Goal: Task Accomplishment & Management: Use online tool/utility

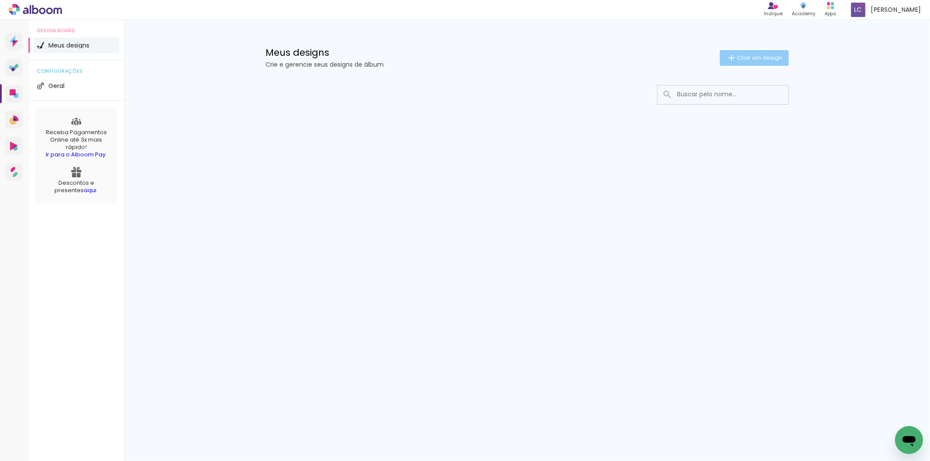
click at [739, 62] on paper-button "Criar um design" at bounding box center [754, 58] width 69 height 16
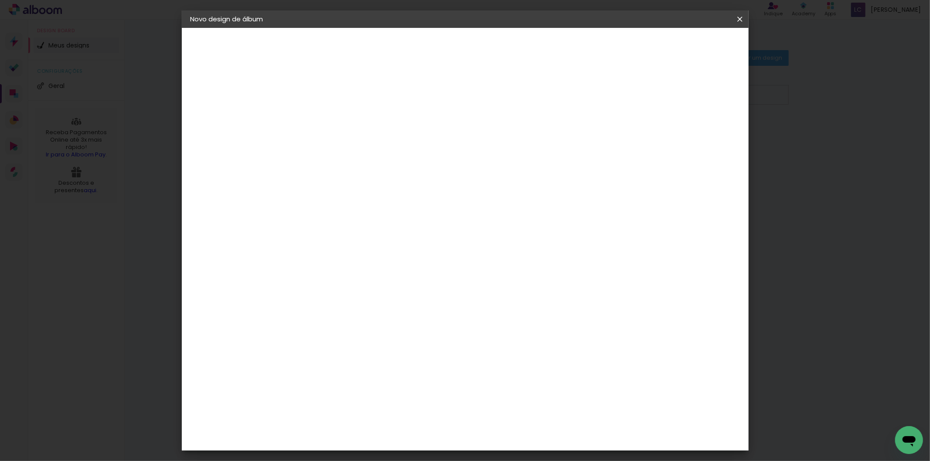
click at [333, 123] on input at bounding box center [333, 117] width 0 height 14
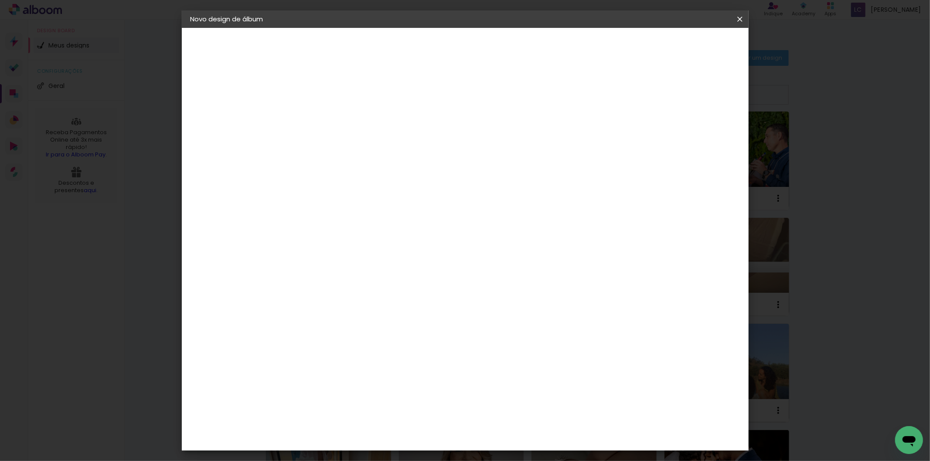
type input "[PERSON_NAME] - 62045"
type paper-input "[PERSON_NAME] - 62045"
click at [0, 0] on slot "Avançar" at bounding box center [0, 0] width 0 height 0
click at [496, 122] on div at bounding box center [455, 117] width 84 height 11
click at [496, 129] on paper-item "Tamanho Livre" at bounding box center [455, 132] width 84 height 19
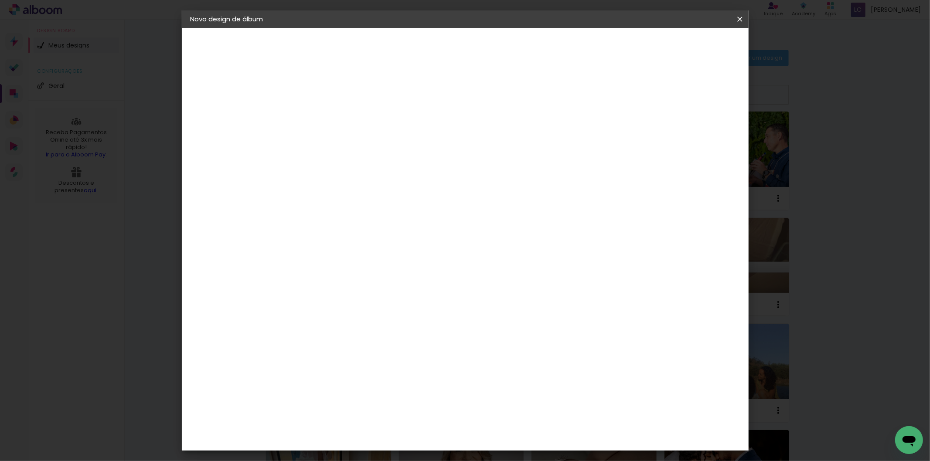
click at [496, 51] on paper-button "Avançar" at bounding box center [475, 46] width 43 height 15
click at [518, 361] on input "60" at bounding box center [513, 363] width 23 height 13
type input "40,6"
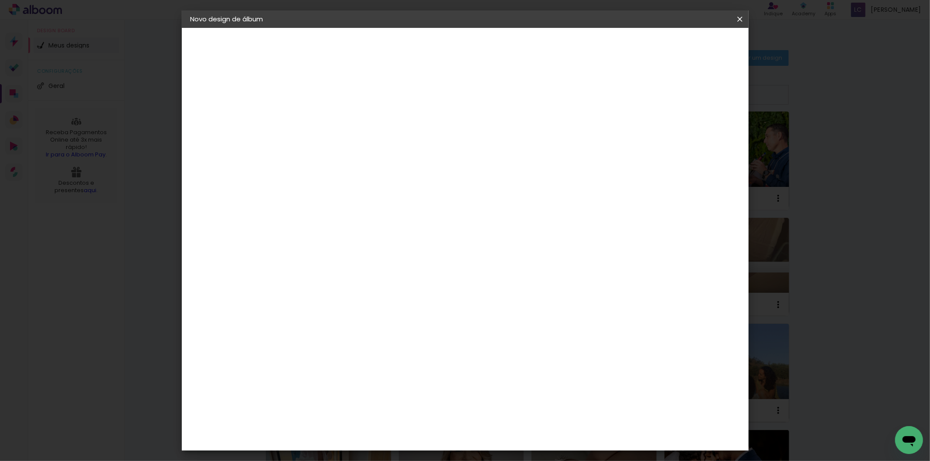
type paper-input "40,6"
click at [313, 287] on input "30" at bounding box center [305, 288] width 23 height 13
type input "20,3"
type paper-input "20,3"
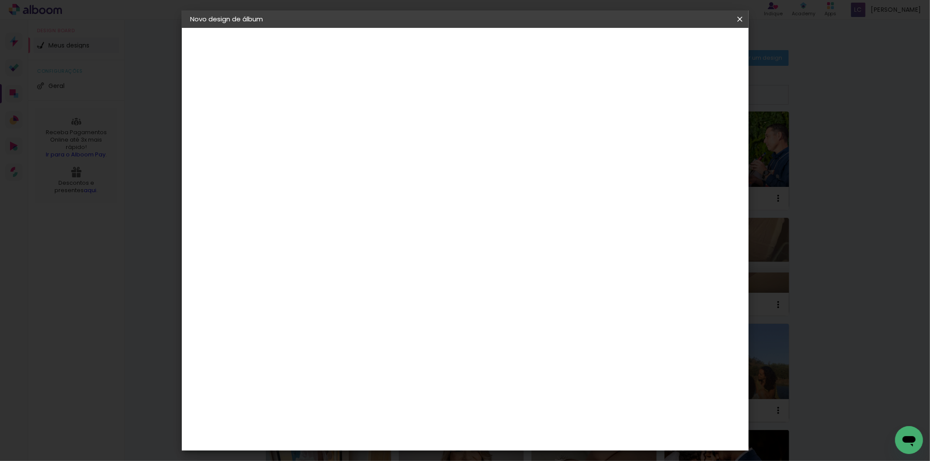
type input "6"
type paper-input "6"
click at [695, 130] on input "6" at bounding box center [690, 132] width 16 height 13
type input "7"
type paper-input "7"
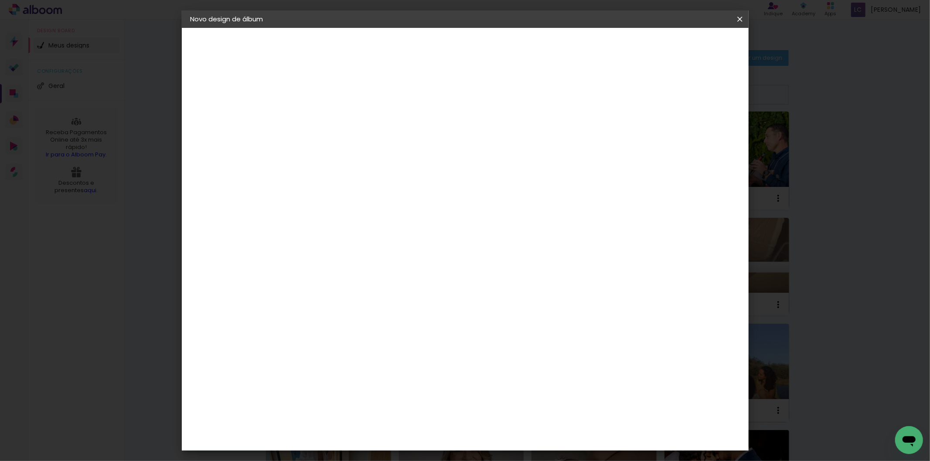
click at [695, 131] on input "7" at bounding box center [690, 132] width 16 height 13
type input "6"
type paper-input "6"
click at [693, 136] on input "6" at bounding box center [688, 132] width 16 height 13
type input "5"
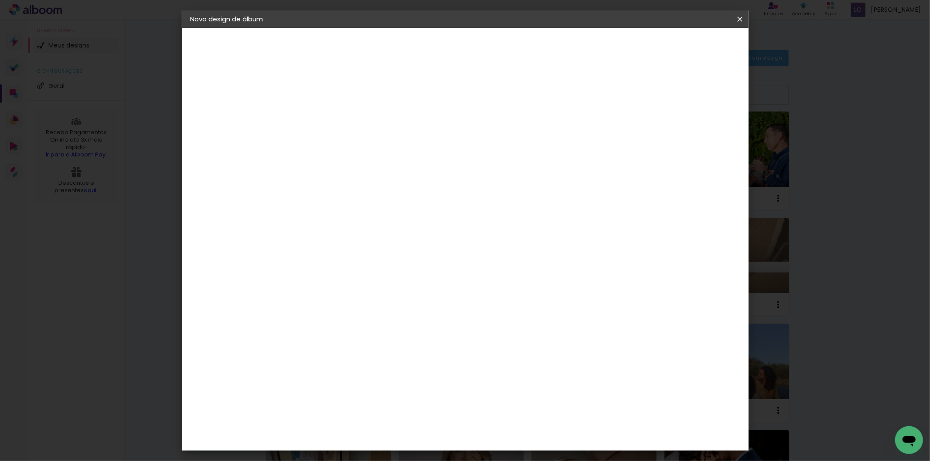
type paper-input "5"
click at [693, 136] on input "5" at bounding box center [691, 132] width 16 height 13
type input "4"
type paper-input "4"
click at [694, 137] on input "4" at bounding box center [691, 132] width 16 height 13
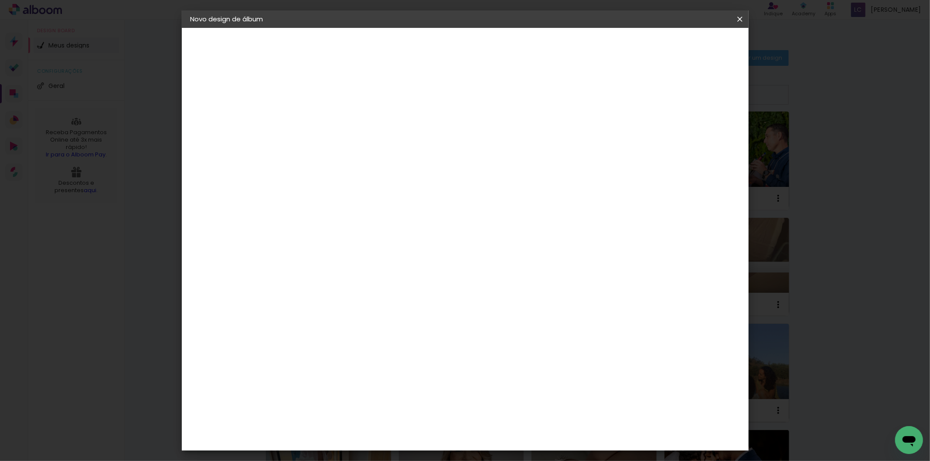
type input "3"
type paper-input "3"
click at [699, 136] on input "3" at bounding box center [693, 132] width 16 height 13
type input "2"
type paper-input "2"
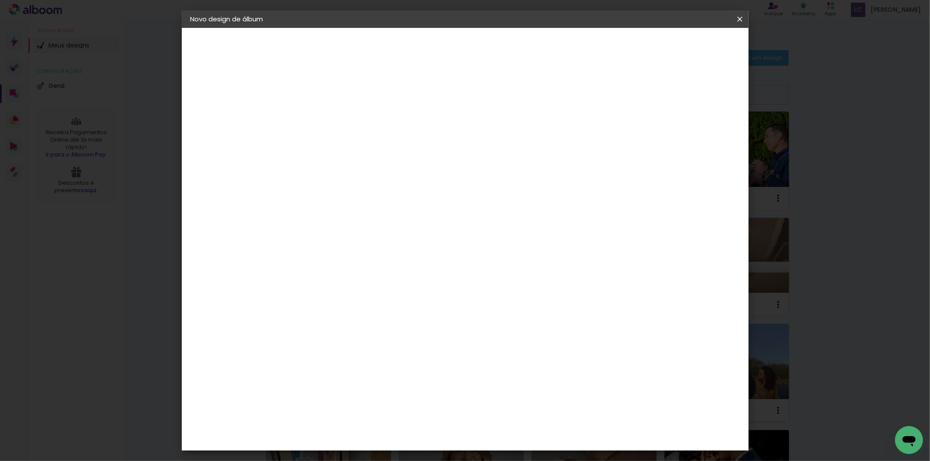
click at [700, 134] on input "2" at bounding box center [694, 132] width 16 height 13
click at [693, 50] on paper-button "Iniciar design" at bounding box center [664, 46] width 57 height 15
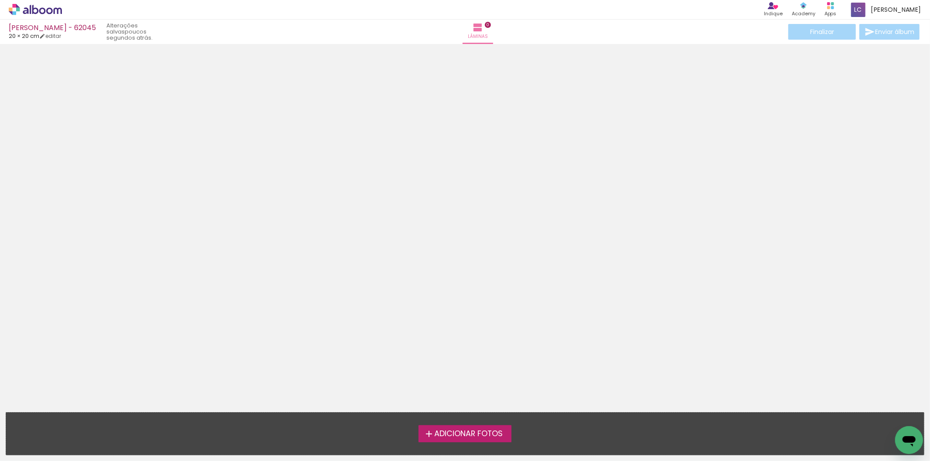
click at [46, 8] on icon at bounding box center [35, 9] width 53 height 11
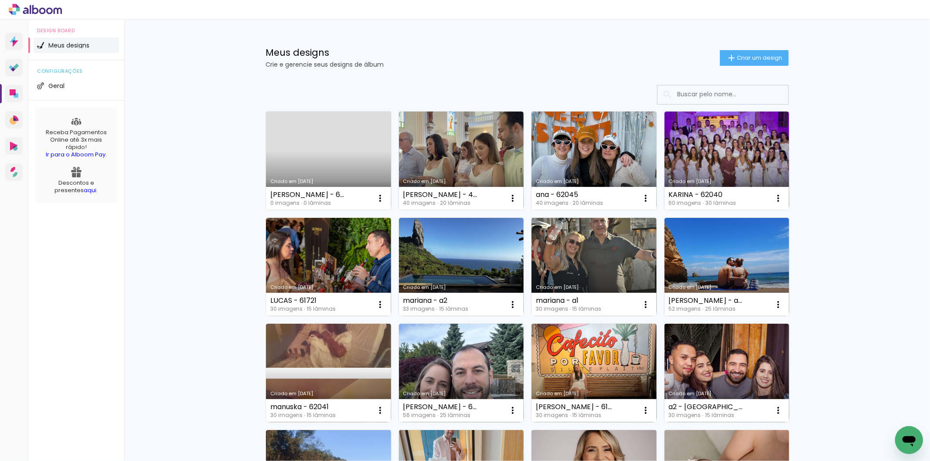
click at [679, 93] on input at bounding box center [735, 94] width 124 height 18
click at [688, 99] on input "ana" at bounding box center [735, 94] width 124 height 18
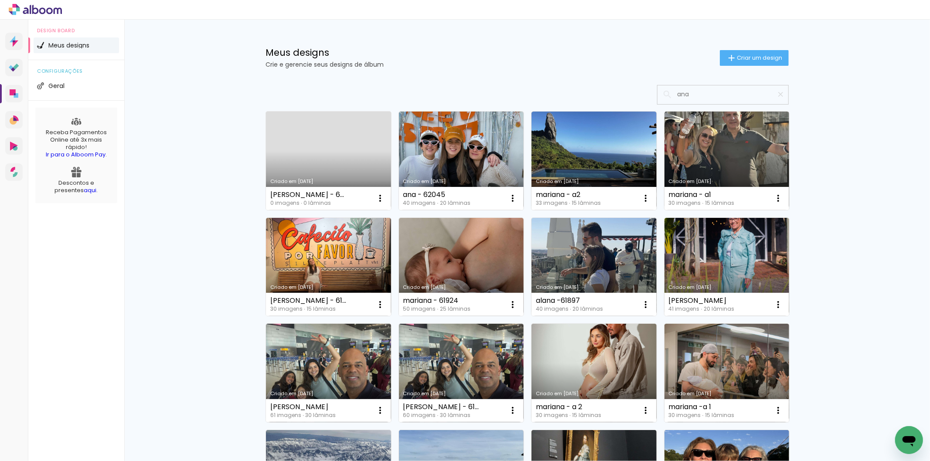
drag, startPoint x: 707, startPoint y: 91, endPoint x: 612, endPoint y: 102, distance: 94.9
click at [704, 90] on input "ana" at bounding box center [727, 94] width 109 height 18
type input "ana"
type paper-input "ana"
click at [451, 154] on link "Criado em [DATE]" at bounding box center [461, 161] width 125 height 99
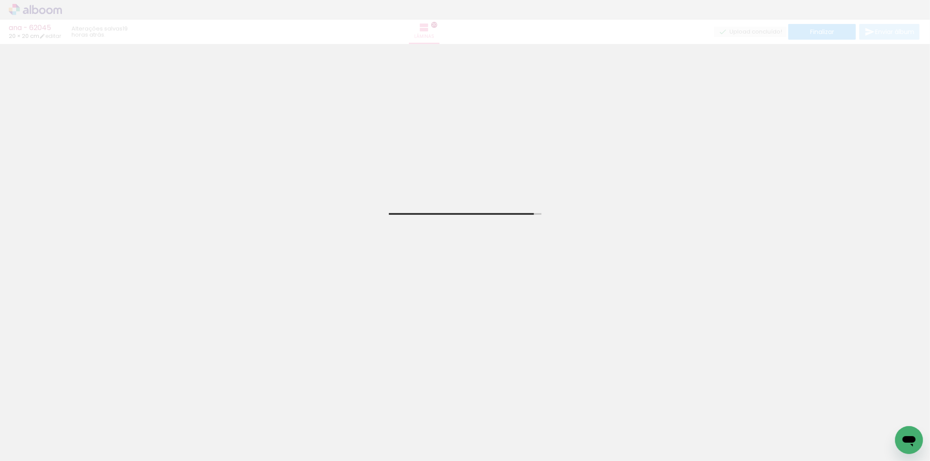
drag, startPoint x: 888, startPoint y: 130, endPoint x: 430, endPoint y: 243, distance: 472.1
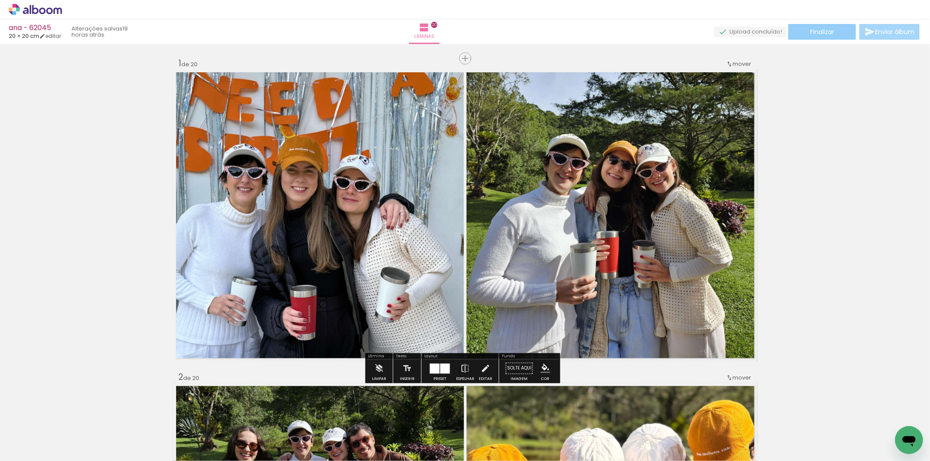
click at [807, 36] on paper-button "Finalizar" at bounding box center [823, 32] width 68 height 16
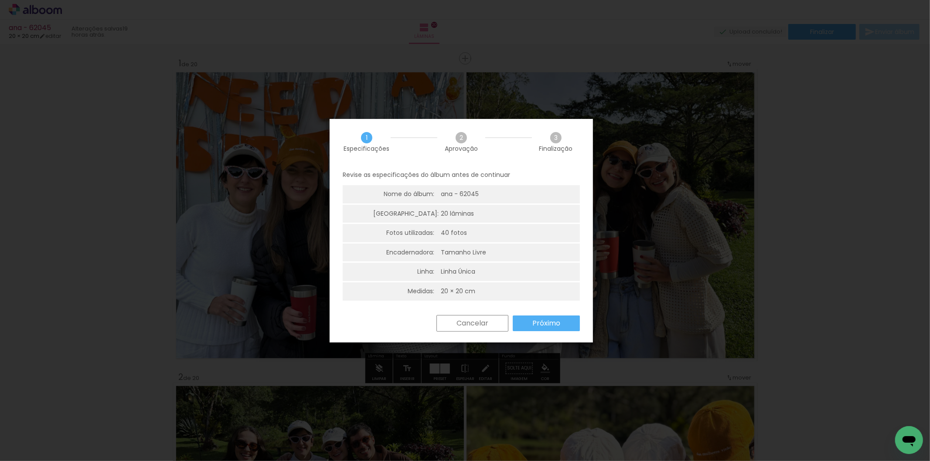
drag, startPoint x: 544, startPoint y: 333, endPoint x: 533, endPoint y: 314, distance: 21.3
click at [543, 333] on div "Cancelar Próximo" at bounding box center [461, 330] width 263 height 30
click at [0, 0] on slot "Próximo" at bounding box center [0, 0] width 0 height 0
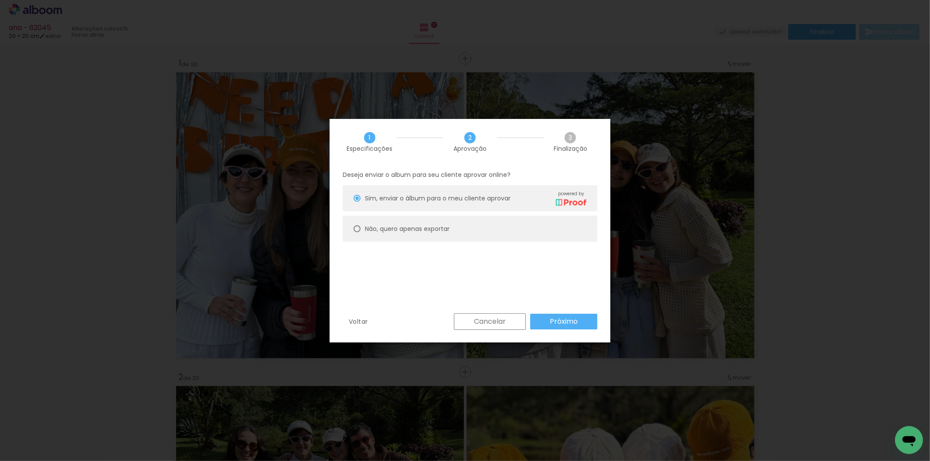
click at [441, 241] on paper-radio-button "Não, quero apenas exportar" at bounding box center [470, 229] width 255 height 26
type paper-radio-button "on"
click at [0, 0] on slot "Próximo" at bounding box center [0, 0] width 0 height 0
type input "Alta, 300 DPI"
click at [0, 0] on paper-button "Exportar" at bounding box center [0, 0] width 0 height 0
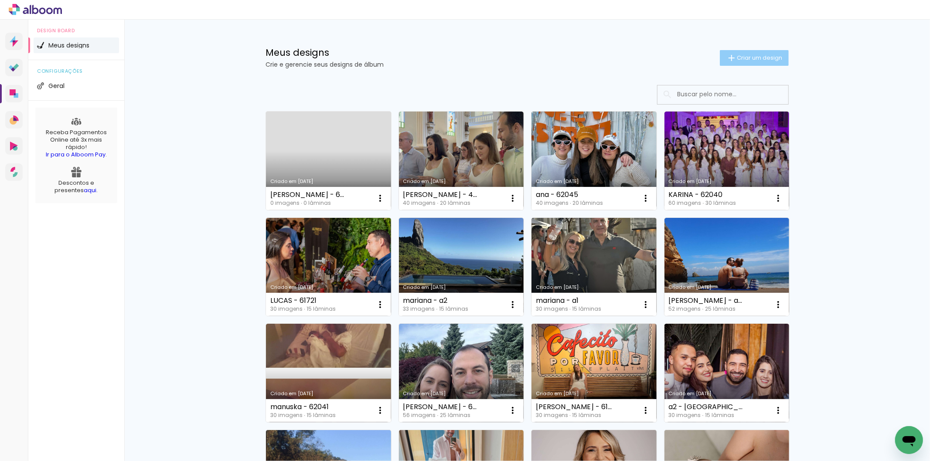
click at [759, 51] on paper-button "Criar um design" at bounding box center [754, 58] width 69 height 16
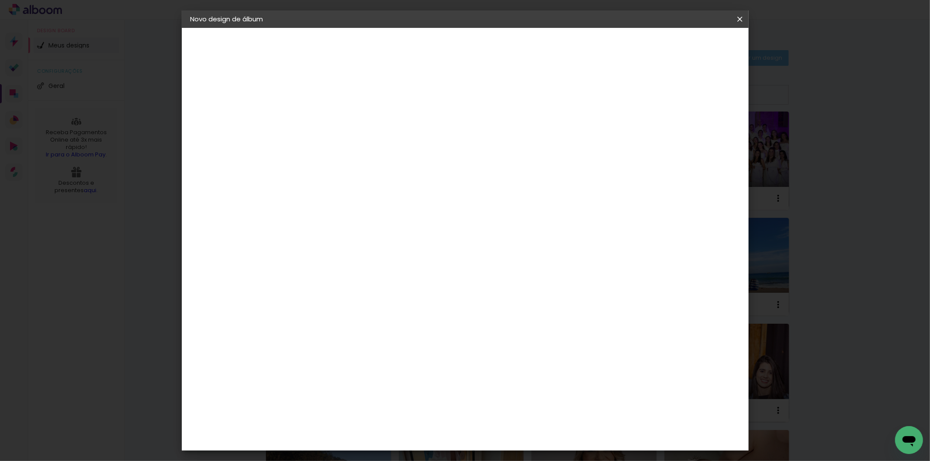
click at [333, 115] on input at bounding box center [333, 117] width 0 height 14
type input "anny - 62116"
type paper-input "anny - 62116"
click at [0, 0] on slot "Avançar" at bounding box center [0, 0] width 0 height 0
click at [496, 131] on paper-item "Tamanho Livre" at bounding box center [455, 132] width 84 height 19
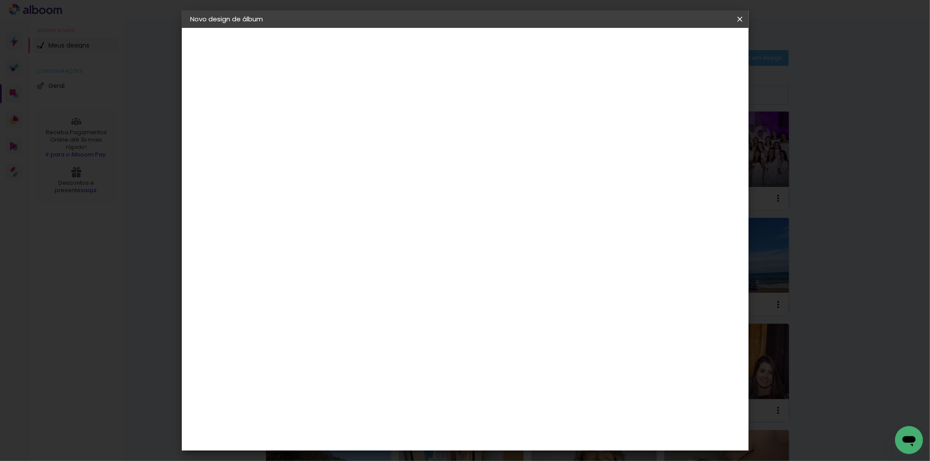
click at [0, 0] on slot "Avançar" at bounding box center [0, 0] width 0 height 0
click at [515, 368] on input "60" at bounding box center [513, 363] width 23 height 13
type input "40,6"
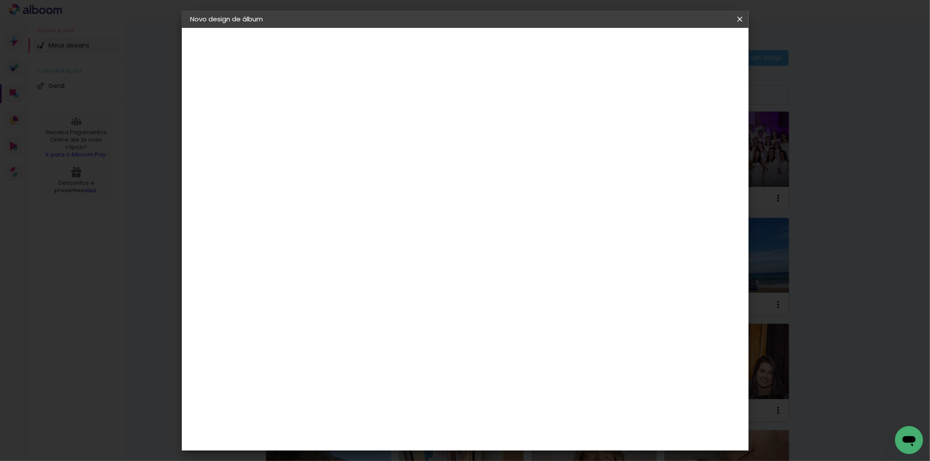
type paper-input "40,6"
click at [308, 289] on input "30" at bounding box center [305, 288] width 23 height 13
type input "20,3"
type paper-input "20,3"
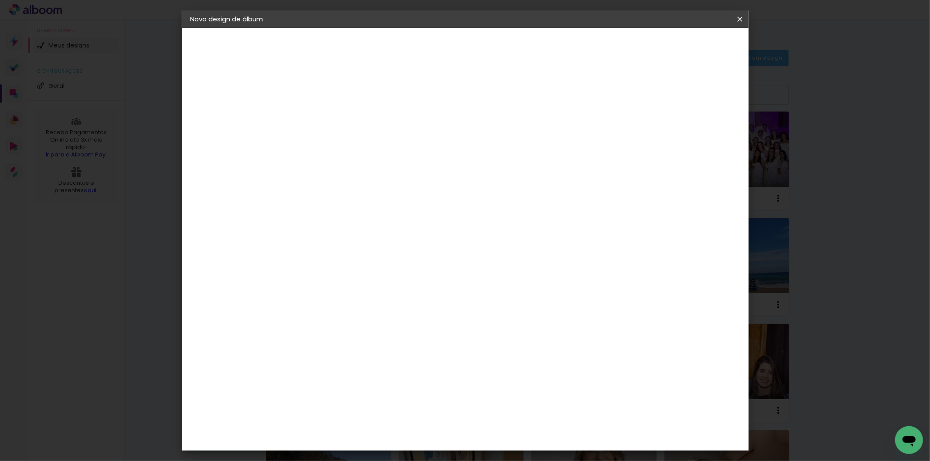
drag, startPoint x: 694, startPoint y: 132, endPoint x: 699, endPoint y: 136, distance: 6.5
type input "4"
type paper-input "4"
click at [694, 133] on input "4" at bounding box center [693, 132] width 16 height 13
type input "3"
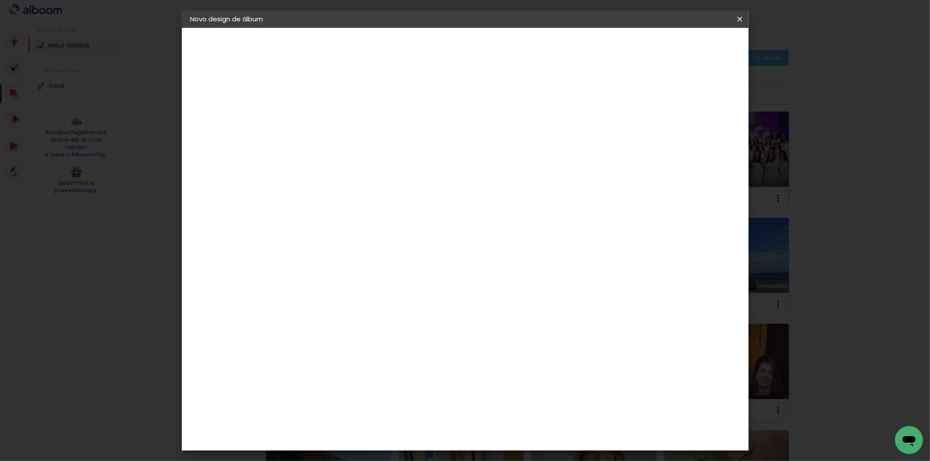
type paper-input "3"
click at [699, 136] on input "3" at bounding box center [693, 132] width 16 height 13
type input "2"
type paper-input "2"
click at [699, 136] on input "2" at bounding box center [694, 132] width 16 height 13
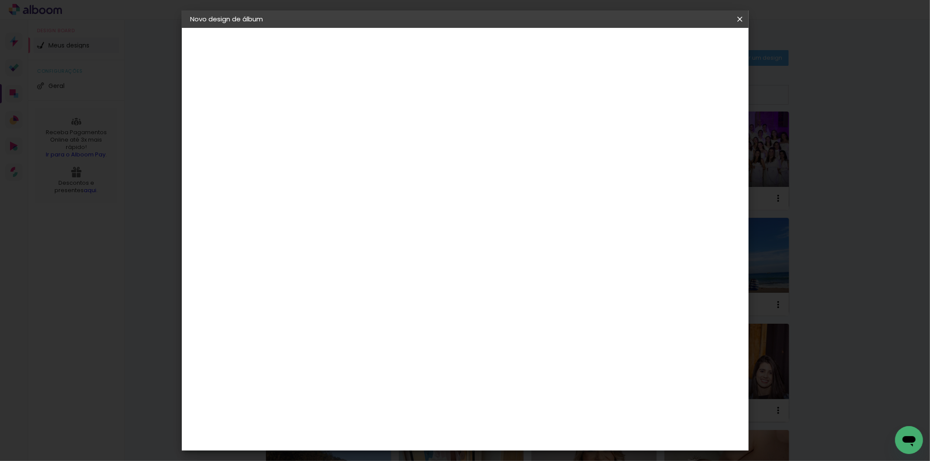
click at [685, 44] on span "Iniciar design" at bounding box center [665, 46] width 40 height 6
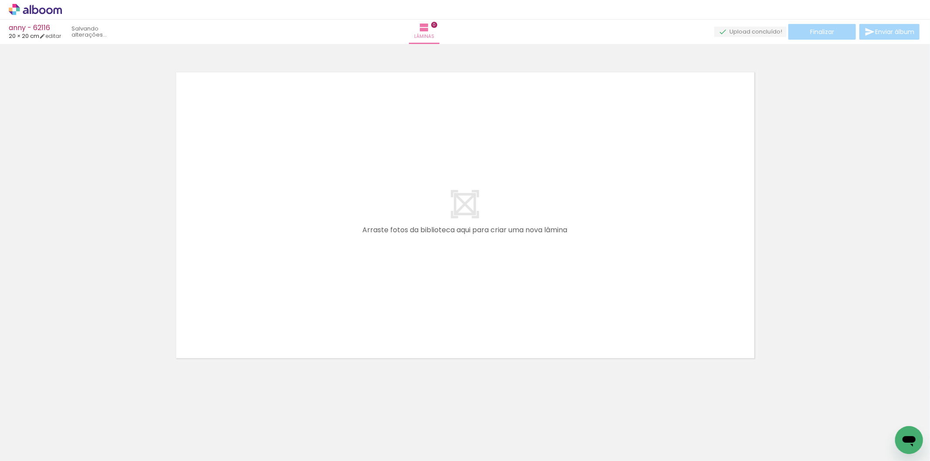
drag, startPoint x: 197, startPoint y: 349, endPoint x: 212, endPoint y: 333, distance: 22.5
click at [211, 334] on neon-animatable "Confirmar Cancelar" at bounding box center [465, 245] width 930 height 403
drag, startPoint x: 79, startPoint y: 434, endPoint x: 317, endPoint y: 264, distance: 292.3
click at [317, 264] on quentale-workspace at bounding box center [465, 230] width 930 height 461
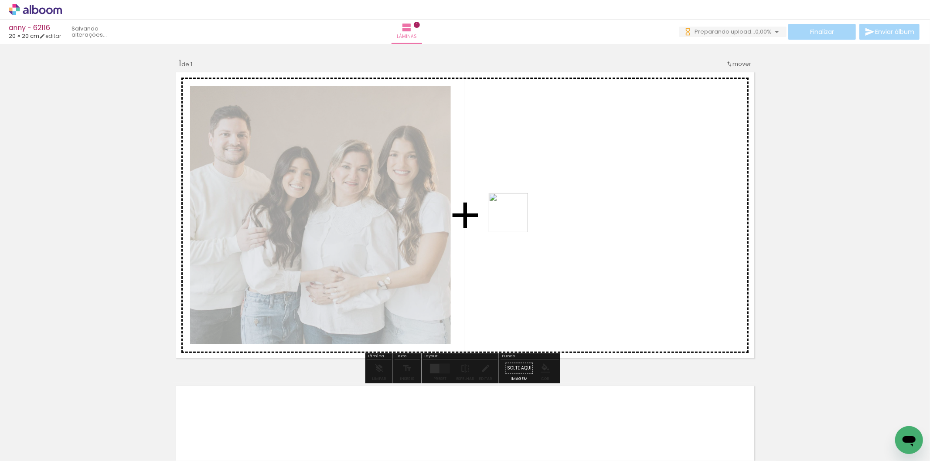
drag, startPoint x: 145, startPoint y: 435, endPoint x: 518, endPoint y: 217, distance: 432.2
click at [518, 217] on quentale-workspace at bounding box center [465, 230] width 930 height 461
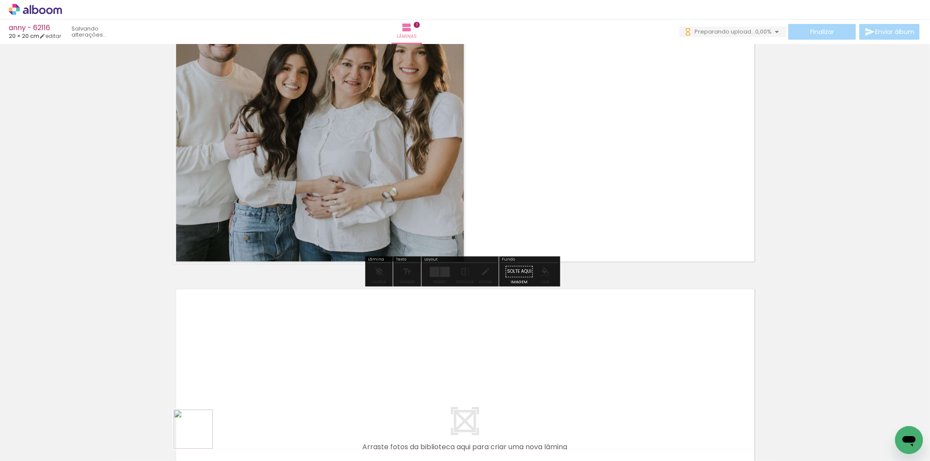
drag, startPoint x: 200, startPoint y: 436, endPoint x: 225, endPoint y: 434, distance: 25.9
click at [241, 371] on quentale-workspace at bounding box center [465, 230] width 930 height 461
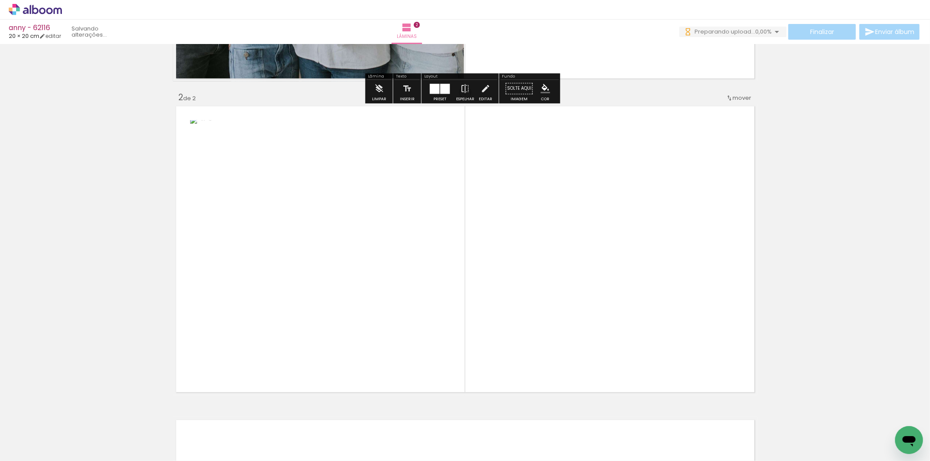
scroll to position [304, 0]
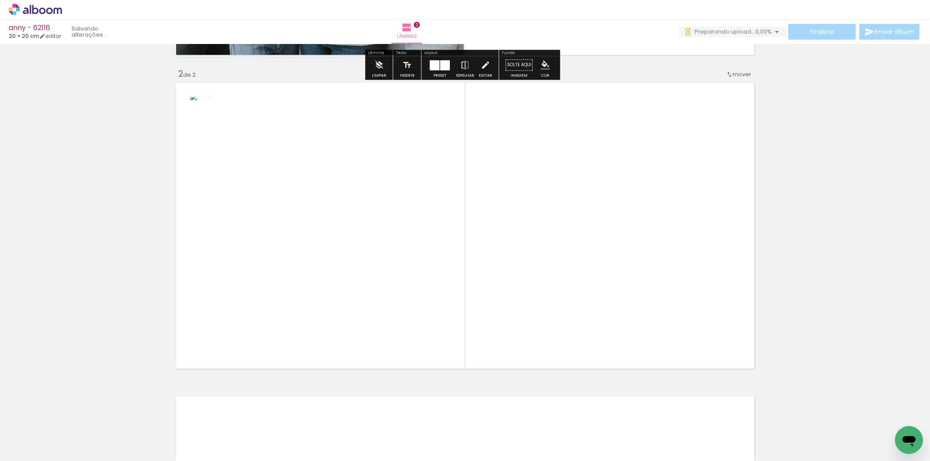
drag, startPoint x: 225, startPoint y: 434, endPoint x: 428, endPoint y: 280, distance: 254.6
click at [394, 297] on quentale-workspace at bounding box center [465, 230] width 930 height 461
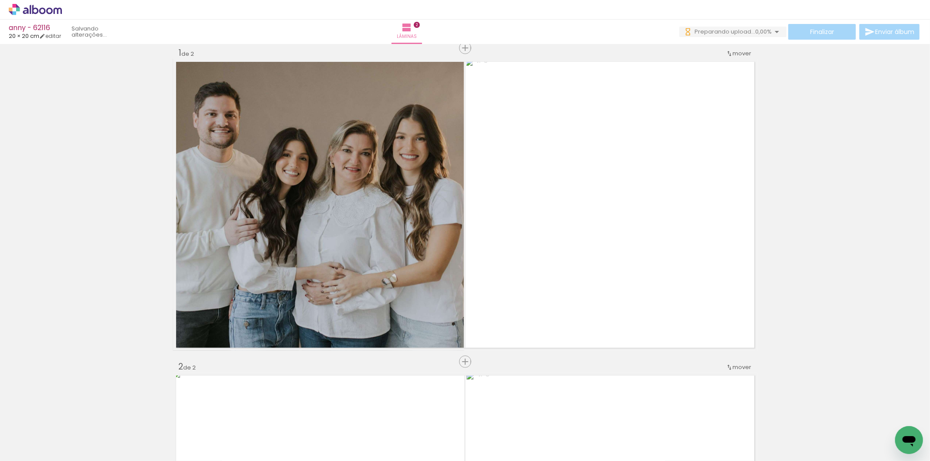
scroll to position [0, 0]
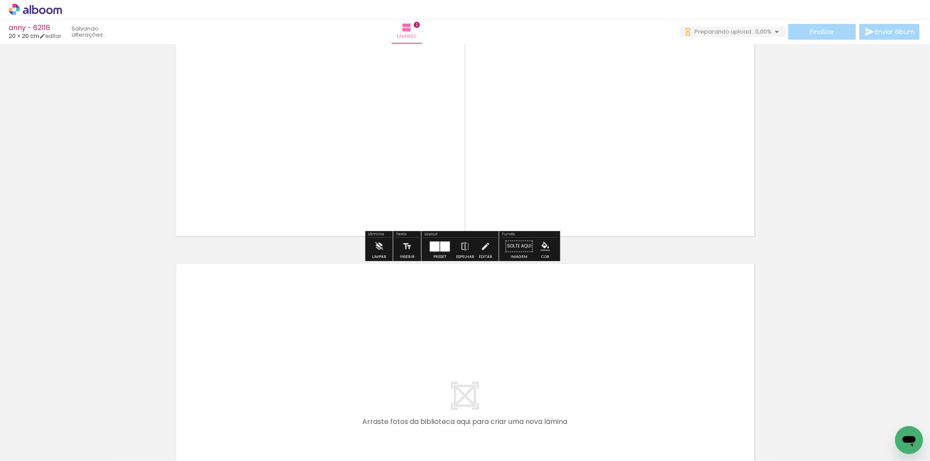
drag, startPoint x: 294, startPoint y: 421, endPoint x: 344, endPoint y: 420, distance: 49.7
click at [300, 379] on quentale-workspace at bounding box center [465, 230] width 930 height 461
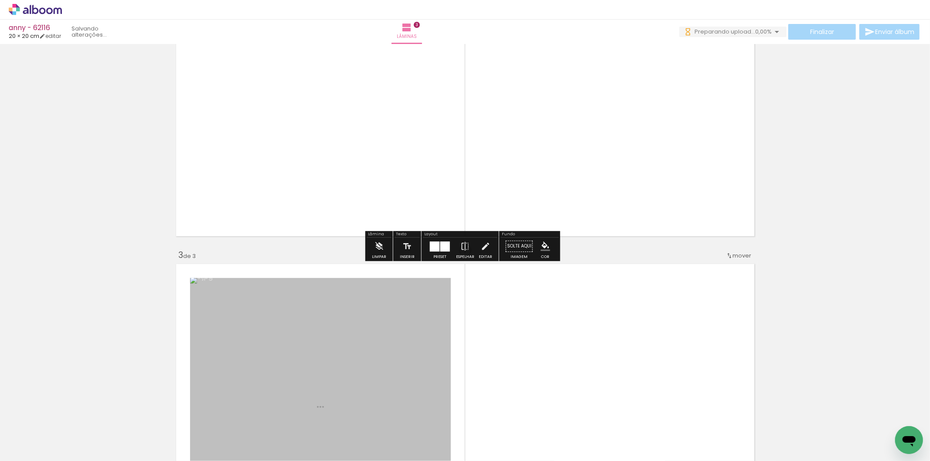
drag, startPoint x: 344, startPoint y: 420, endPoint x: 422, endPoint y: 339, distance: 112.9
click at [376, 351] on quentale-workspace at bounding box center [465, 230] width 930 height 461
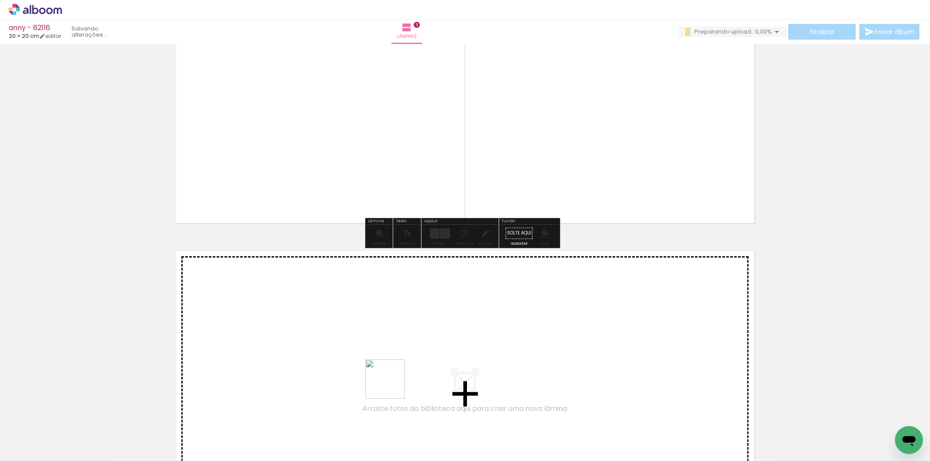
drag, startPoint x: 377, startPoint y: 442, endPoint x: 444, endPoint y: 411, distance: 73.7
click at [417, 351] on quentale-workspace at bounding box center [465, 230] width 930 height 461
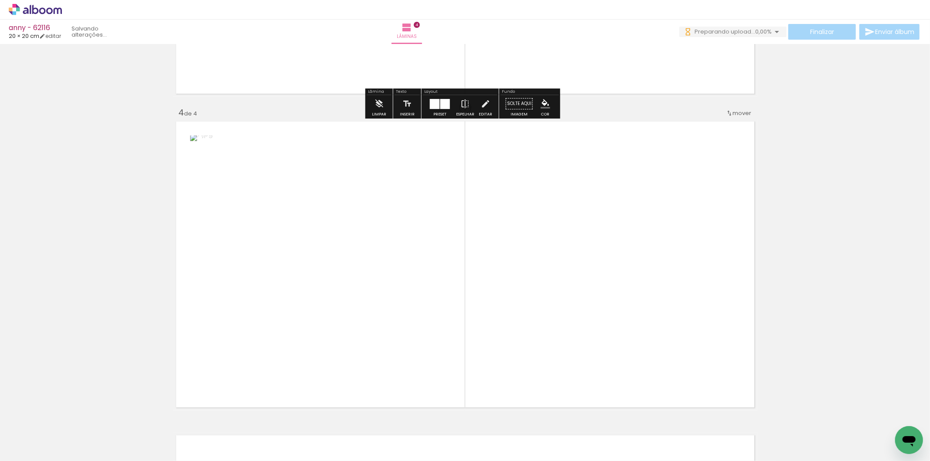
drag, startPoint x: 425, startPoint y: 412, endPoint x: 482, endPoint y: 286, distance: 138.8
click at [482, 286] on quentale-workspace at bounding box center [465, 230] width 930 height 461
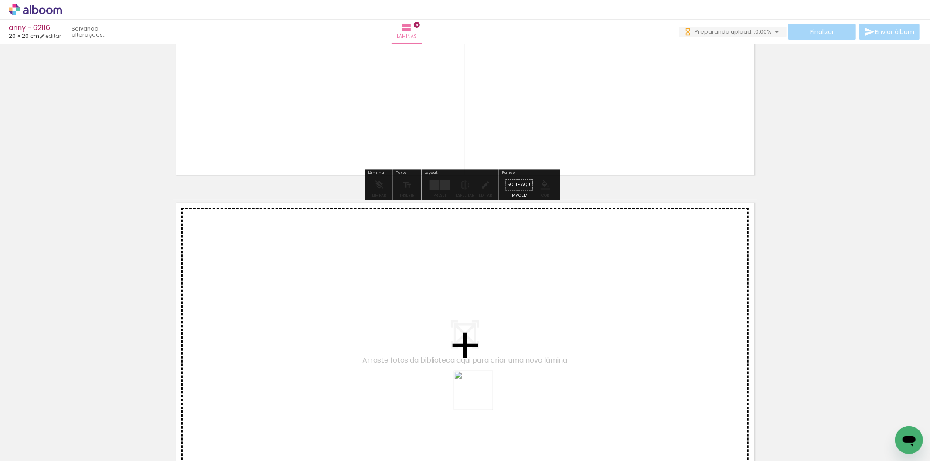
drag, startPoint x: 478, startPoint y: 445, endPoint x: 522, endPoint y: 427, distance: 47.5
click at [493, 376] on quentale-workspace at bounding box center [465, 230] width 930 height 461
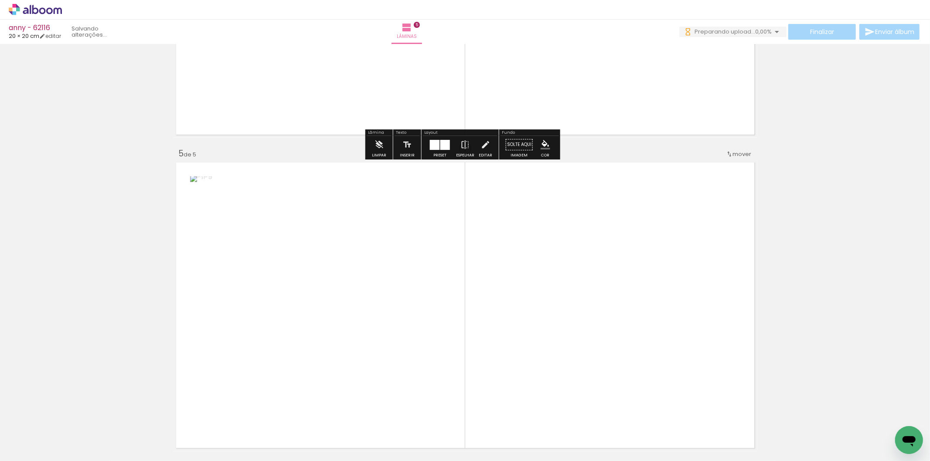
drag, startPoint x: 524, startPoint y: 426, endPoint x: 559, endPoint y: 283, distance: 146.3
click at [559, 283] on quentale-workspace at bounding box center [465, 230] width 930 height 461
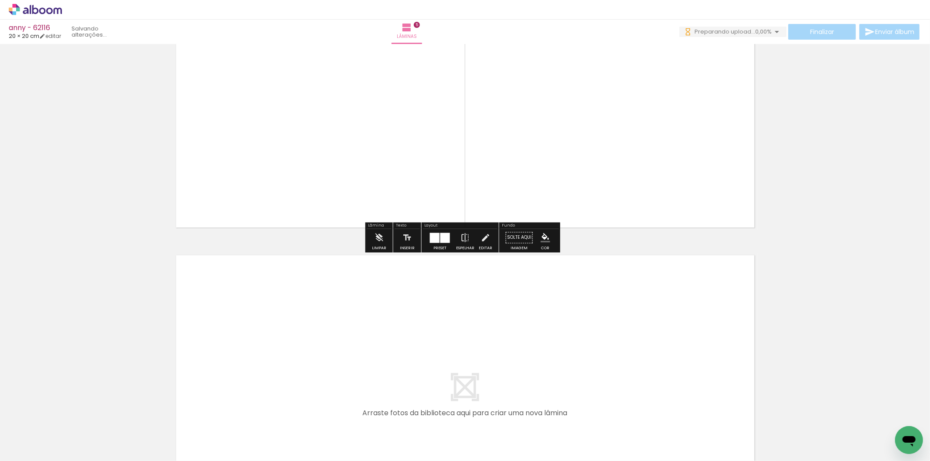
drag, startPoint x: 583, startPoint y: 422, endPoint x: 635, endPoint y: 424, distance: 52.4
click at [595, 391] on quentale-workspace at bounding box center [465, 230] width 930 height 461
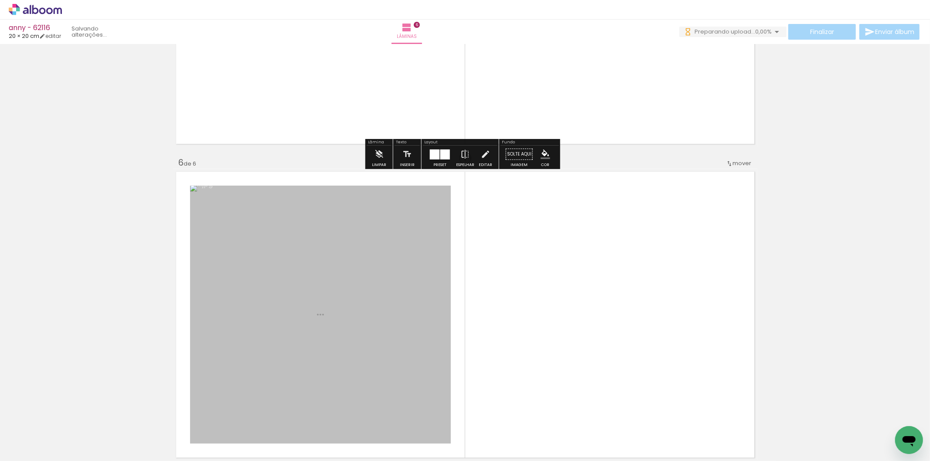
drag, startPoint x: 641, startPoint y: 407, endPoint x: 631, endPoint y: 342, distance: 65.8
click at [631, 342] on quentale-workspace at bounding box center [465, 230] width 930 height 461
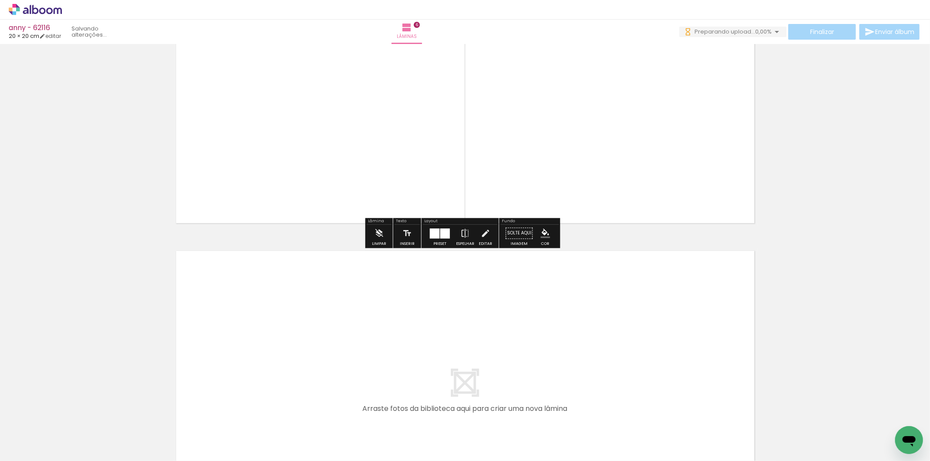
click at [686, 390] on quentale-workspace at bounding box center [465, 230] width 930 height 461
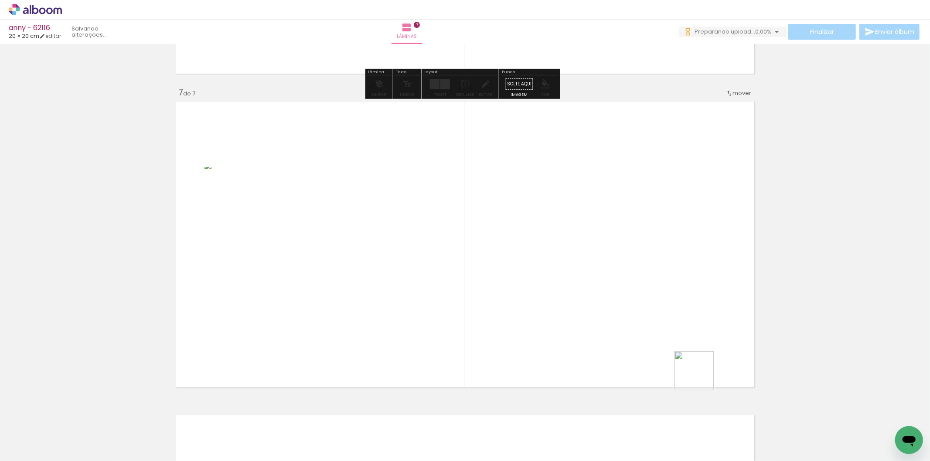
scroll to position [1874, 0]
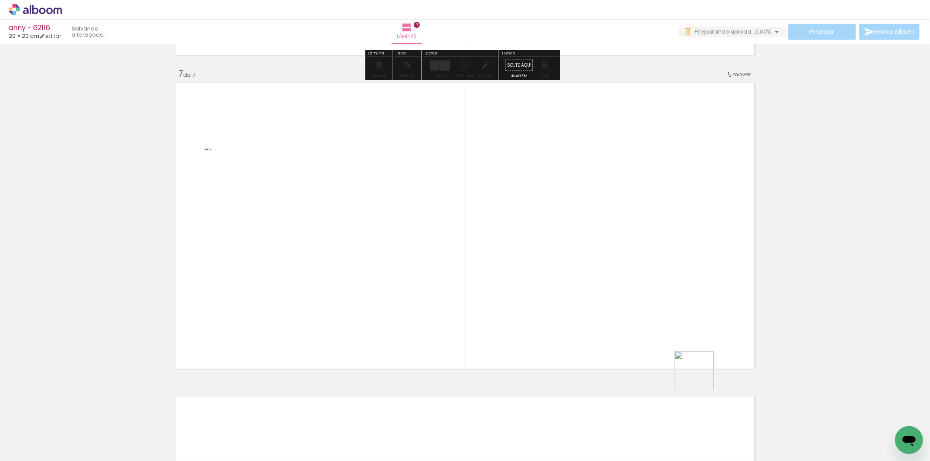
drag, startPoint x: 713, startPoint y: 420, endPoint x: 594, endPoint y: 330, distance: 149.8
click at [639, 315] on quentale-workspace at bounding box center [465, 230] width 930 height 461
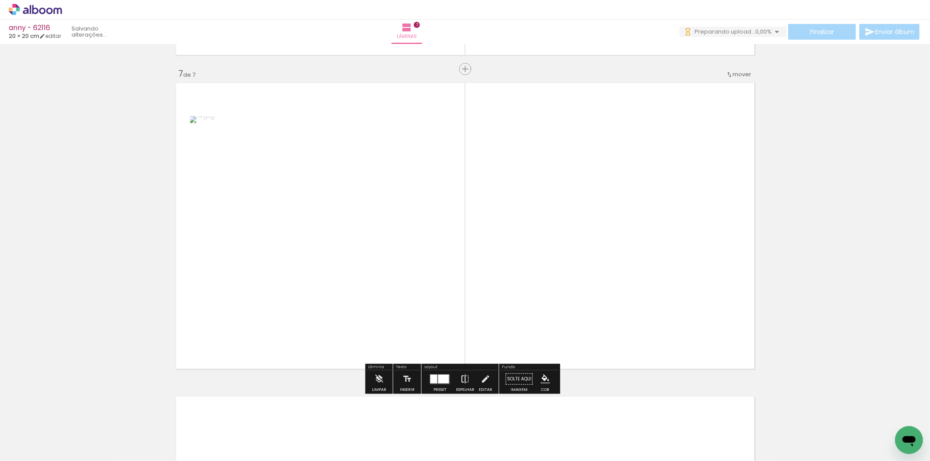
click at [454, 373] on paper-button "Espelhar" at bounding box center [465, 381] width 23 height 22
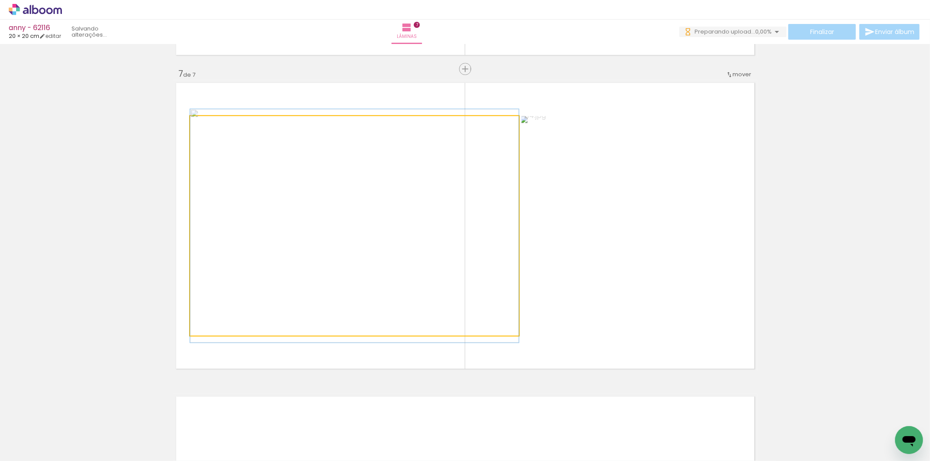
click at [264, 228] on quentale-photo at bounding box center [354, 226] width 329 height 220
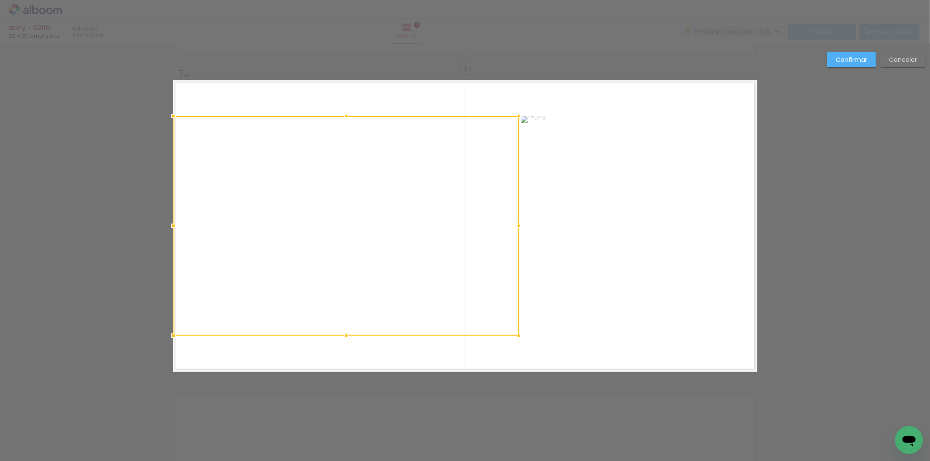
drag, startPoint x: 189, startPoint y: 227, endPoint x: 173, endPoint y: 229, distance: 16.2
click at [173, 229] on div at bounding box center [173, 225] width 17 height 17
click at [643, 215] on quentale-photo at bounding box center [631, 226] width 218 height 220
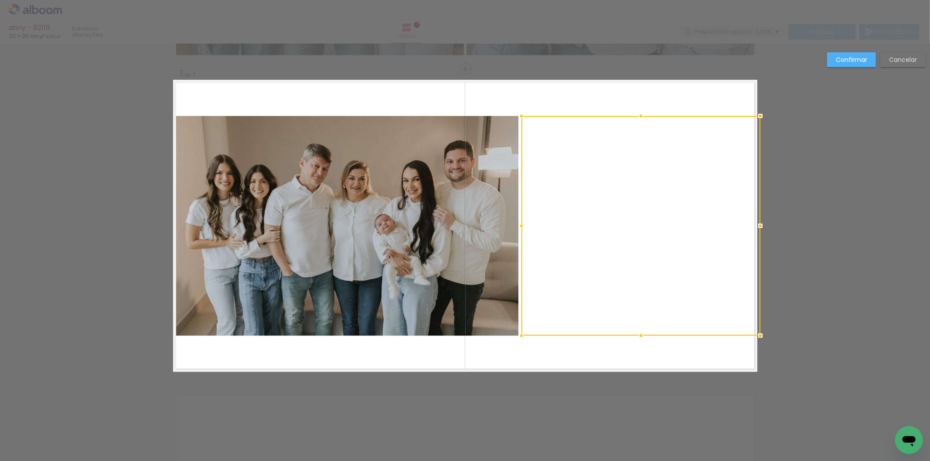
drag, startPoint x: 734, startPoint y: 222, endPoint x: 751, endPoint y: 226, distance: 18.2
click at [752, 226] on div at bounding box center [760, 225] width 17 height 17
drag, startPoint x: 843, startPoint y: 55, endPoint x: 821, endPoint y: 66, distance: 24.2
click at [0, 0] on slot "Confirmar" at bounding box center [0, 0] width 0 height 0
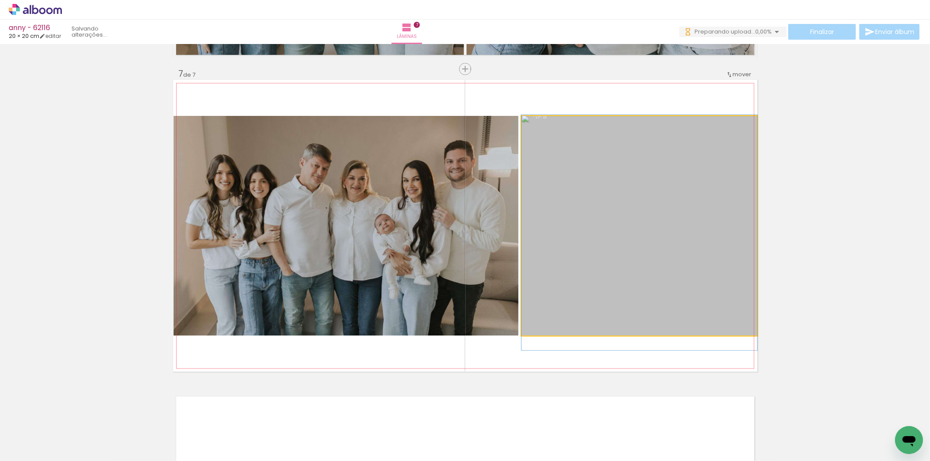
drag, startPoint x: 597, startPoint y: 199, endPoint x: 598, endPoint y: 203, distance: 4.7
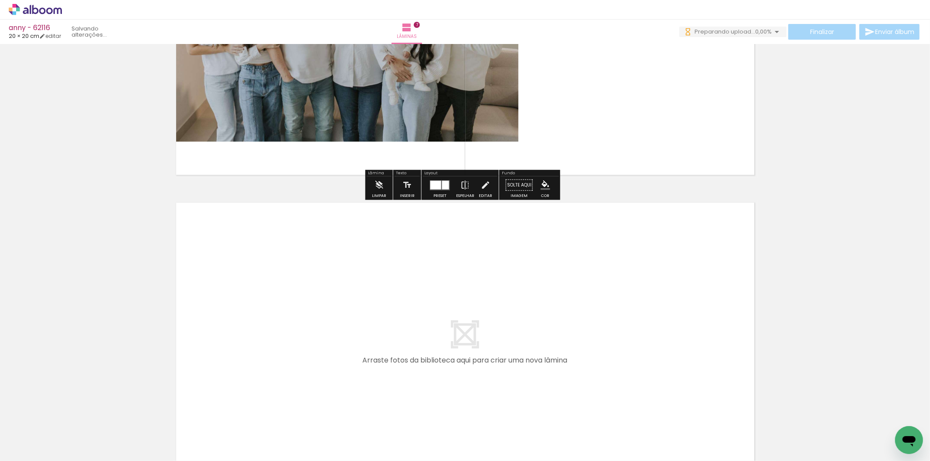
scroll to position [0, 182]
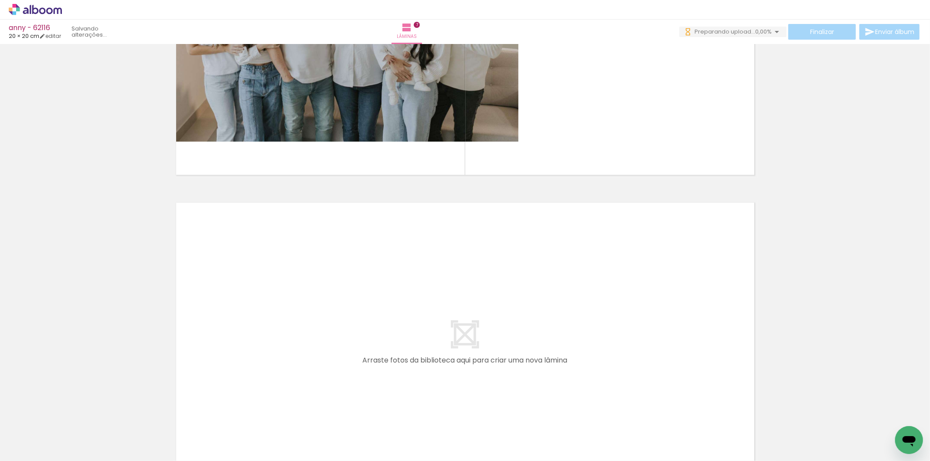
drag, startPoint x: 607, startPoint y: 419, endPoint x: 636, endPoint y: 420, distance: 29.2
click at [608, 377] on quentale-workspace at bounding box center [465, 230] width 930 height 461
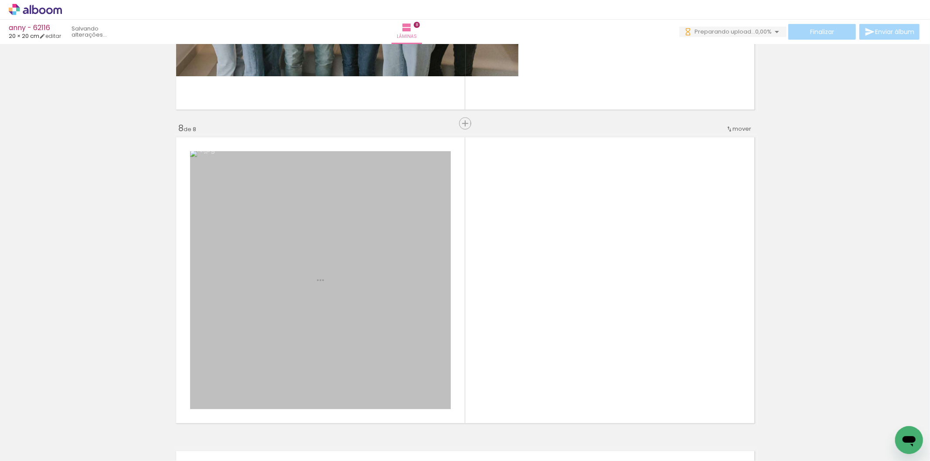
drag, startPoint x: 636, startPoint y: 420, endPoint x: 590, endPoint y: 317, distance: 112.7
click at [590, 317] on quentale-workspace at bounding box center [465, 230] width 930 height 461
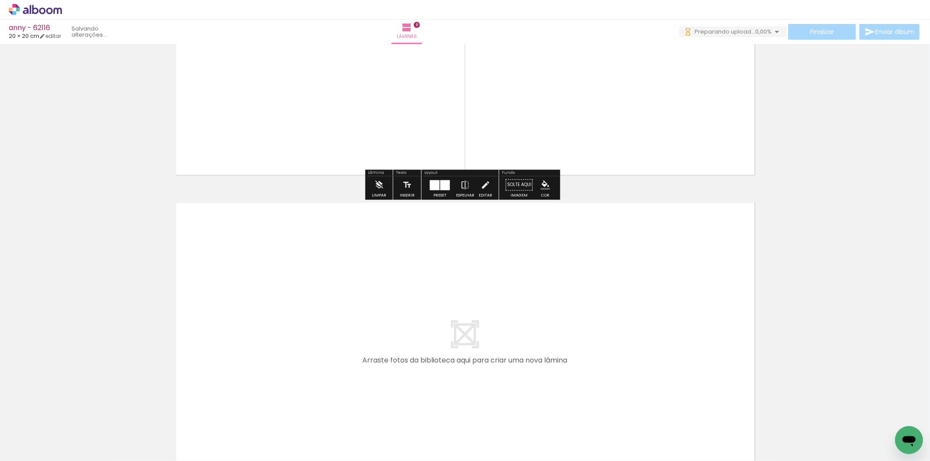
drag, startPoint x: 676, startPoint y: 425, endPoint x: 738, endPoint y: 410, distance: 64.2
click at [664, 365] on quentale-workspace at bounding box center [465, 230] width 930 height 461
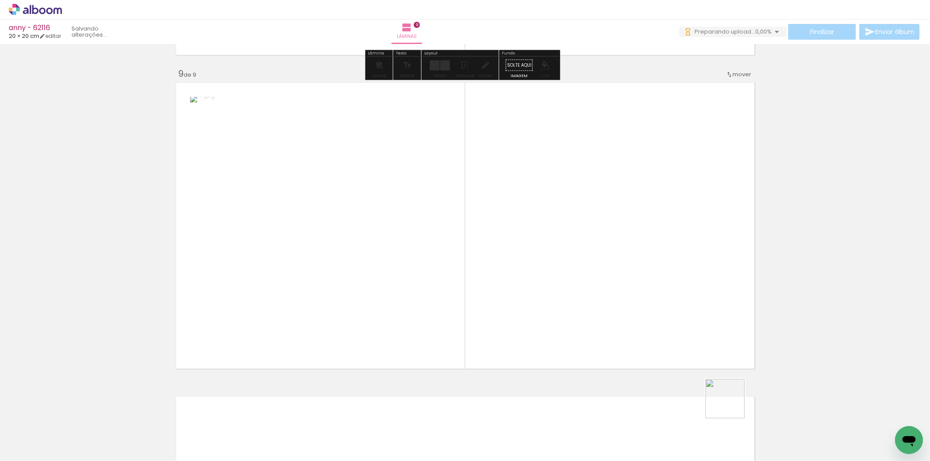
drag, startPoint x: 732, startPoint y: 406, endPoint x: 644, endPoint y: 299, distance: 138.1
click at [644, 299] on quentale-workspace at bounding box center [465, 230] width 930 height 461
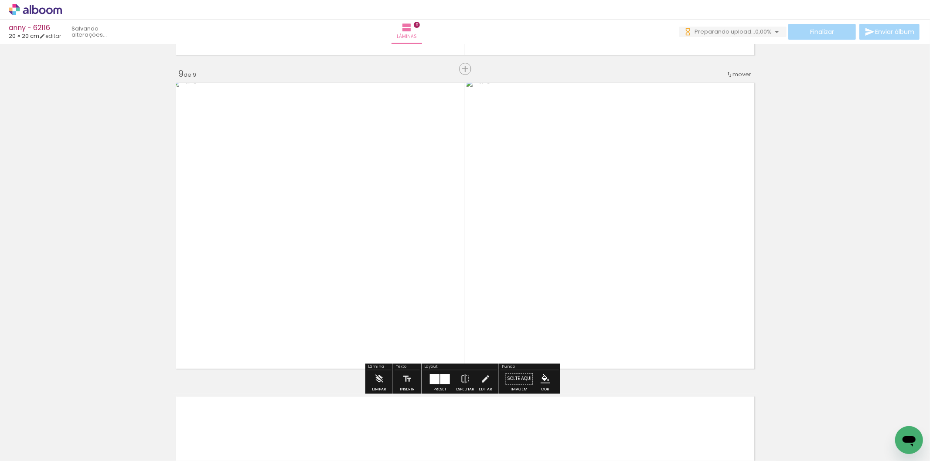
scroll to position [0, 609]
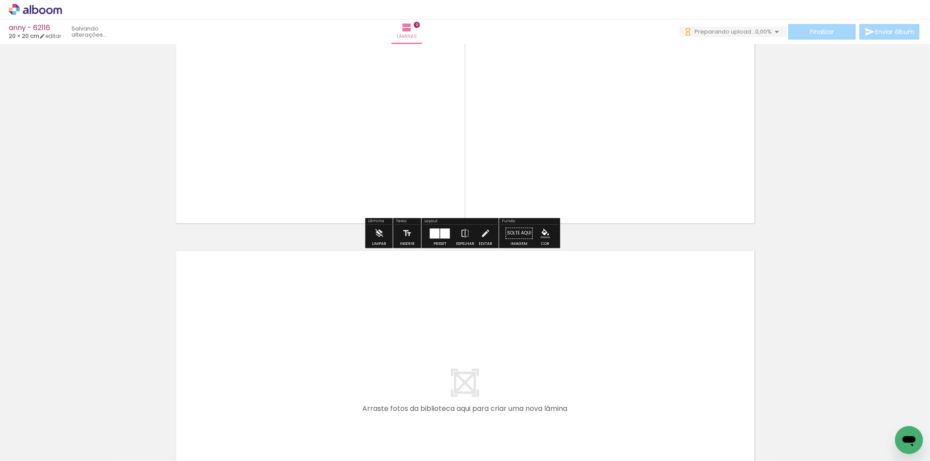
drag, startPoint x: 376, startPoint y: 423, endPoint x: 411, endPoint y: 426, distance: 35.9
click at [385, 392] on quentale-workspace at bounding box center [465, 230] width 930 height 461
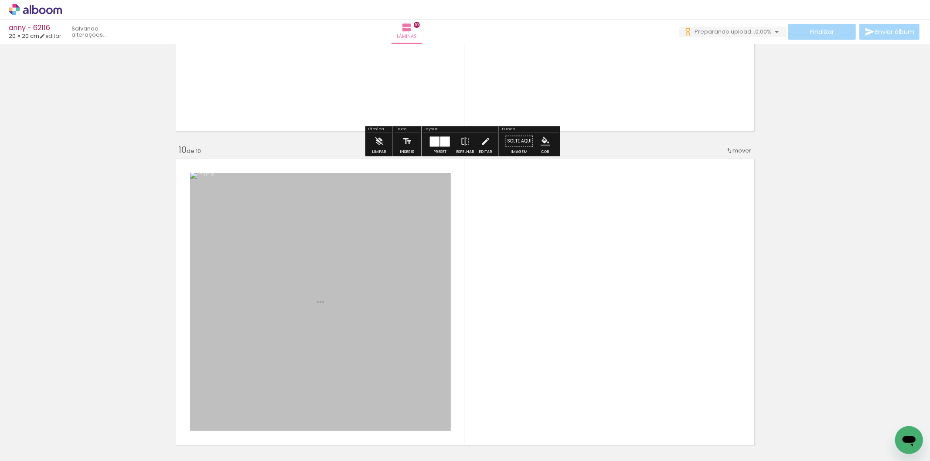
click at [447, 345] on quentale-workspace at bounding box center [465, 230] width 930 height 461
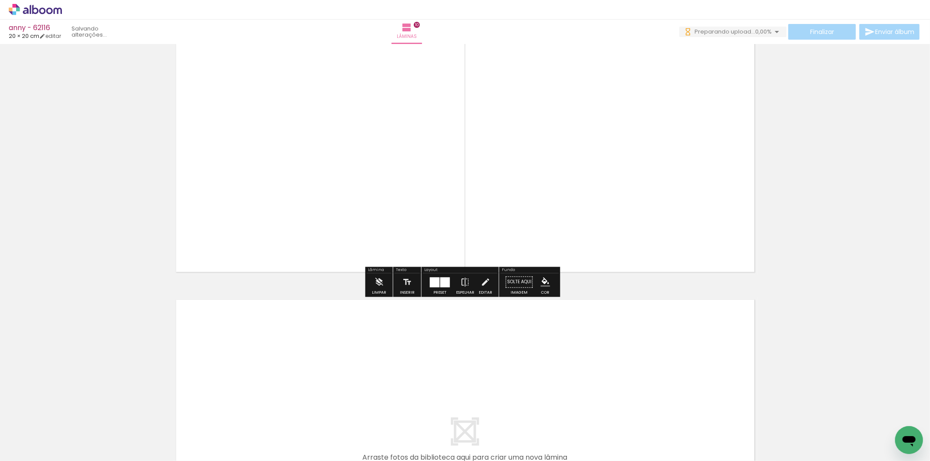
click at [476, 386] on quentale-workspace at bounding box center [465, 230] width 930 height 461
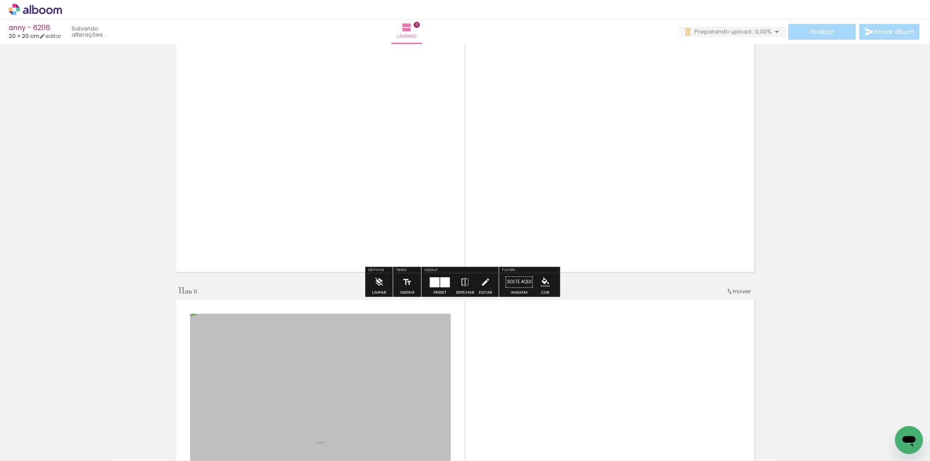
click at [515, 359] on quentale-workspace at bounding box center [465, 230] width 930 height 461
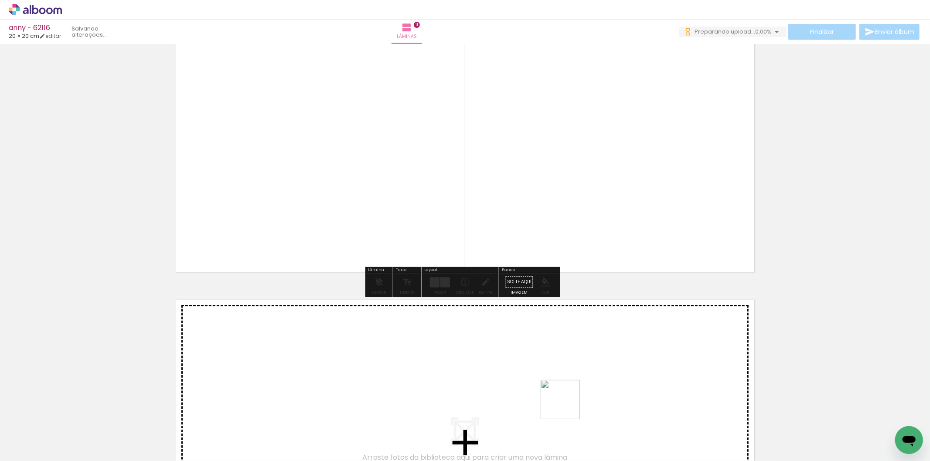
drag, startPoint x: 567, startPoint y: 433, endPoint x: 602, endPoint y: 432, distance: 35.3
click at [568, 389] on quentale-workspace at bounding box center [465, 230] width 930 height 461
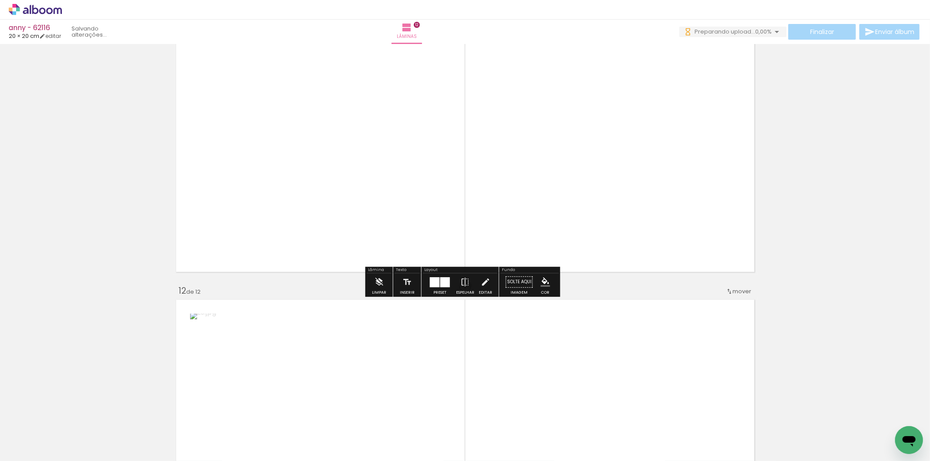
drag, startPoint x: 602, startPoint y: 432, endPoint x: 602, endPoint y: 349, distance: 82.9
click at [602, 349] on quentale-workspace at bounding box center [465, 230] width 930 height 461
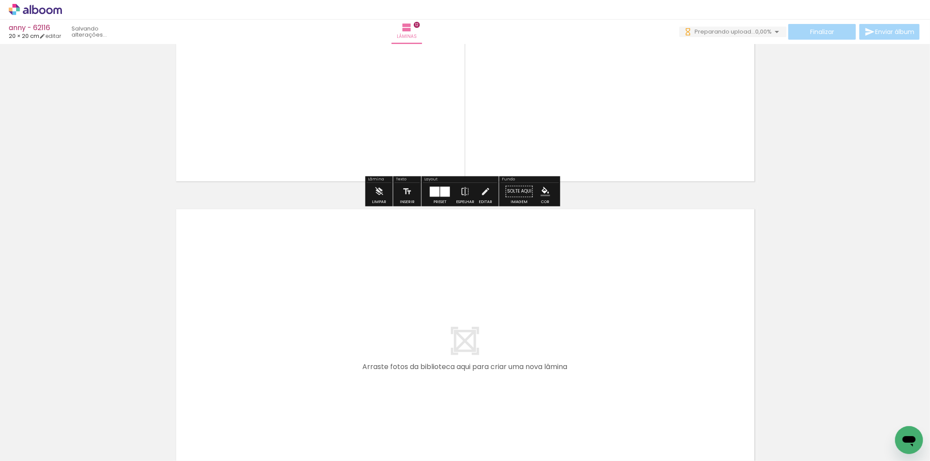
click quentale-workspace
drag, startPoint x: 694, startPoint y: 439, endPoint x: 695, endPoint y: 387, distance: 52.3
click quentale-workspace
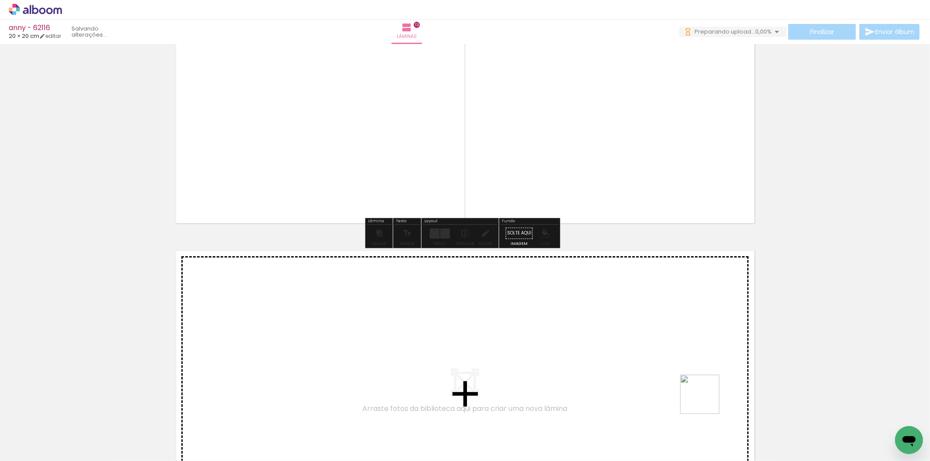
drag, startPoint x: 759, startPoint y: 433, endPoint x: 803, endPoint y: 434, distance: 44.1
click quentale-workspace
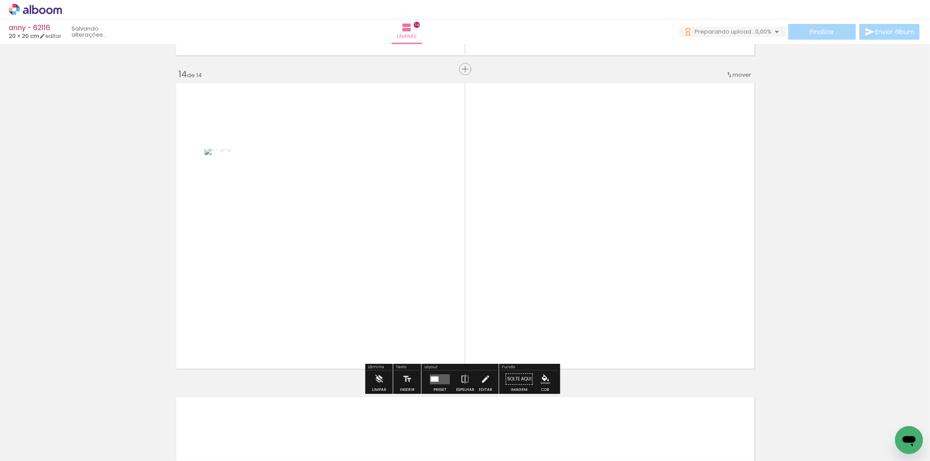
scroll to position [4072, 0]
drag, startPoint x: 792, startPoint y: 446, endPoint x: 482, endPoint y: 224, distance: 381.6
click quentale-workspace
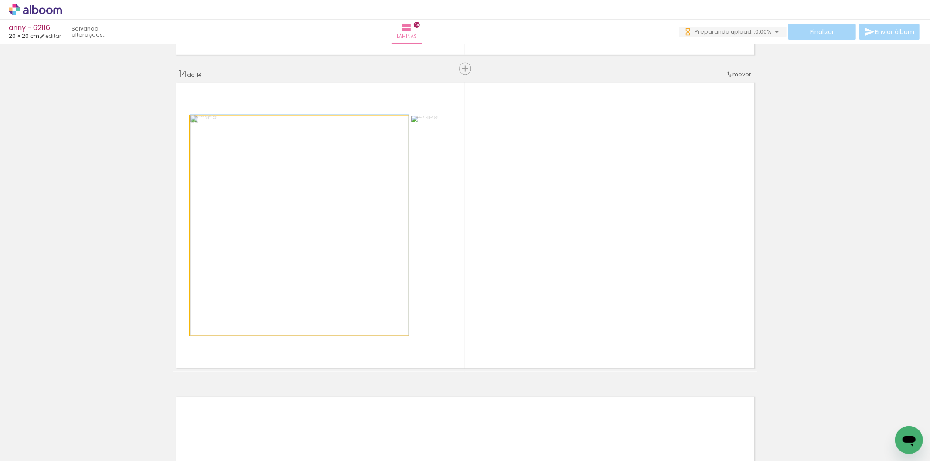
click quentale-photo
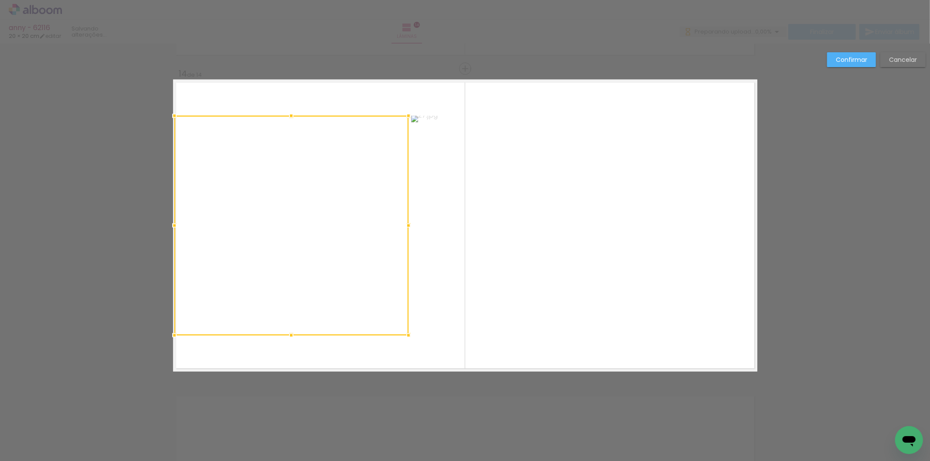
drag, startPoint x: 182, startPoint y: 229, endPoint x: 167, endPoint y: 229, distance: 15.7
click div
click quentale-photo
click div
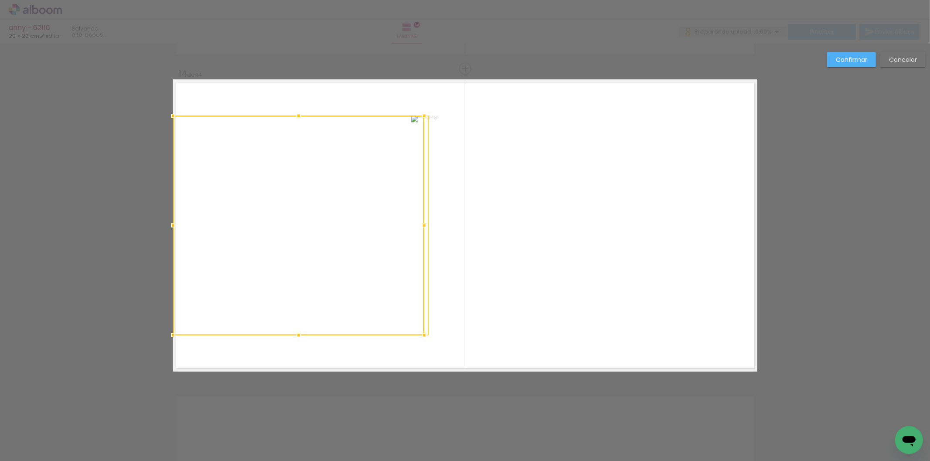
drag, startPoint x: 409, startPoint y: 225, endPoint x: 419, endPoint y: 228, distance: 9.9
click div
drag
click div
click quentale-photo
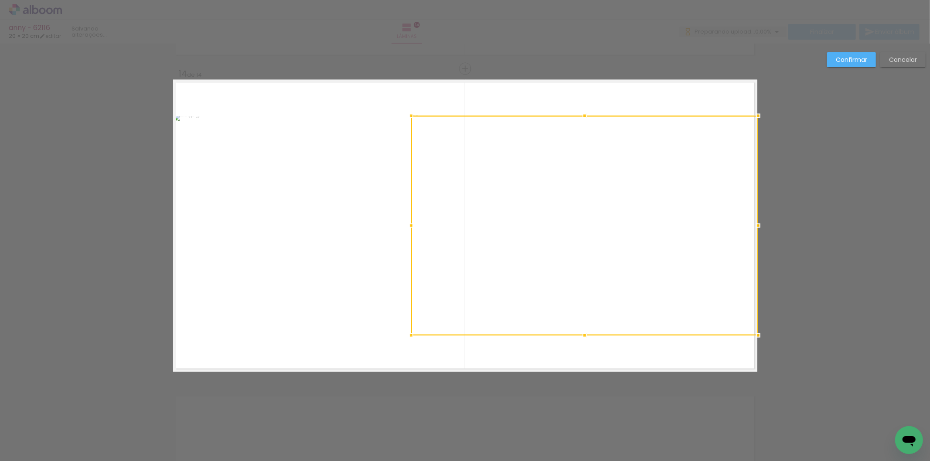
click div
click div "Confirmar Cancelar"
click slot "Confirmar"
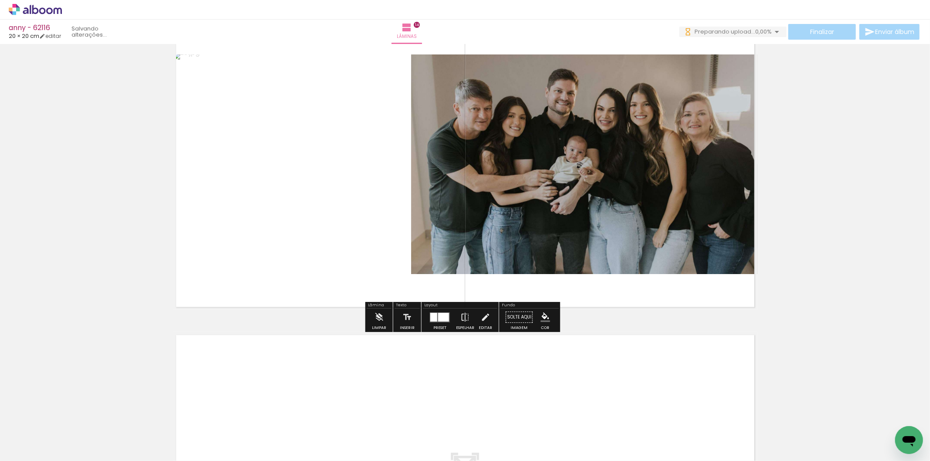
scroll to position [4217, 0]
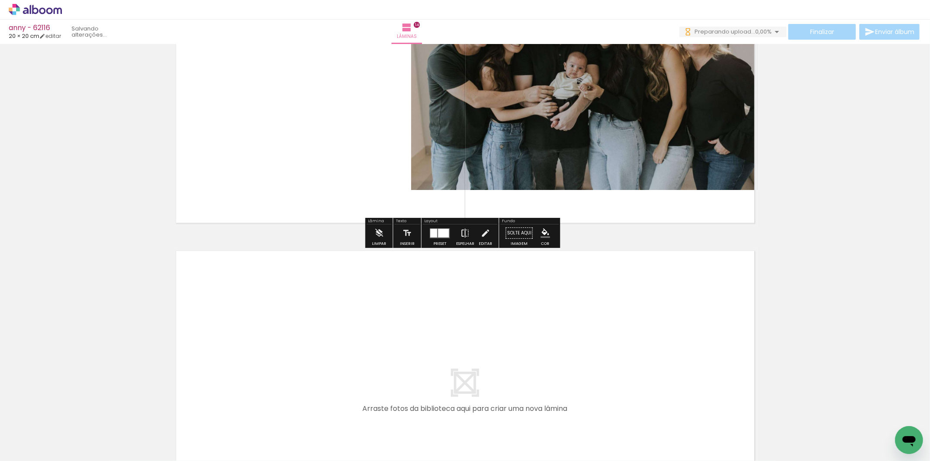
click iron-icon
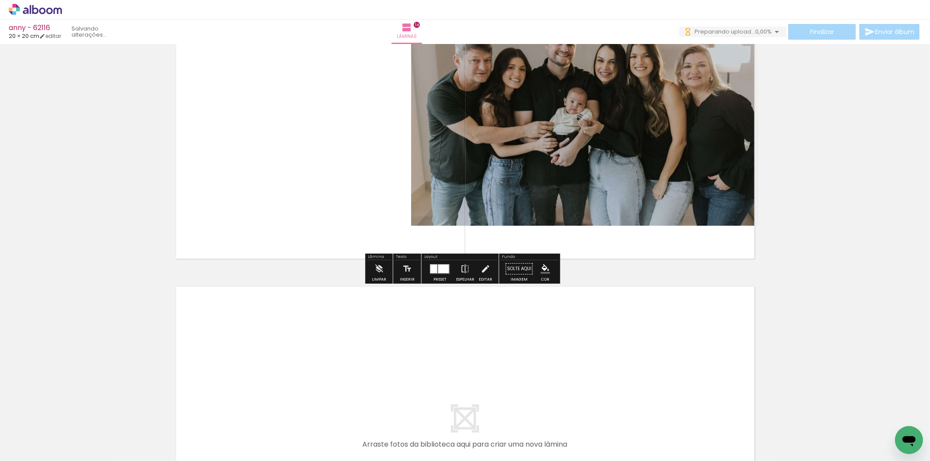
scroll to position [4120, 0]
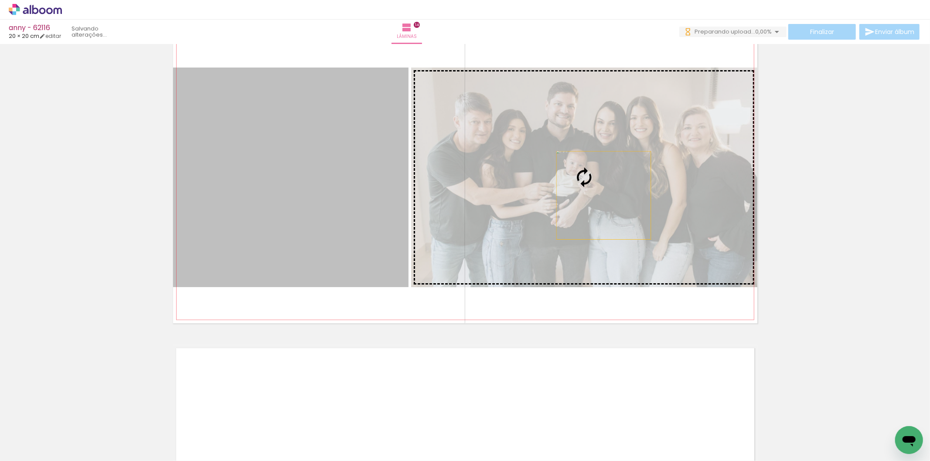
click slot
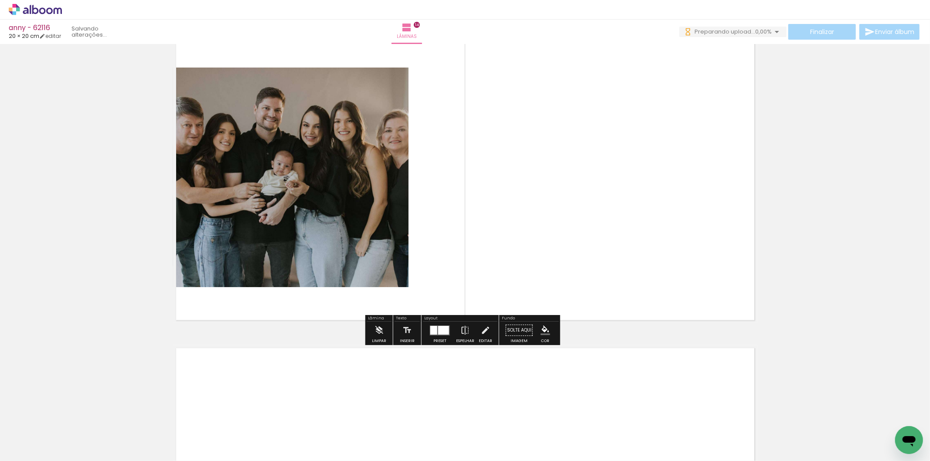
click quentale-photo
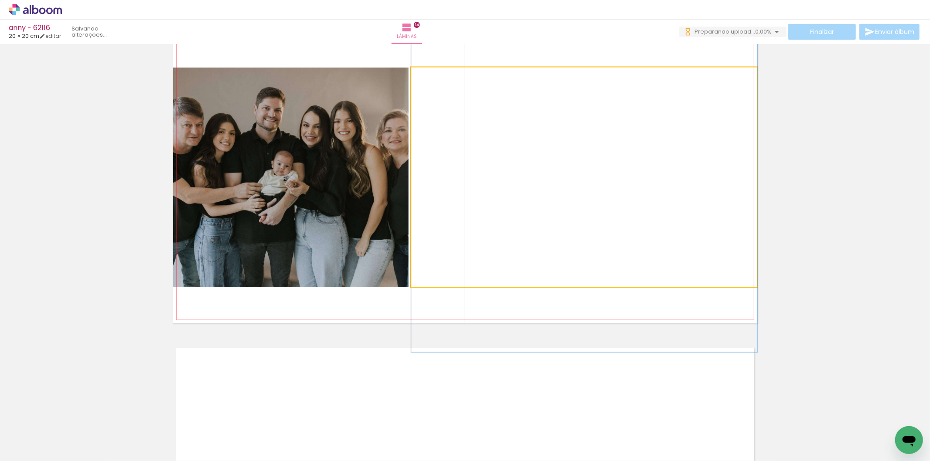
click quentale-photo
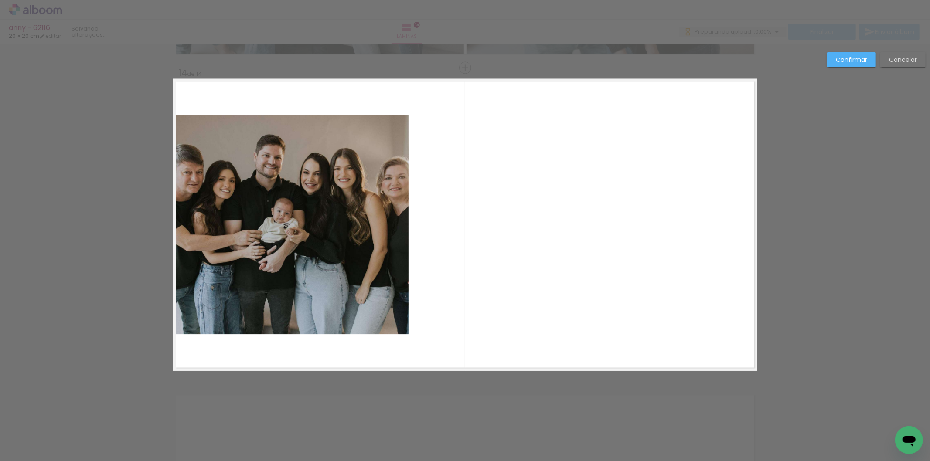
scroll to position [4072, 0]
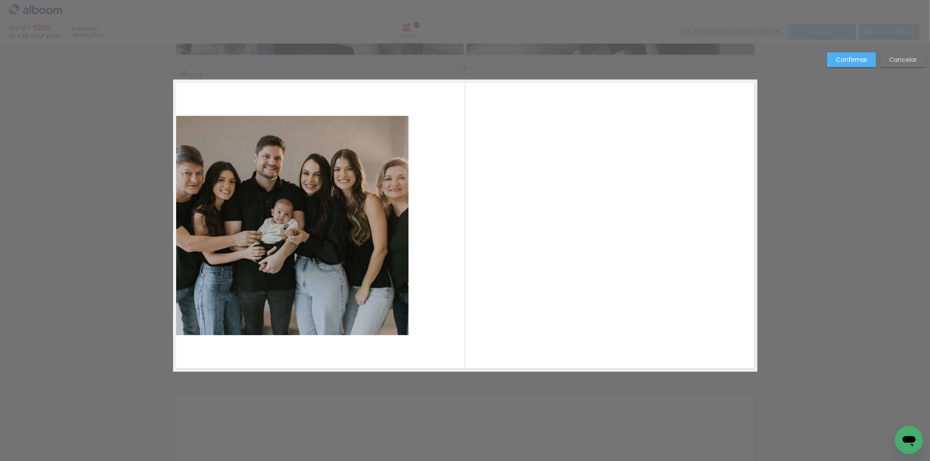
click quentale-photo
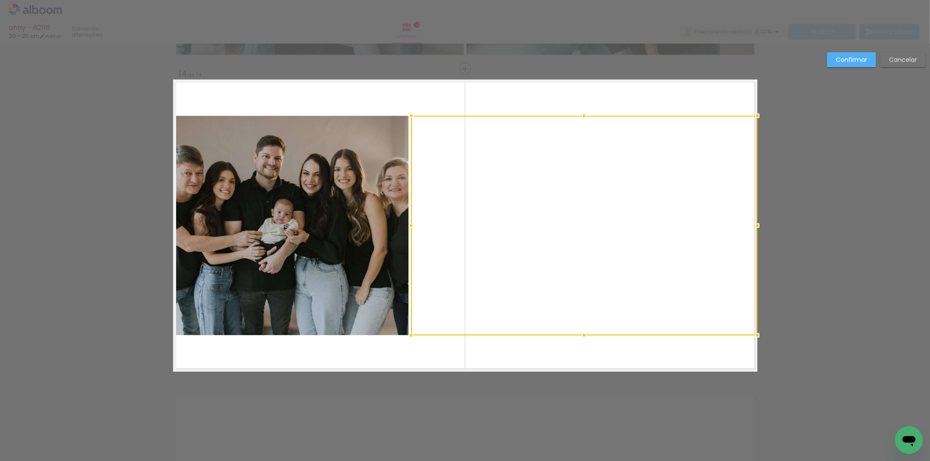
click div
drag, startPoint x: 407, startPoint y: 226, endPoint x: 521, endPoint y: 220, distance: 113.6
click div
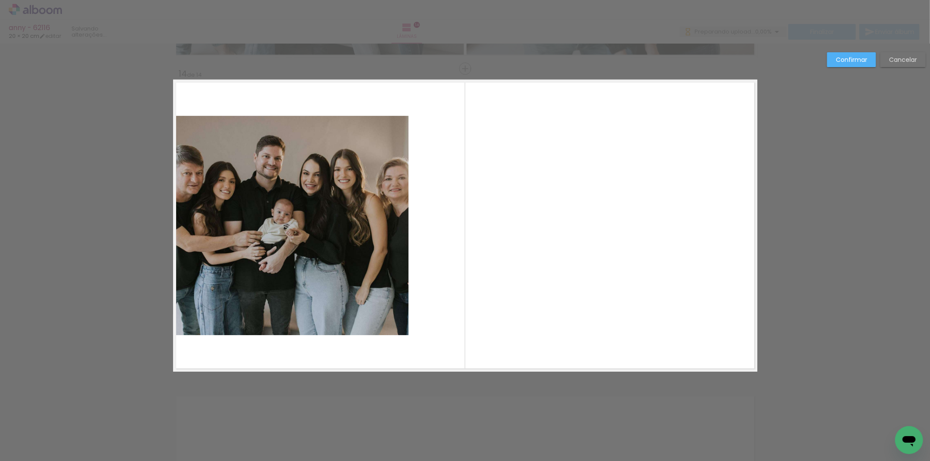
click quentale-photo
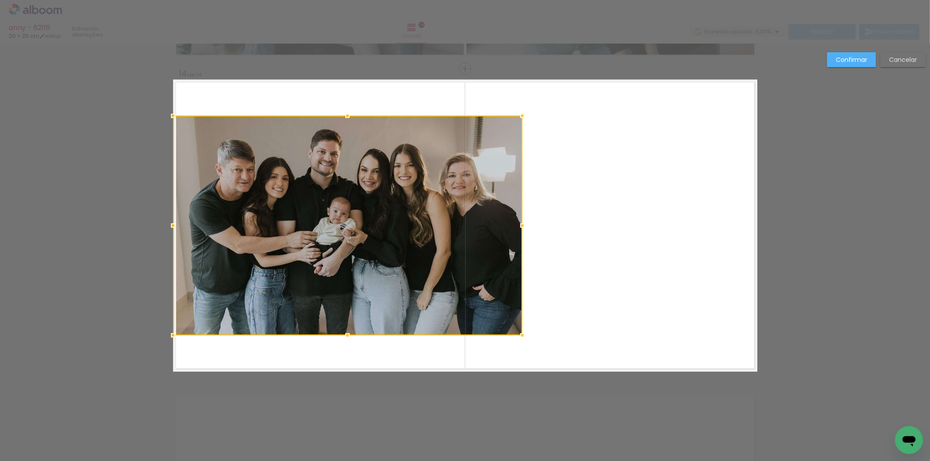
click div
click slot "Confirmar"
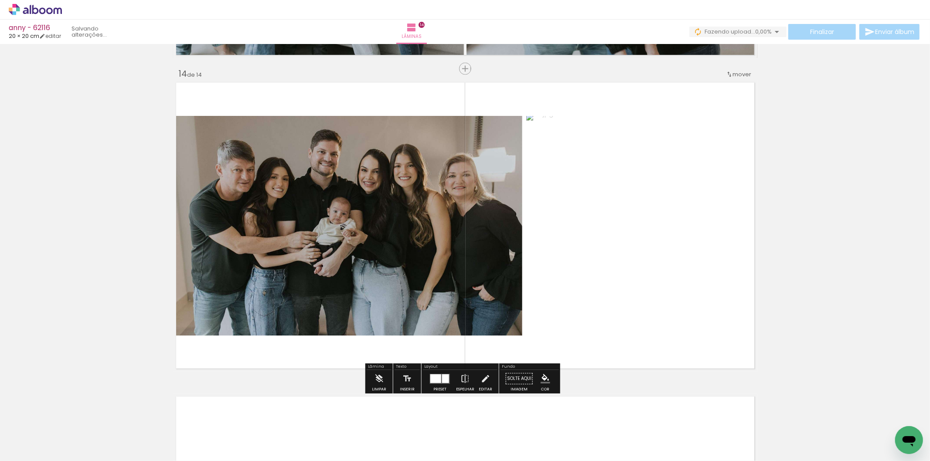
click div "Inserir lâmina 1 de 14 Inserir lâmina 2 de 14 Inserir lâmina 3 de 14 Inserir lâ…"
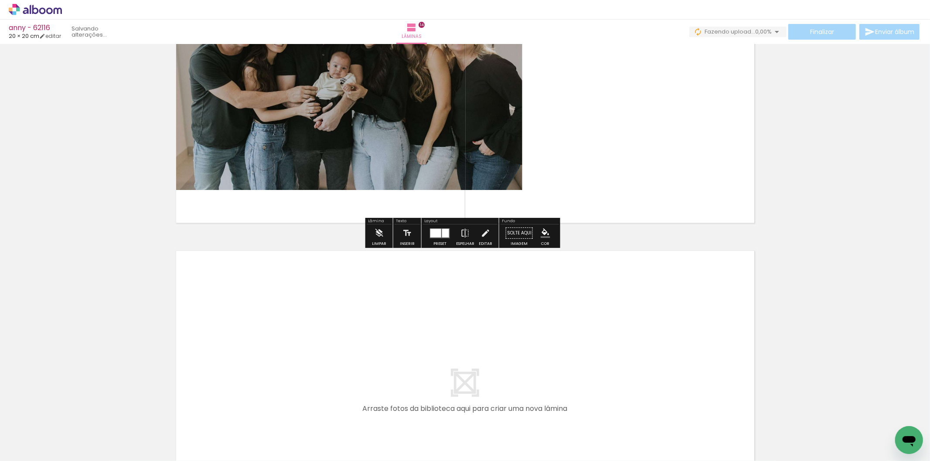
click quentale-workspace
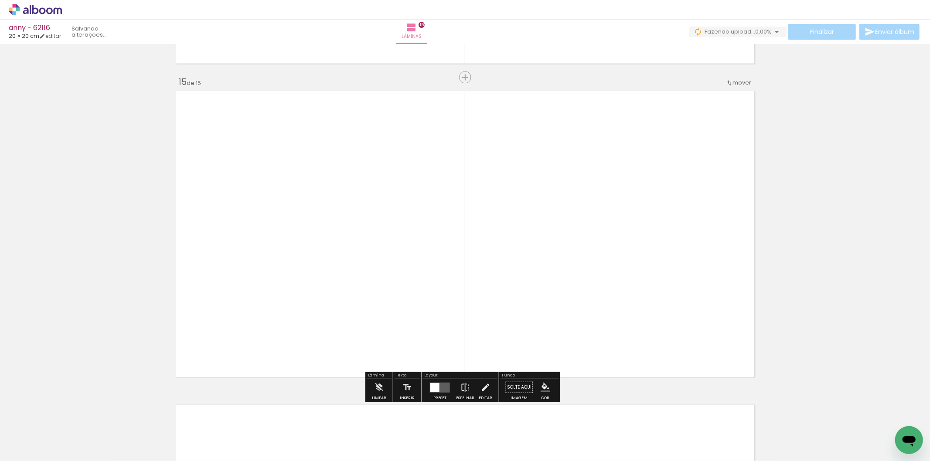
scroll to position [4386, 0]
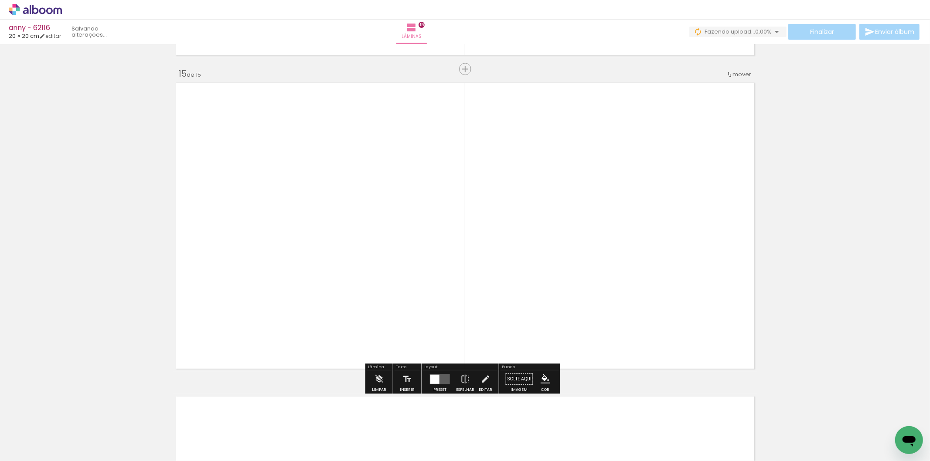
click quentale-workspace
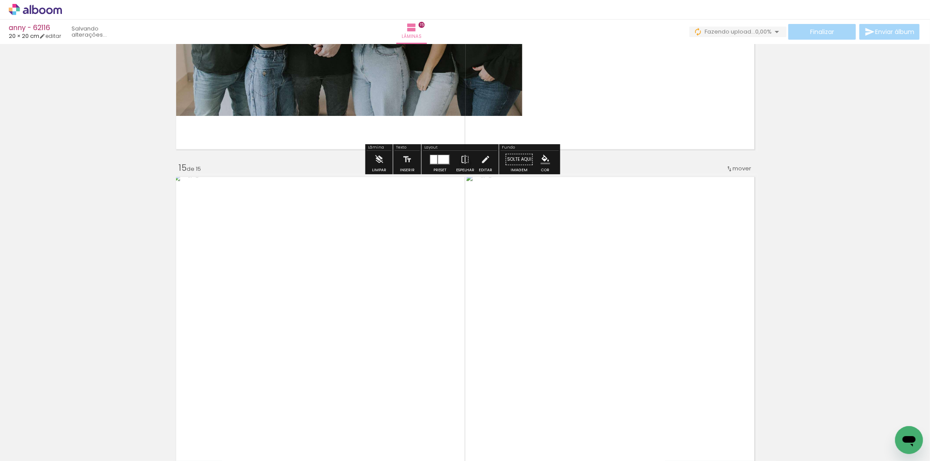
scroll to position [4240, 0]
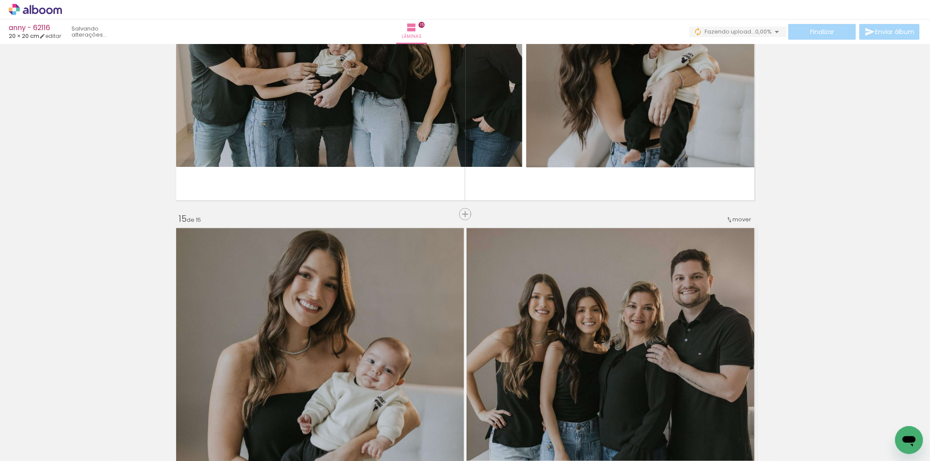
scroll to position [0, 609]
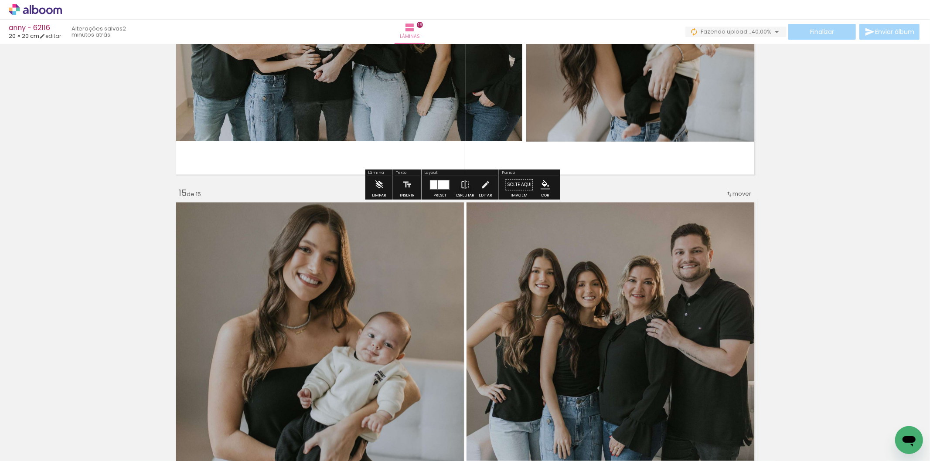
scroll to position [4289, 0]
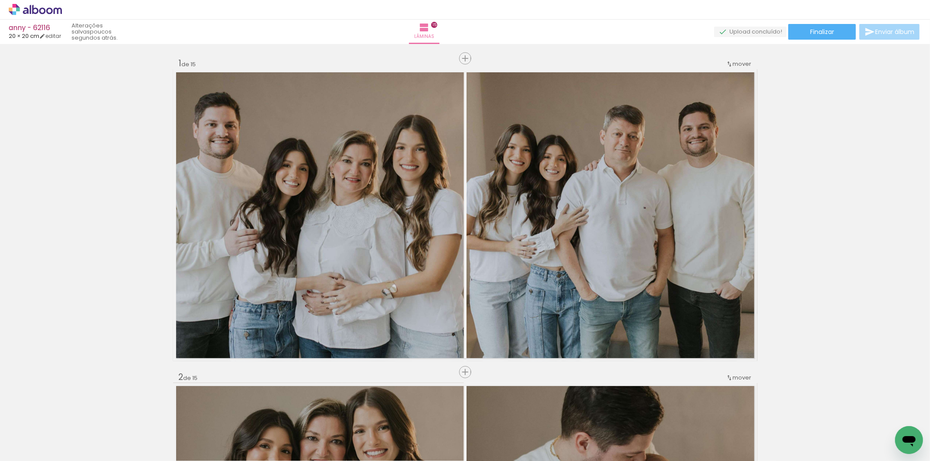
scroll to position [0, 609]
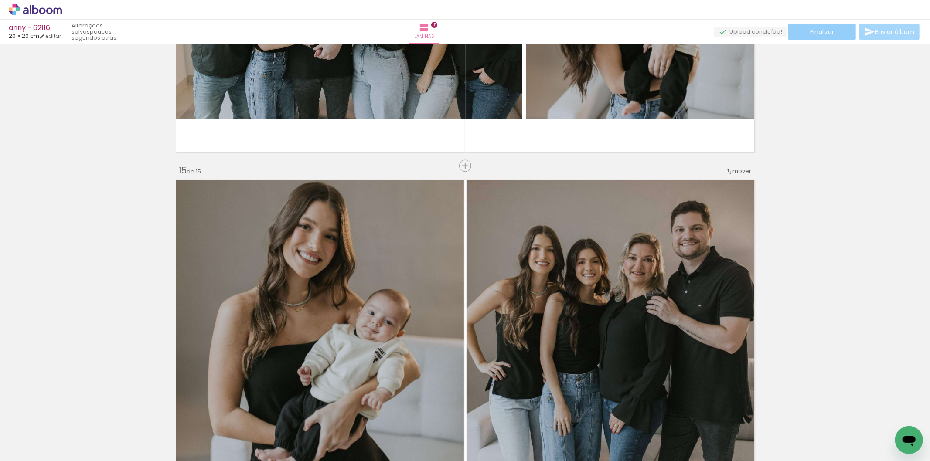
click at [819, 29] on span "Finalizar" at bounding box center [822, 32] width 24 height 6
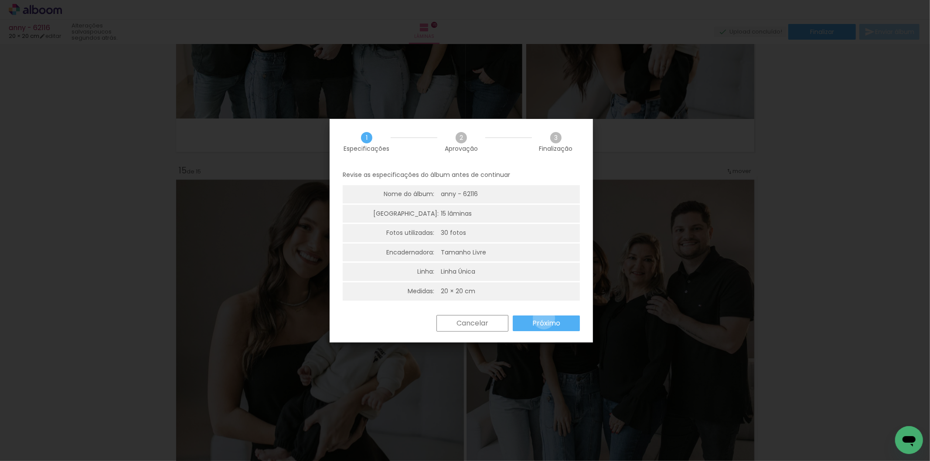
click at [0, 0] on slot "Próximo" at bounding box center [0, 0] width 0 height 0
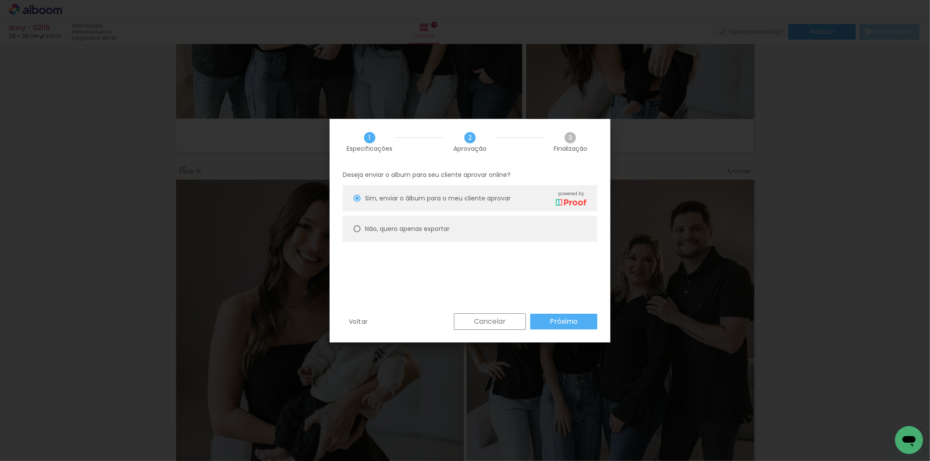
click at [438, 237] on paper-radio-button "Não, quero apenas exportar" at bounding box center [470, 229] width 255 height 26
type paper-radio-button "on"
click at [0, 0] on slot "Próximo" at bounding box center [0, 0] width 0 height 0
type input "Alta, 300 DPI"
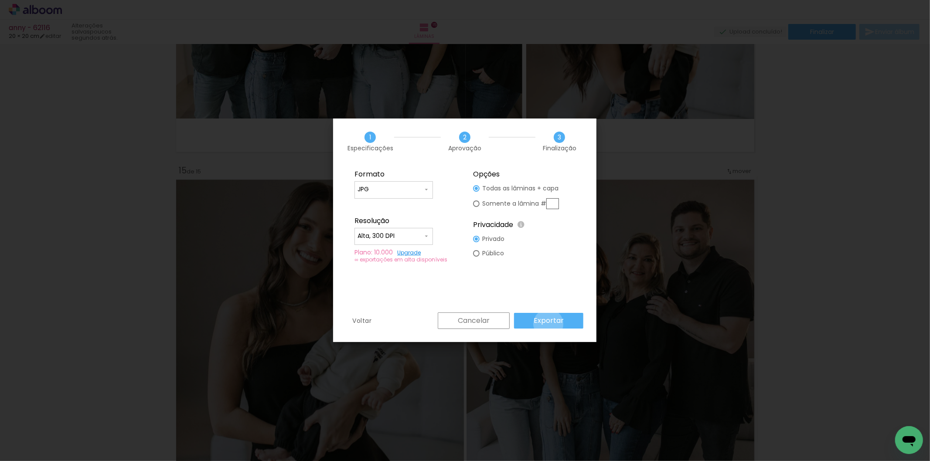
click at [0, 0] on slot "Exportar" at bounding box center [0, 0] width 0 height 0
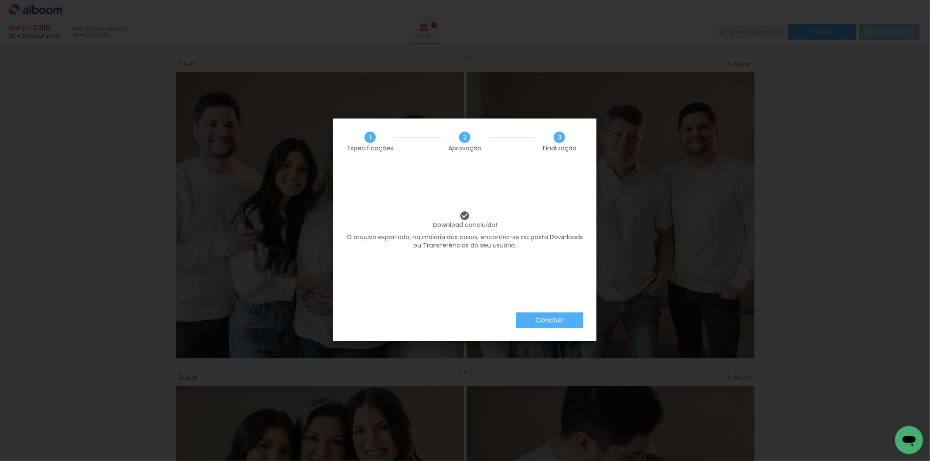
scroll to position [0, 609]
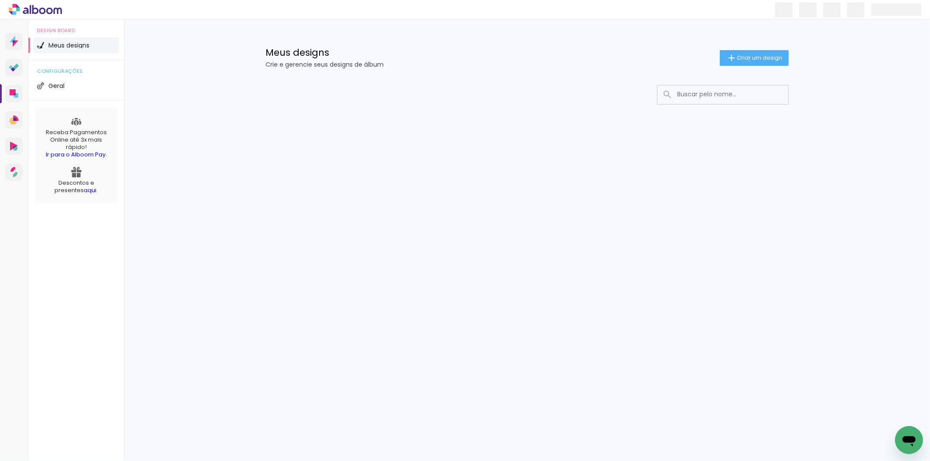
drag, startPoint x: 748, startPoint y: 61, endPoint x: 686, endPoint y: 78, distance: 64.5
click at [748, 60] on paper-button "Criar um design" at bounding box center [754, 58] width 69 height 16
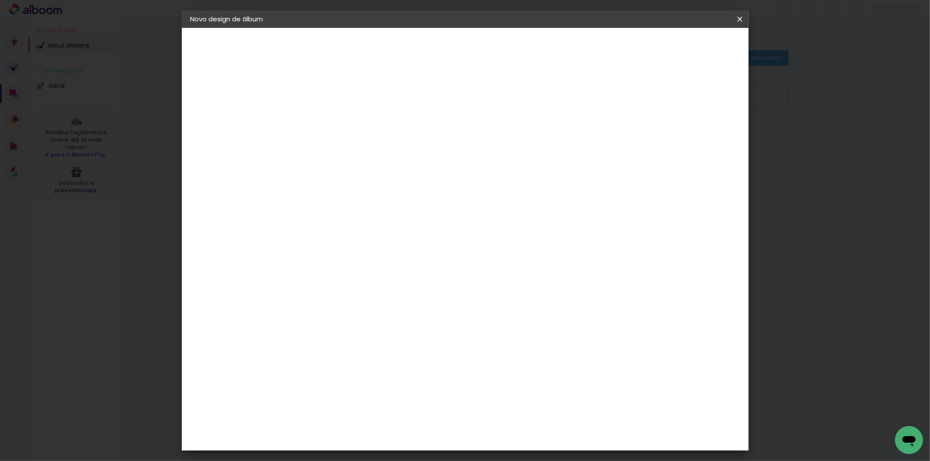
click at [333, 116] on input at bounding box center [333, 117] width 0 height 14
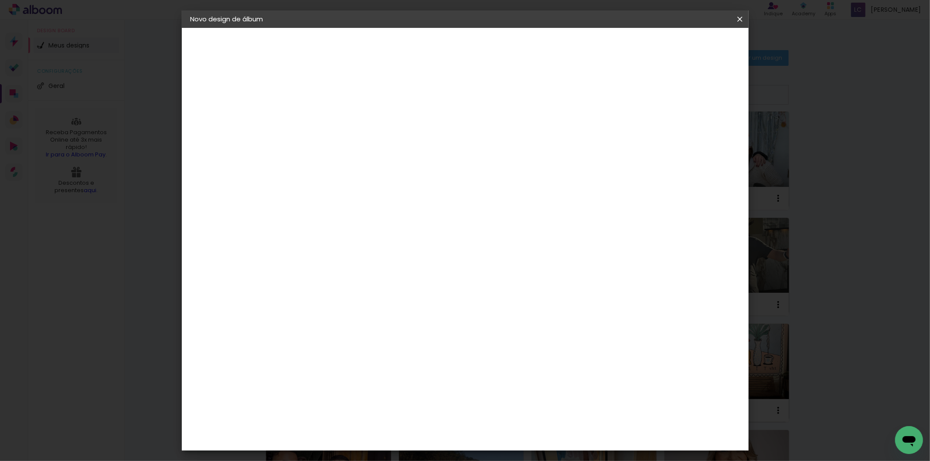
type input "PATRICIA - 62121"
type paper-input "PATRICIA - 62121"
click at [0, 0] on slot "Avançar" at bounding box center [0, 0] width 0 height 0
drag, startPoint x: 669, startPoint y: 102, endPoint x: 669, endPoint y: 107, distance: 5.2
click at [496, 107] on div "Avançado Tamanho Livre Sugerir uma encadernadora" at bounding box center [455, 140] width 84 height 110
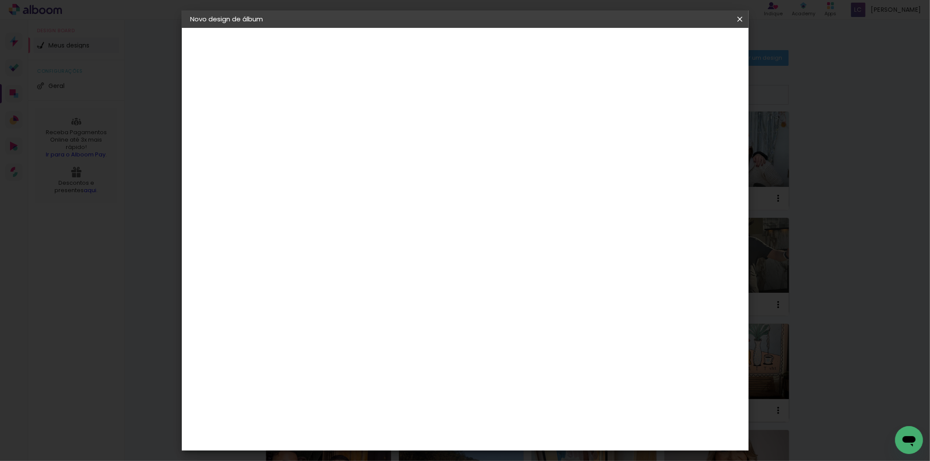
click at [496, 139] on paper-item "Tamanho Livre" at bounding box center [455, 132] width 84 height 19
click at [496, 50] on paper-button "Avançar" at bounding box center [475, 46] width 43 height 15
click at [518, 362] on input "60" at bounding box center [513, 363] width 23 height 13
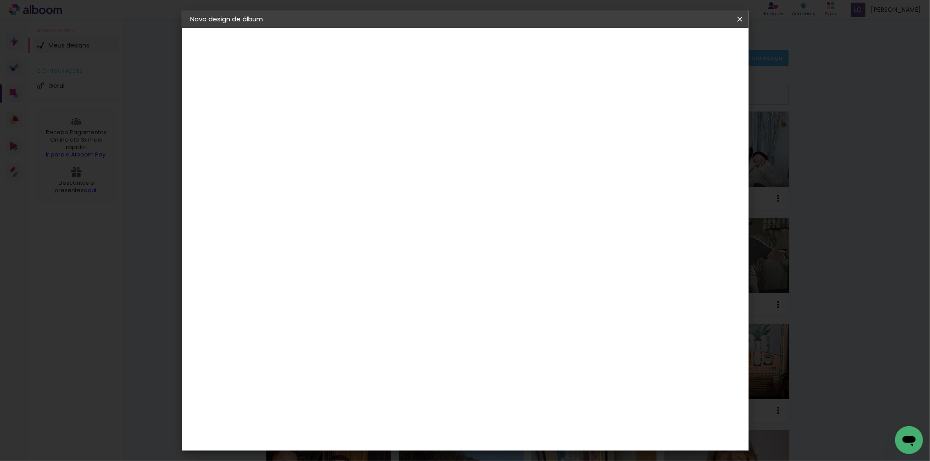
type input "40,6"
type paper-input "40,6"
click at [313, 285] on input "30" at bounding box center [305, 288] width 23 height 13
type input "20,3"
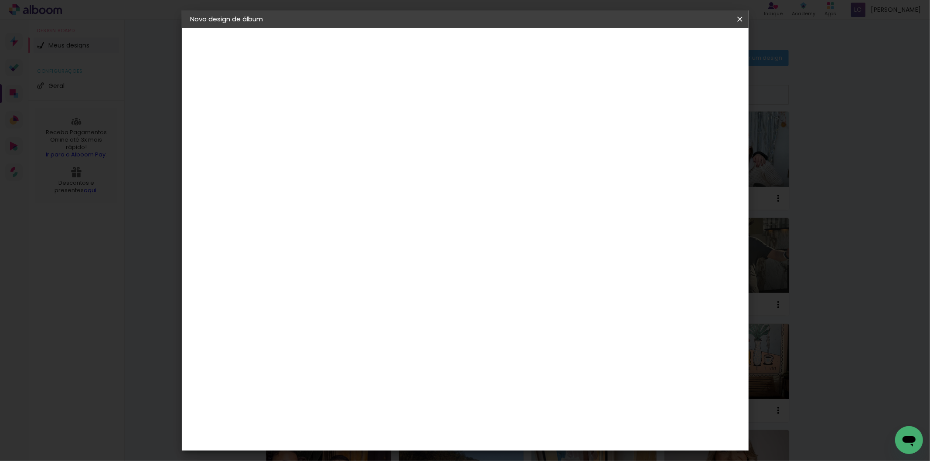
type paper-input "20,3"
type input "4"
type paper-input "4"
click at [695, 133] on input "4" at bounding box center [691, 132] width 16 height 13
type input "3"
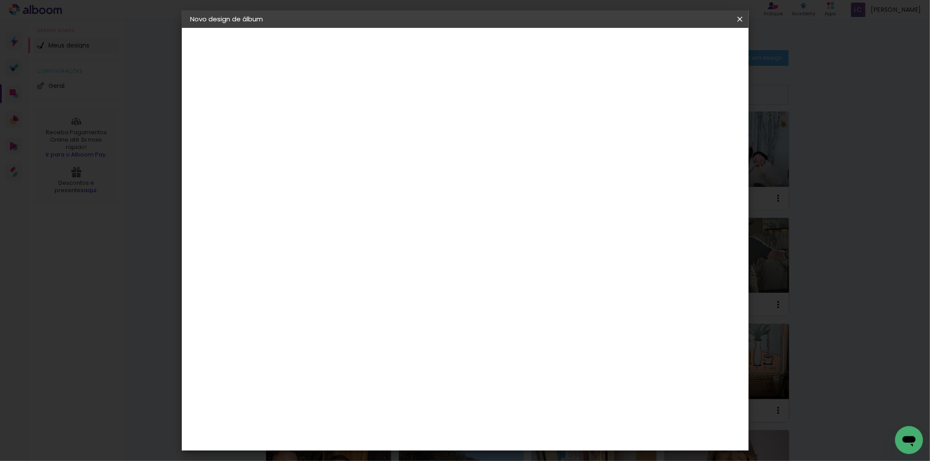
type paper-input "3"
click at [698, 134] on input "3" at bounding box center [694, 132] width 16 height 13
type input "2"
type paper-input "2"
click at [700, 134] on input "2" at bounding box center [696, 132] width 16 height 13
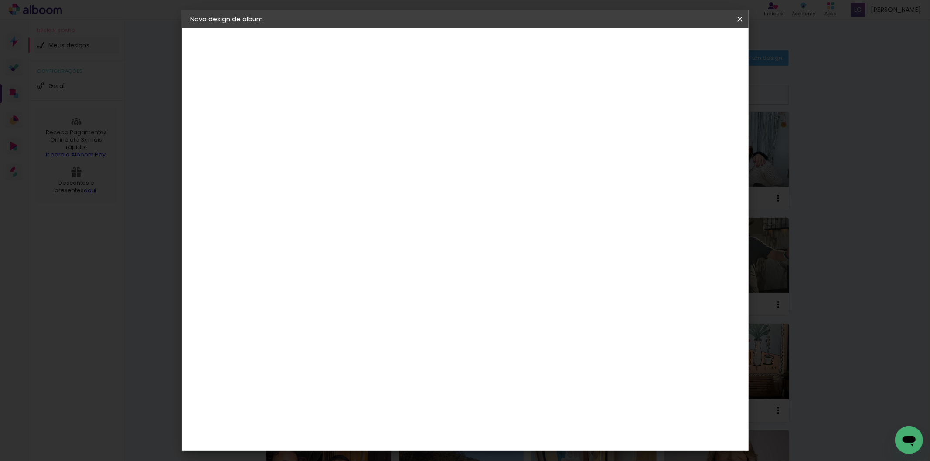
click at [685, 48] on span "Iniciar design" at bounding box center [665, 46] width 40 height 6
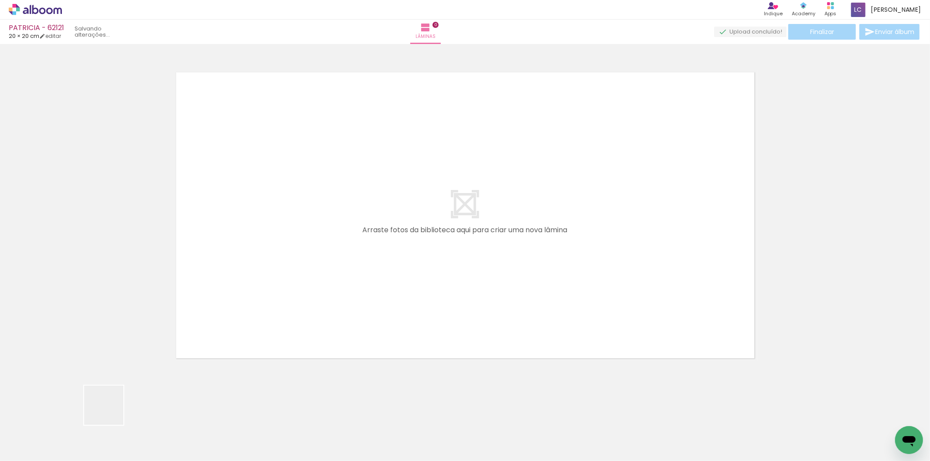
drag, startPoint x: 95, startPoint y: 432, endPoint x: 136, endPoint y: 433, distance: 41.4
click at [236, 316] on quentale-workspace at bounding box center [465, 230] width 930 height 461
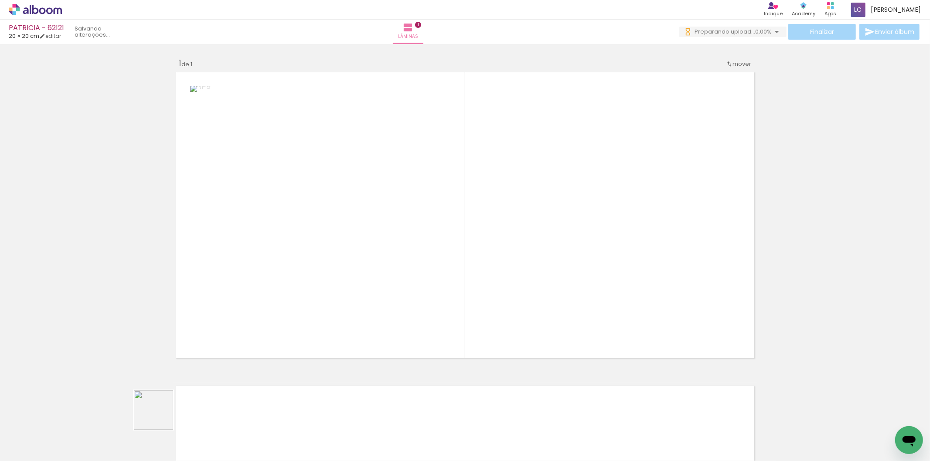
drag, startPoint x: 146, startPoint y: 428, endPoint x: 443, endPoint y: 240, distance: 352.1
click at [390, 271] on quentale-workspace at bounding box center [465, 230] width 930 height 461
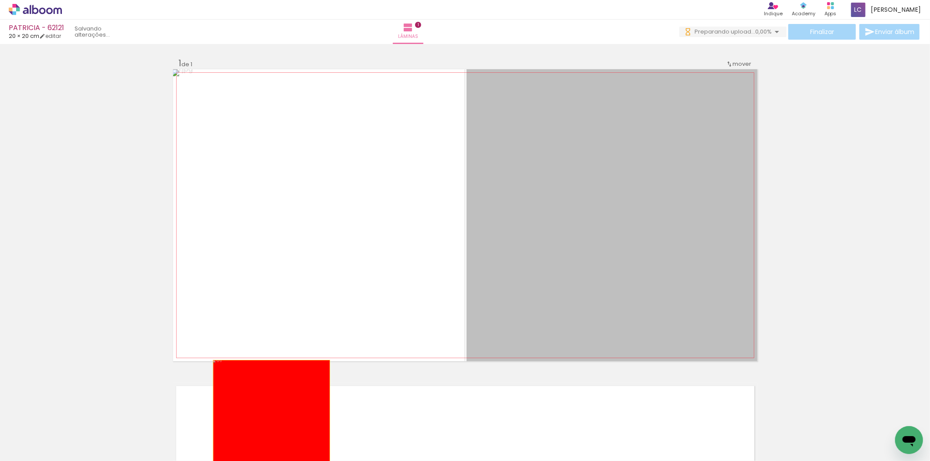
drag, startPoint x: 559, startPoint y: 272, endPoint x: 232, endPoint y: 422, distance: 359.5
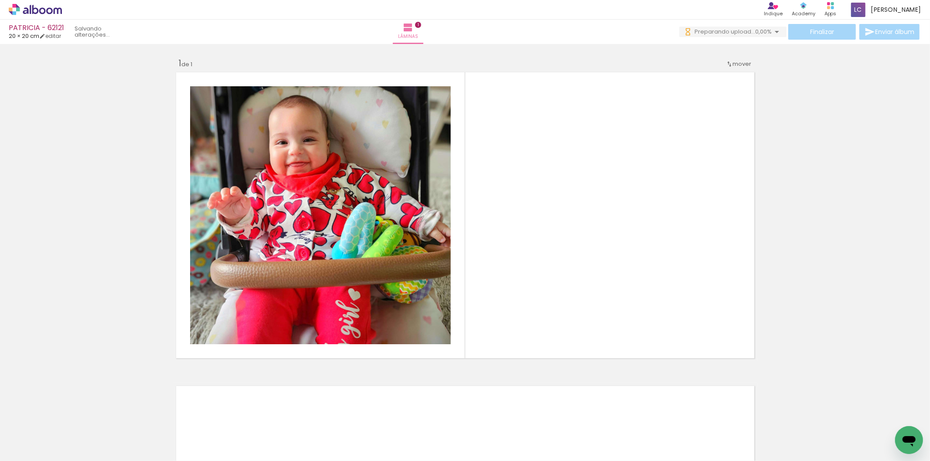
drag, startPoint x: 141, startPoint y: 429, endPoint x: 631, endPoint y: 175, distance: 551.6
click at [631, 175] on quentale-workspace at bounding box center [465, 230] width 930 height 461
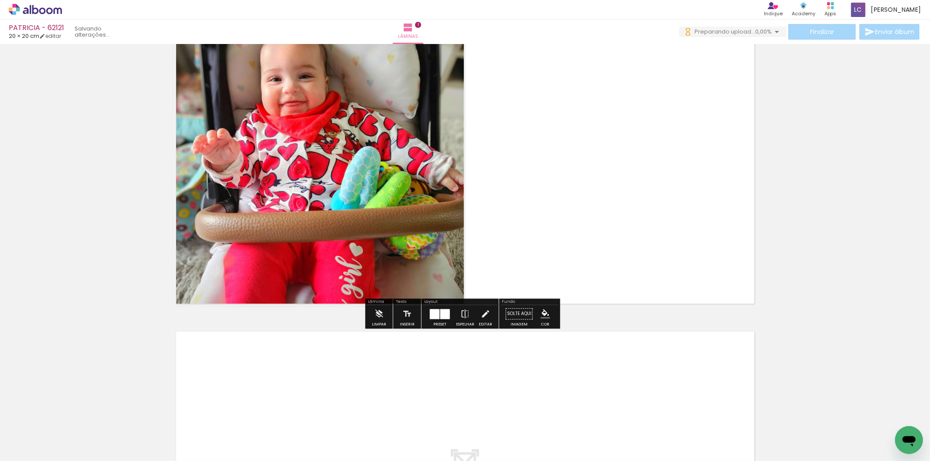
scroll to position [194, 0]
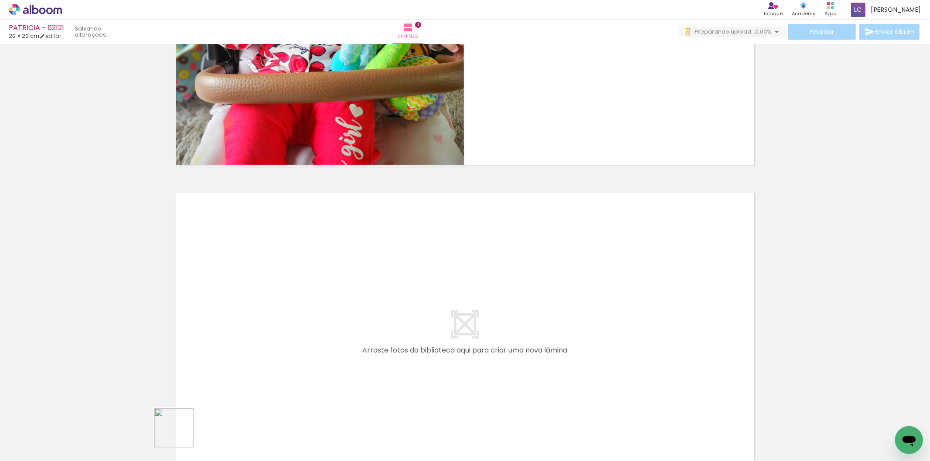
drag, startPoint x: 181, startPoint y: 437, endPoint x: 247, endPoint y: 419, distance: 69.2
click at [253, 349] on quentale-workspace at bounding box center [465, 230] width 930 height 461
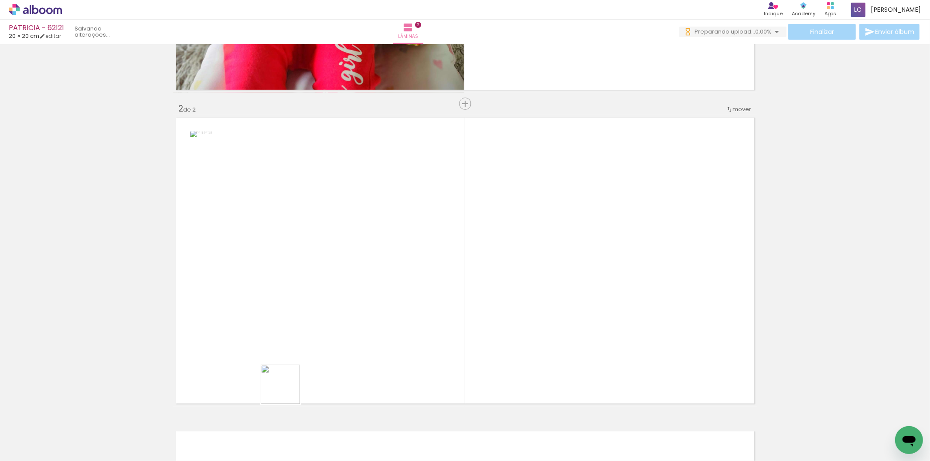
drag, startPoint x: 249, startPoint y: 427, endPoint x: 364, endPoint y: 337, distance: 146.2
click at [333, 356] on quentale-workspace at bounding box center [465, 230] width 930 height 461
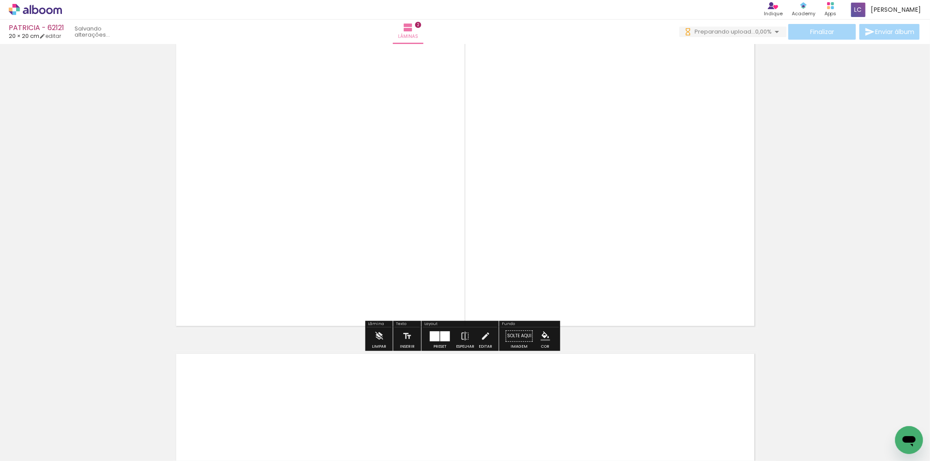
scroll to position [400, 0]
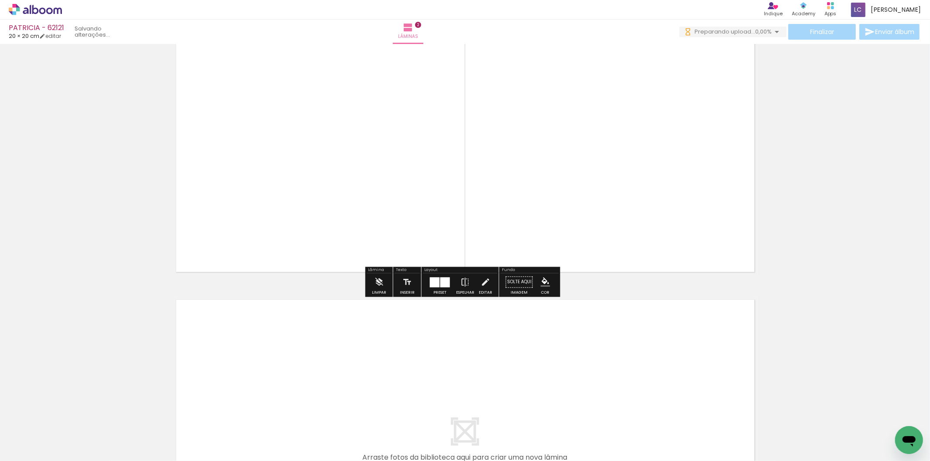
click at [326, 398] on quentale-workspace at bounding box center [465, 230] width 930 height 461
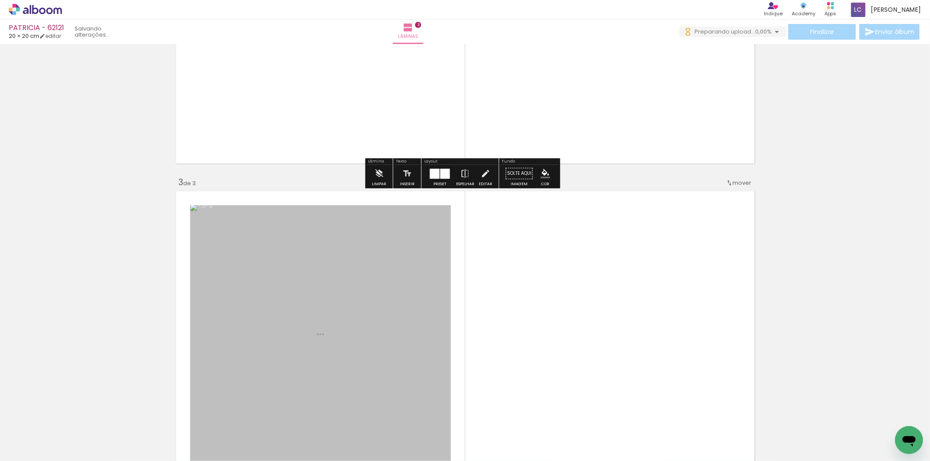
click at [393, 340] on quentale-workspace at bounding box center [465, 230] width 930 height 461
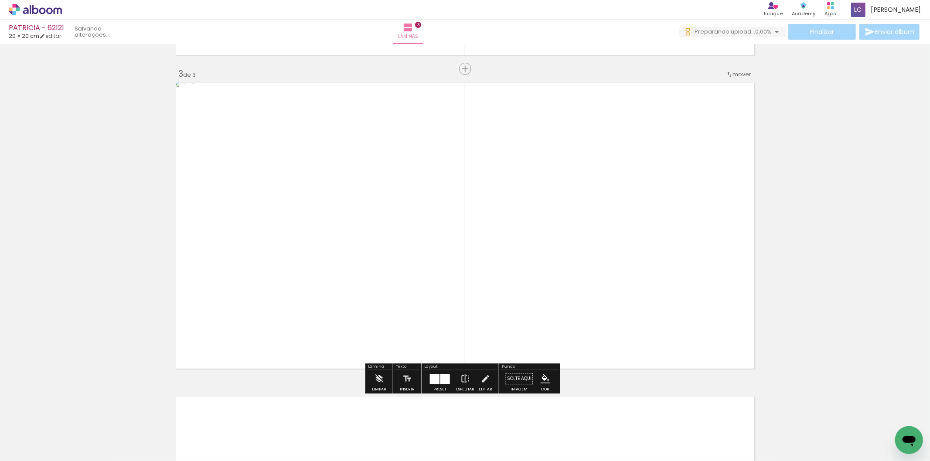
scroll to position [618, 0]
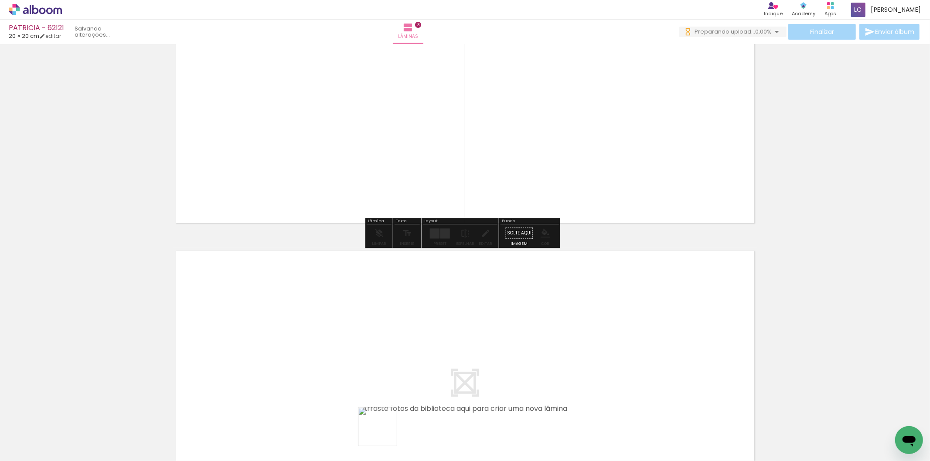
drag, startPoint x: 384, startPoint y: 434, endPoint x: 414, endPoint y: 443, distance: 31.5
click at [402, 397] on quentale-workspace at bounding box center [465, 230] width 930 height 461
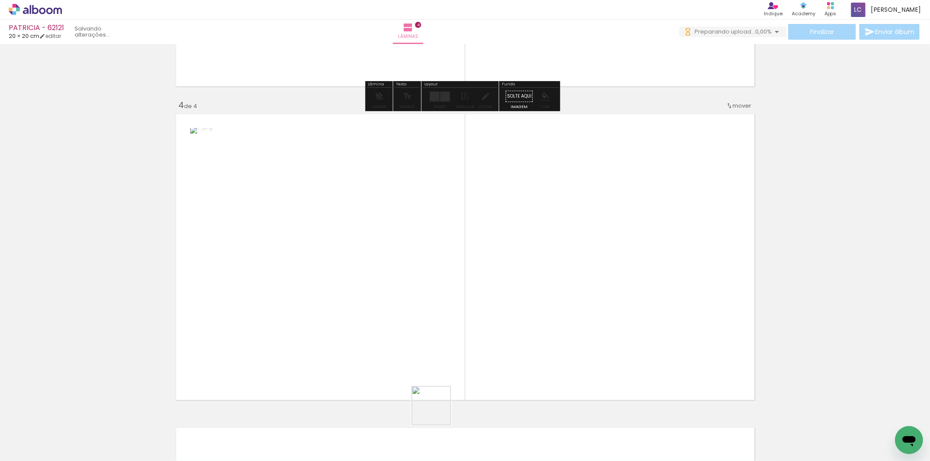
drag, startPoint x: 438, startPoint y: 413, endPoint x: 491, endPoint y: 310, distance: 115.7
click at [490, 312] on quentale-workspace at bounding box center [465, 230] width 930 height 461
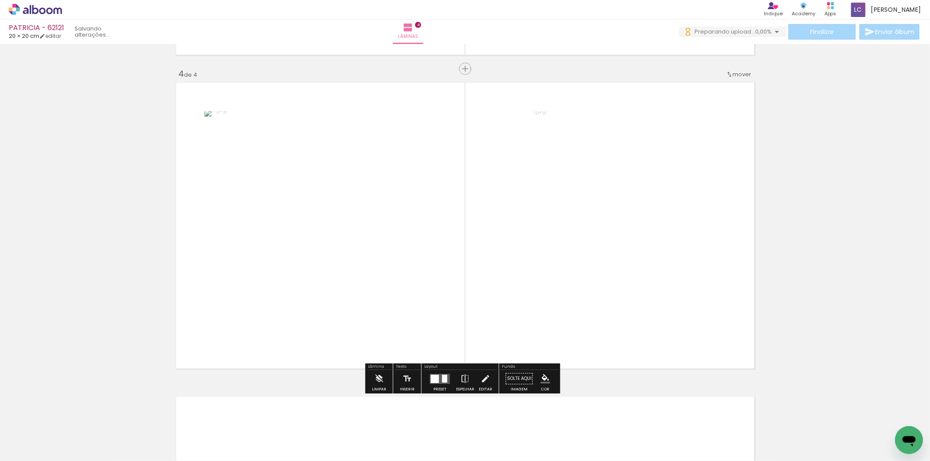
scroll to position [932, 0]
click at [442, 384] on div at bounding box center [440, 378] width 24 height 17
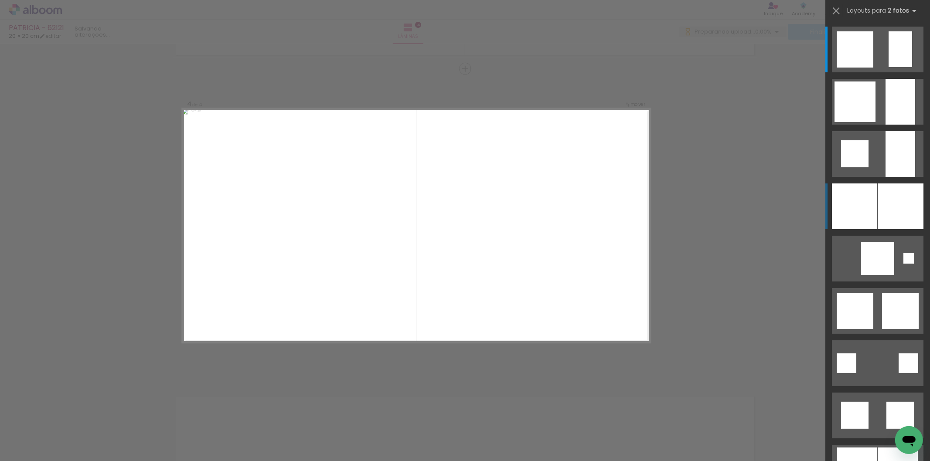
click at [860, 198] on div at bounding box center [854, 207] width 45 height 46
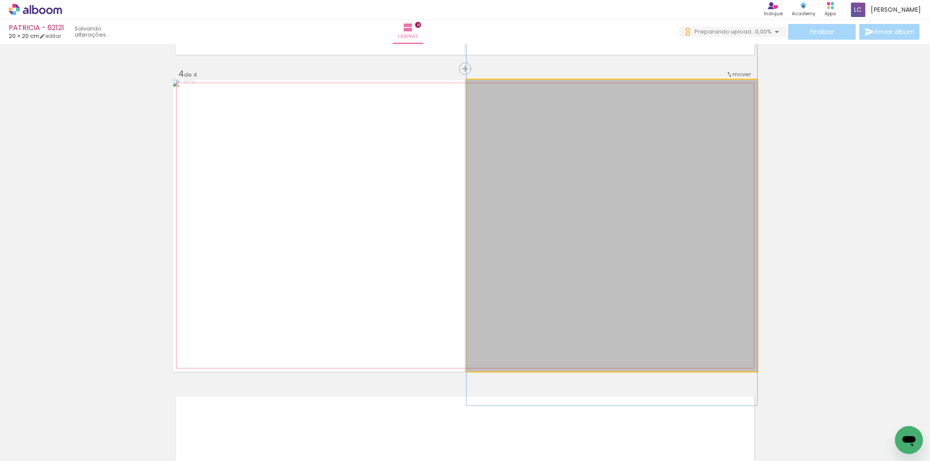
drag, startPoint x: 625, startPoint y: 242, endPoint x: 627, endPoint y: 228, distance: 14.6
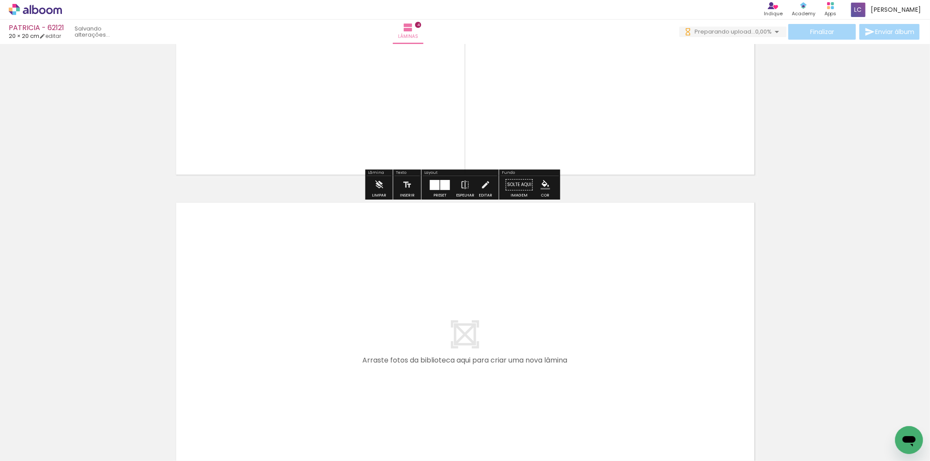
drag, startPoint x: 478, startPoint y: 417, endPoint x: 519, endPoint y: 448, distance: 51.5
click at [493, 381] on quentale-workspace at bounding box center [465, 230] width 930 height 461
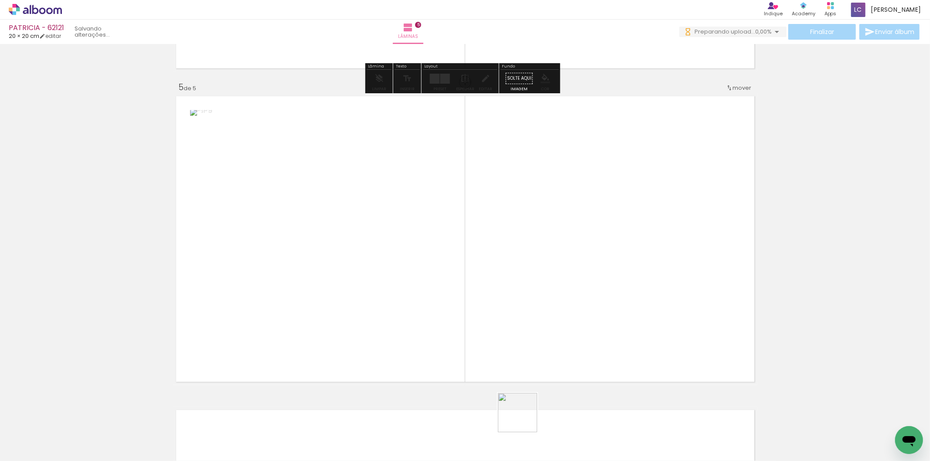
drag, startPoint x: 522, startPoint y: 425, endPoint x: 559, endPoint y: 361, distance: 73.7
click at [559, 361] on quentale-workspace at bounding box center [465, 230] width 930 height 461
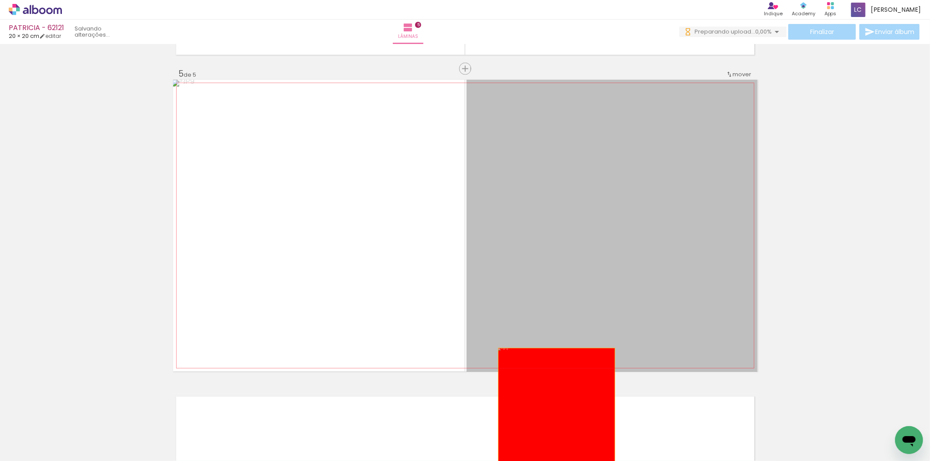
drag, startPoint x: 583, startPoint y: 301, endPoint x: 457, endPoint y: 460, distance: 203.0
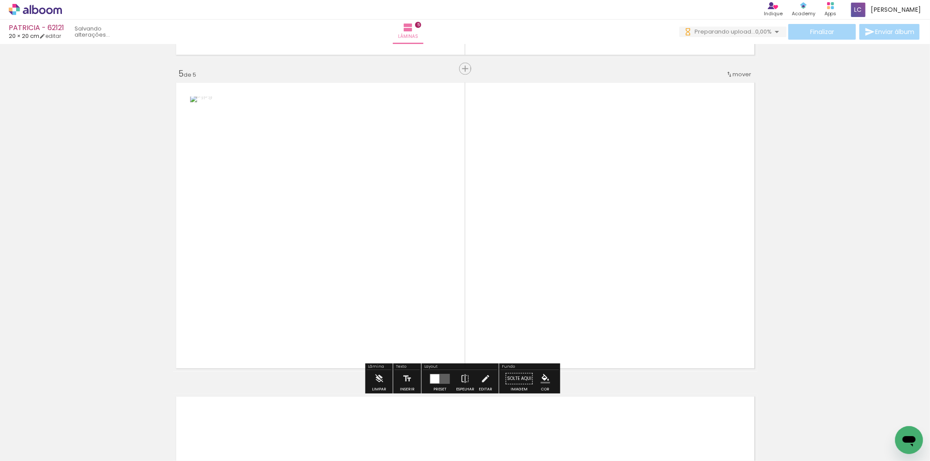
click at [302, 434] on div at bounding box center [282, 432] width 39 height 39
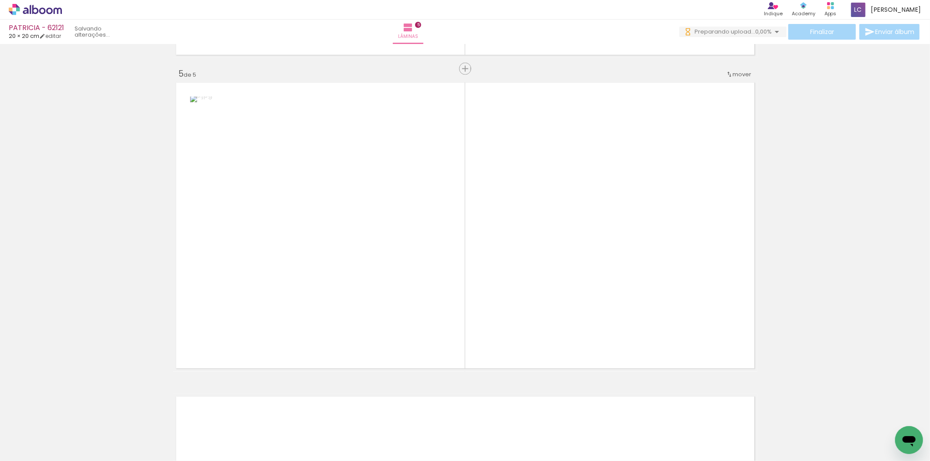
click at [268, 417] on iron-icon at bounding box center [263, 414] width 9 height 9
drag, startPoint x: 524, startPoint y: 414, endPoint x: 556, endPoint y: 341, distance: 79.7
click at [556, 341] on quentale-workspace at bounding box center [465, 230] width 930 height 461
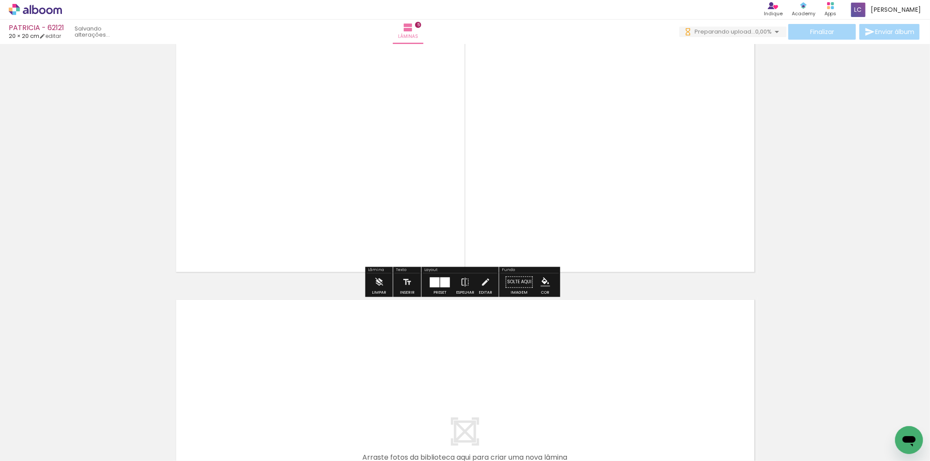
drag, startPoint x: 584, startPoint y: 419, endPoint x: 618, endPoint y: 413, distance: 34.6
click at [597, 390] on quentale-workspace at bounding box center [465, 230] width 930 height 461
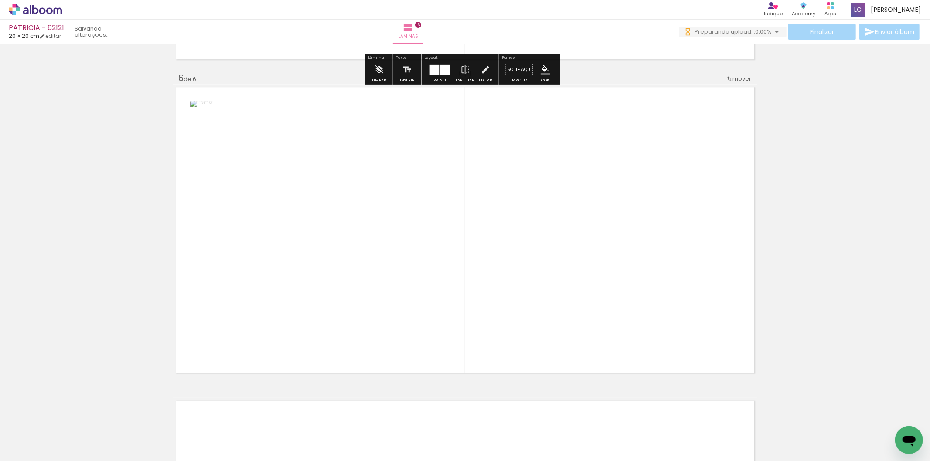
scroll to position [1560, 0]
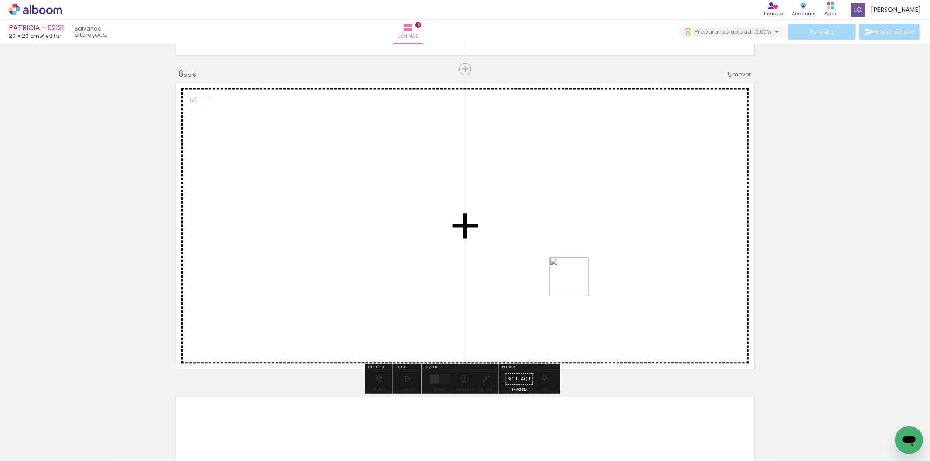
drag, startPoint x: 629, startPoint y: 416, endPoint x: 563, endPoint y: 266, distance: 163.8
click at [563, 266] on quentale-workspace at bounding box center [465, 230] width 930 height 461
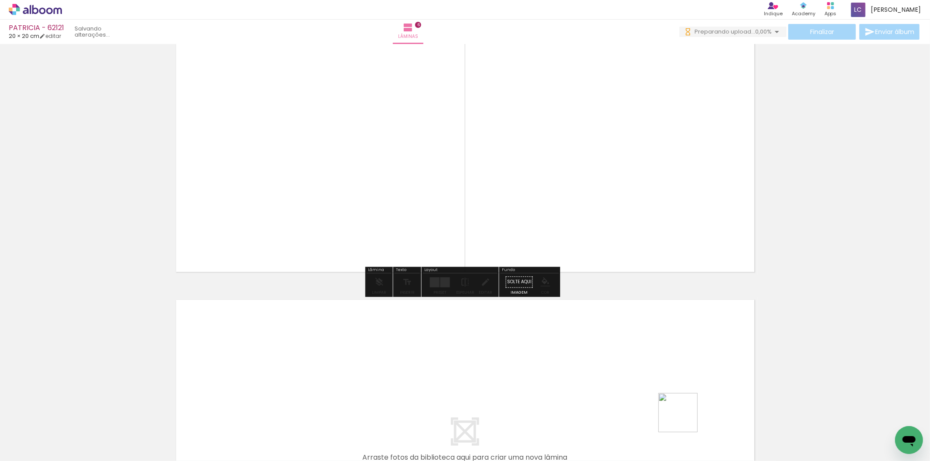
drag, startPoint x: 685, startPoint y: 423, endPoint x: 707, endPoint y: 427, distance: 22.2
click at [678, 396] on quentale-workspace at bounding box center [465, 230] width 930 height 461
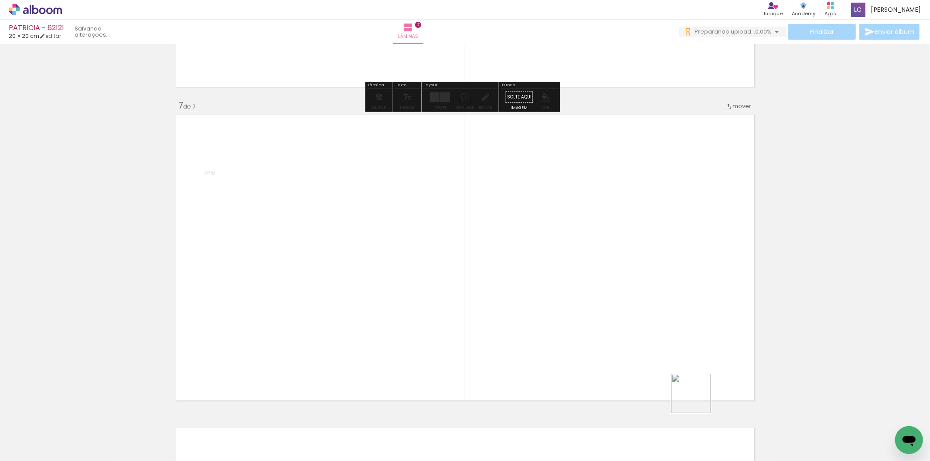
drag, startPoint x: 707, startPoint y: 427, endPoint x: 643, endPoint y: 358, distance: 94.2
click at [667, 375] on quentale-workspace at bounding box center [465, 230] width 930 height 461
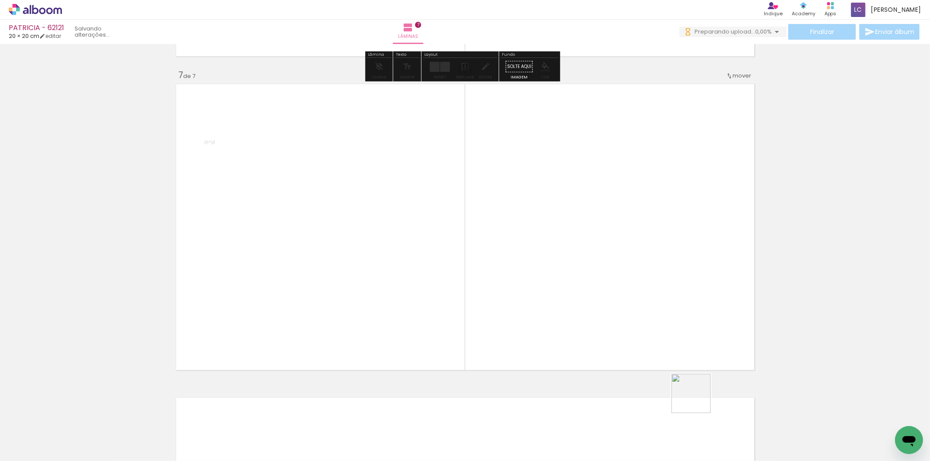
scroll to position [1874, 0]
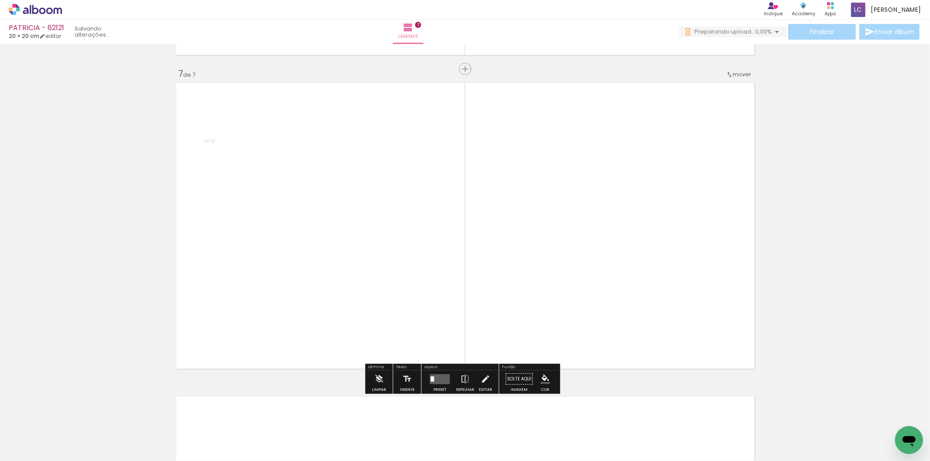
drag, startPoint x: 734, startPoint y: 420, endPoint x: 716, endPoint y: 385, distance: 38.8
click at [693, 371] on quentale-workspace at bounding box center [465, 230] width 930 height 461
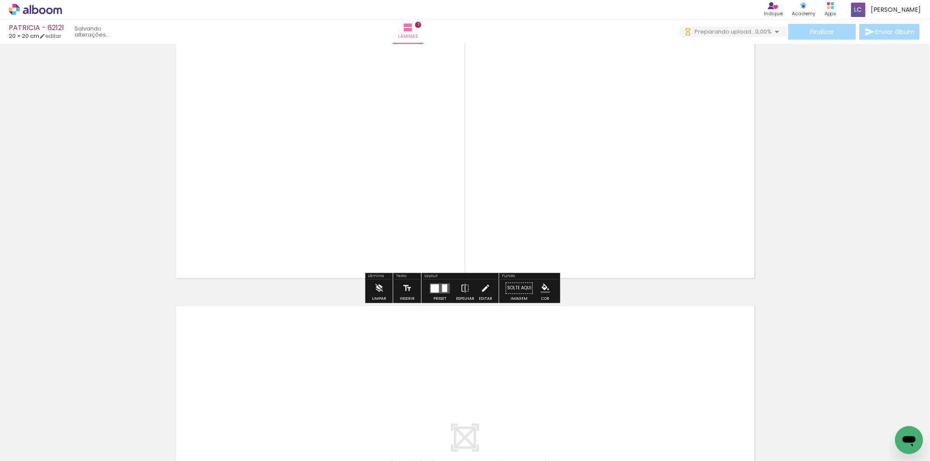
scroll to position [1970, 0]
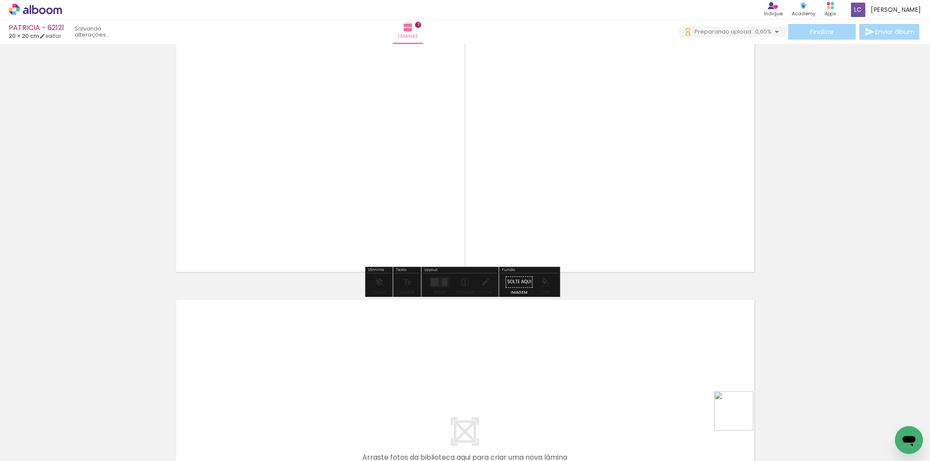
drag, startPoint x: 782, startPoint y: 427, endPoint x: 769, endPoint y: 412, distance: 19.8
click at [678, 372] on quentale-workspace at bounding box center [465, 230] width 930 height 461
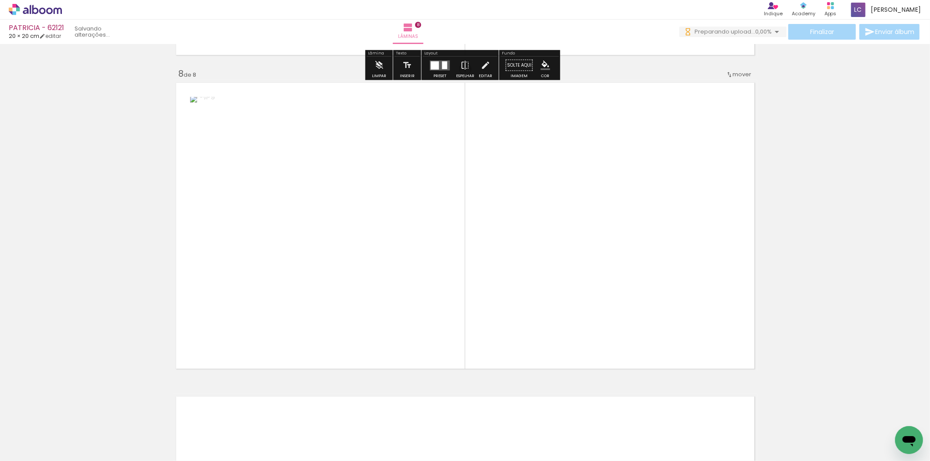
drag, startPoint x: 819, startPoint y: 429, endPoint x: 457, endPoint y: 299, distance: 384.2
click at [595, 308] on quentale-workspace at bounding box center [465, 230] width 930 height 461
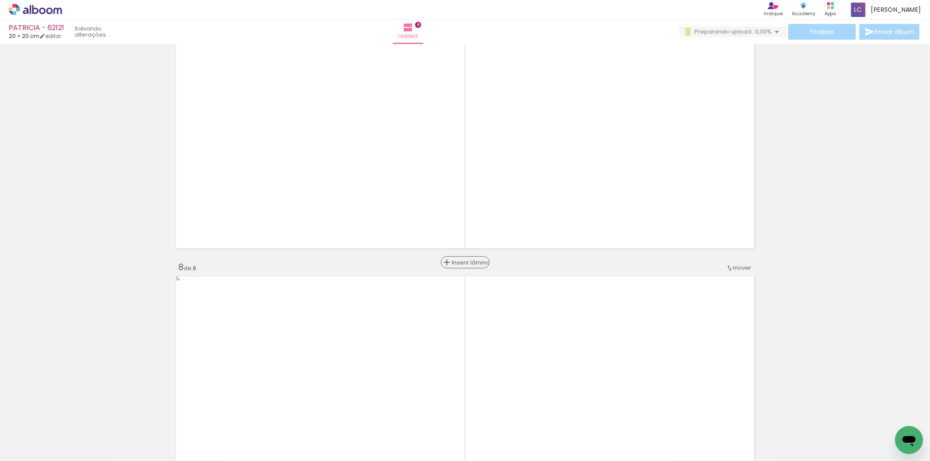
scroll to position [1897, 0]
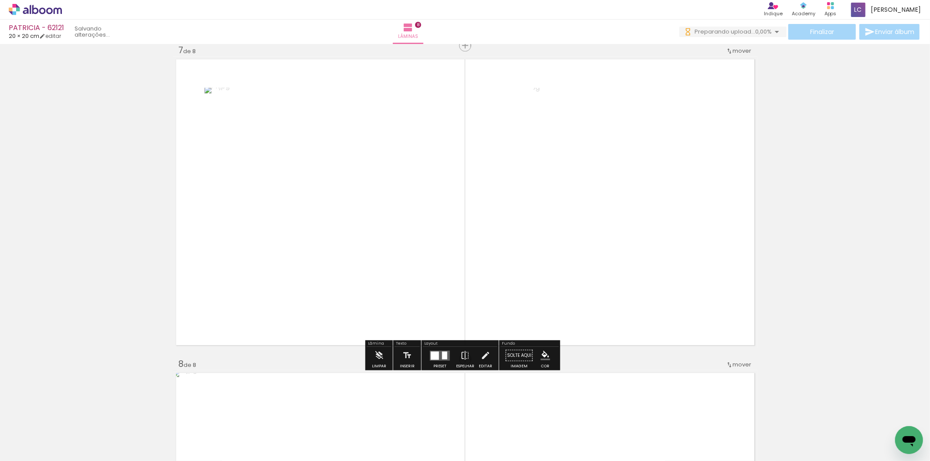
click at [445, 353] on div at bounding box center [444, 356] width 5 height 8
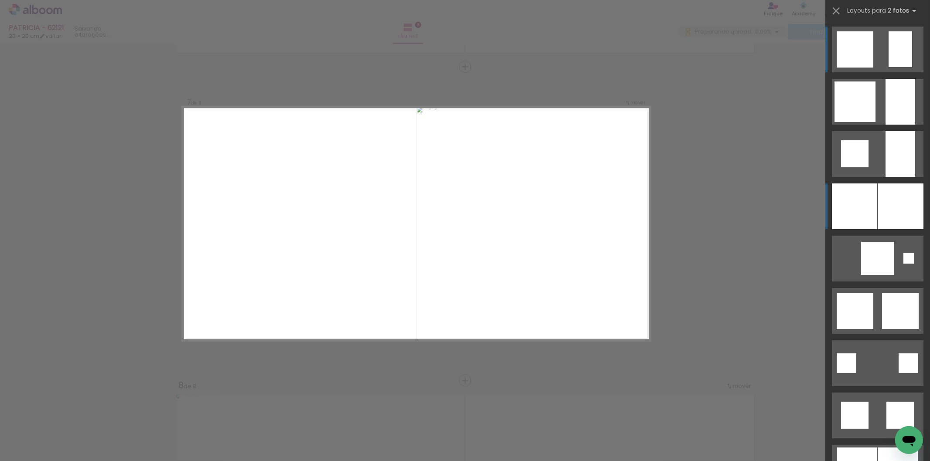
scroll to position [1874, 0]
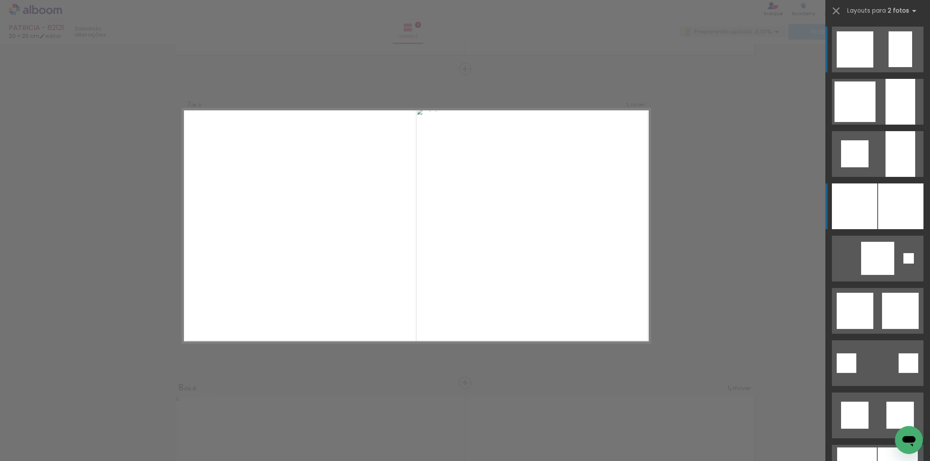
click at [886, 125] on div at bounding box center [901, 102] width 30 height 46
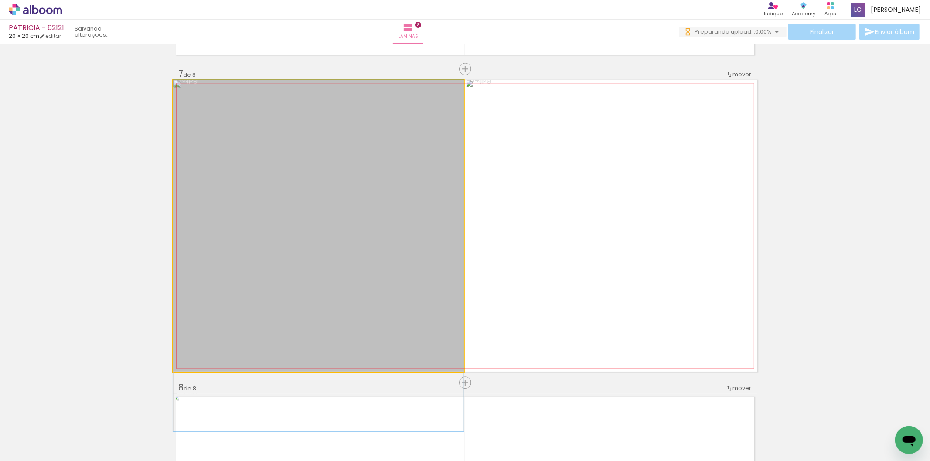
drag, startPoint x: 359, startPoint y: 205, endPoint x: 363, endPoint y: 254, distance: 49.0
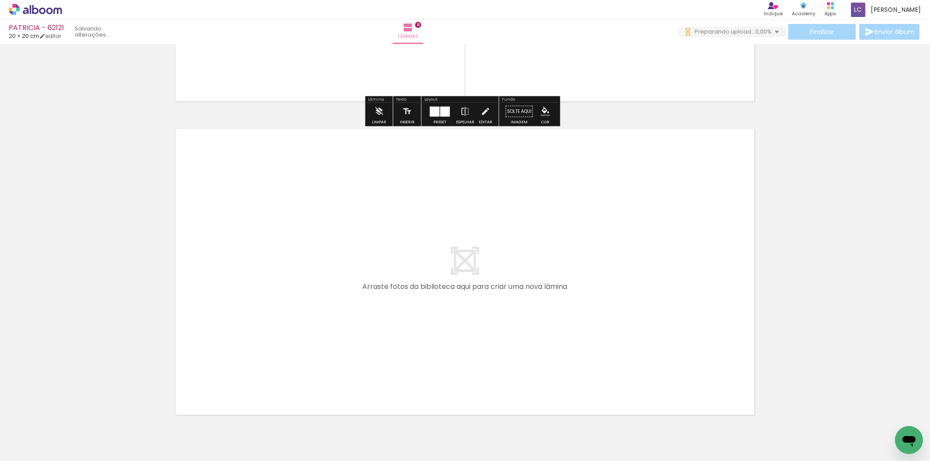
drag, startPoint x: 861, startPoint y: 421, endPoint x: 912, endPoint y: 395, distance: 57.1
click at [518, 289] on quentale-workspace at bounding box center [465, 230] width 930 height 461
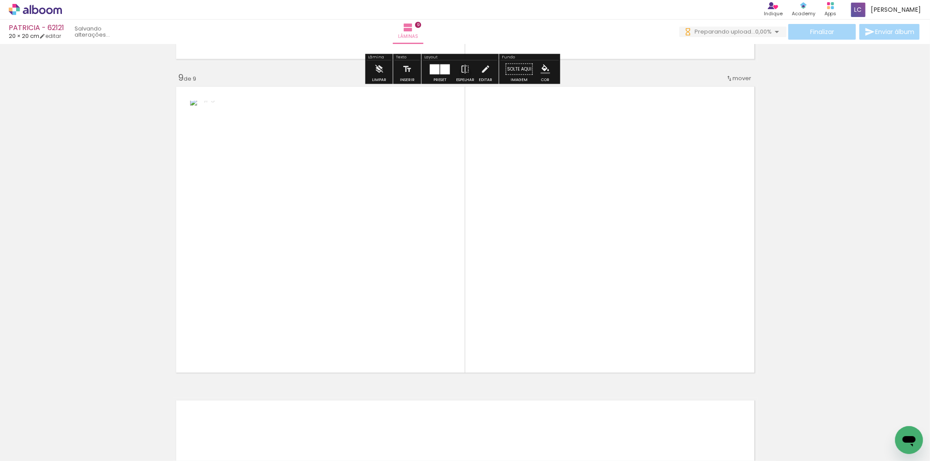
scroll to position [2502, 0]
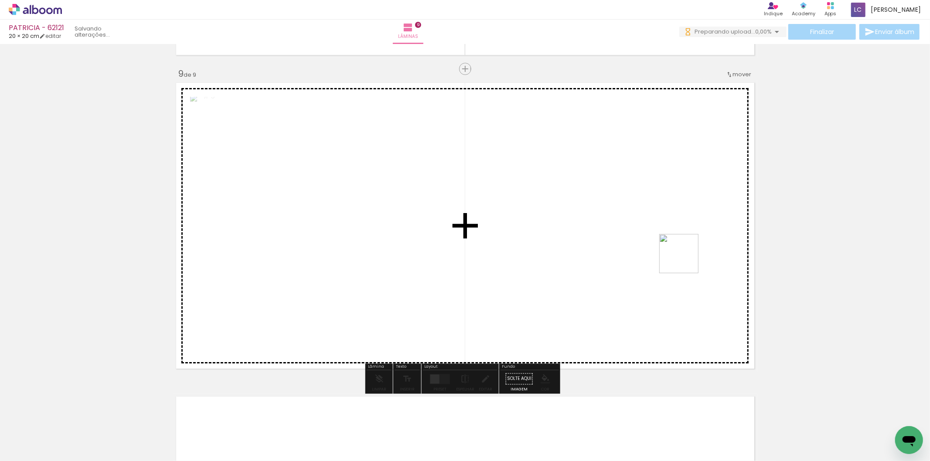
drag, startPoint x: 911, startPoint y: 420, endPoint x: 456, endPoint y: 260, distance: 482.1
click at [599, 222] on quentale-workspace at bounding box center [465, 230] width 930 height 461
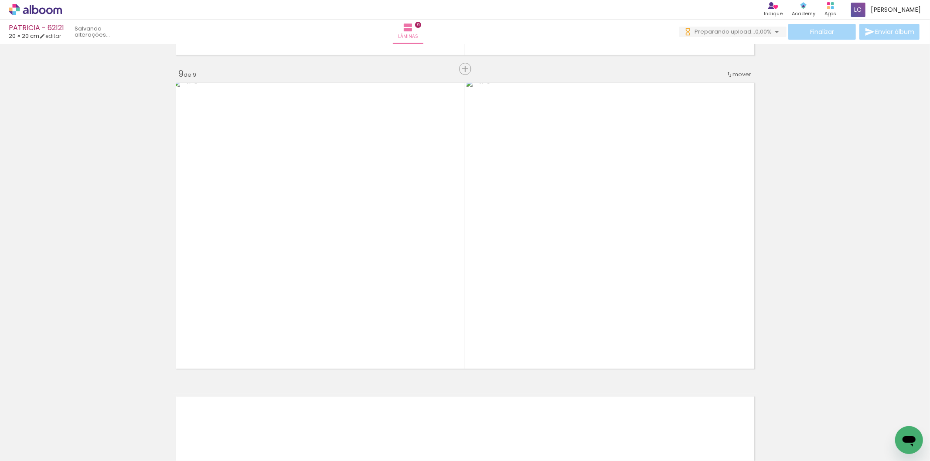
scroll to position [0, 570]
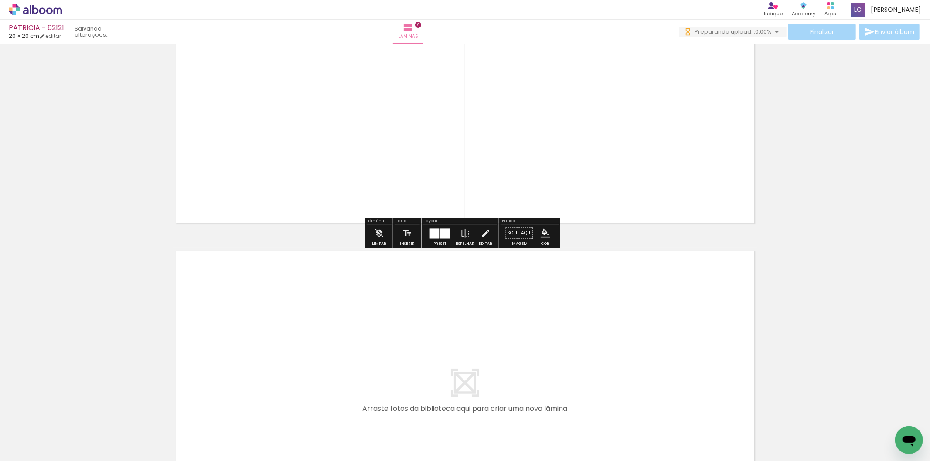
drag, startPoint x: 406, startPoint y: 425, endPoint x: 454, endPoint y: 431, distance: 48.8
click at [409, 385] on quentale-workspace at bounding box center [465, 230] width 930 height 461
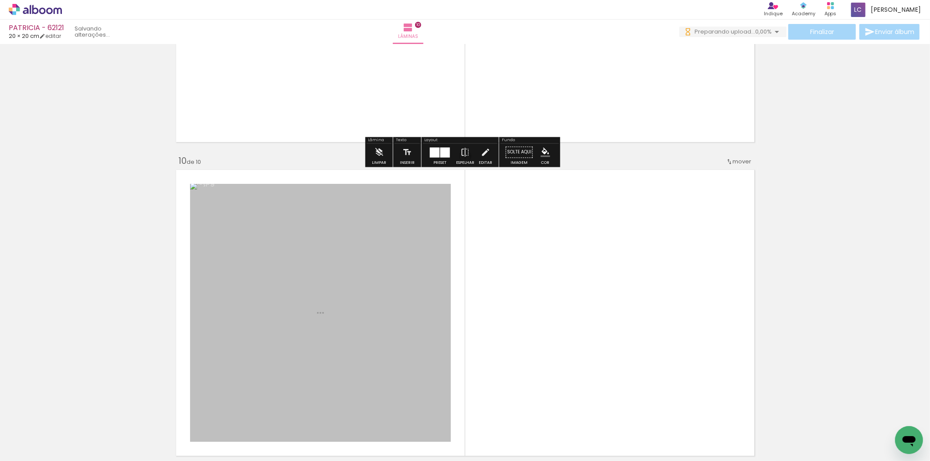
drag, startPoint x: 454, startPoint y: 431, endPoint x: 455, endPoint y: 376, distance: 55.0
click at [455, 376] on quentale-workspace at bounding box center [465, 230] width 930 height 461
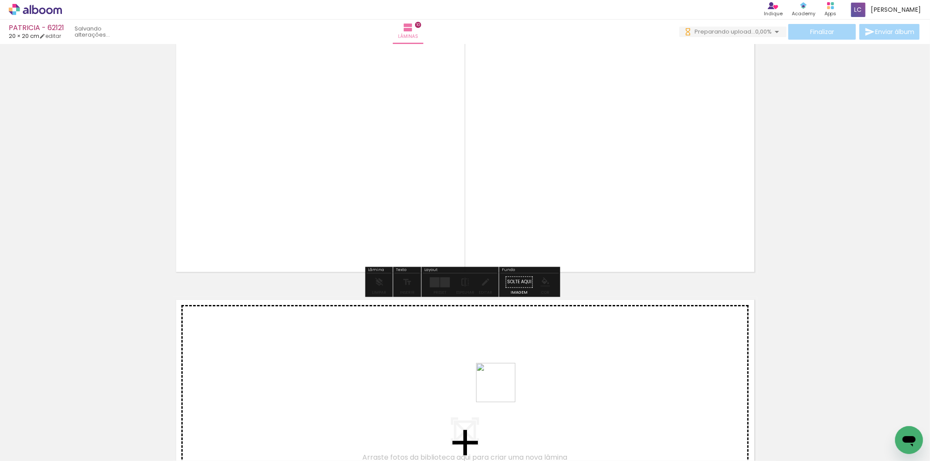
drag, startPoint x: 502, startPoint y: 389, endPoint x: 517, endPoint y: 366, distance: 27.5
click at [517, 366] on quentale-workspace at bounding box center [465, 230] width 930 height 461
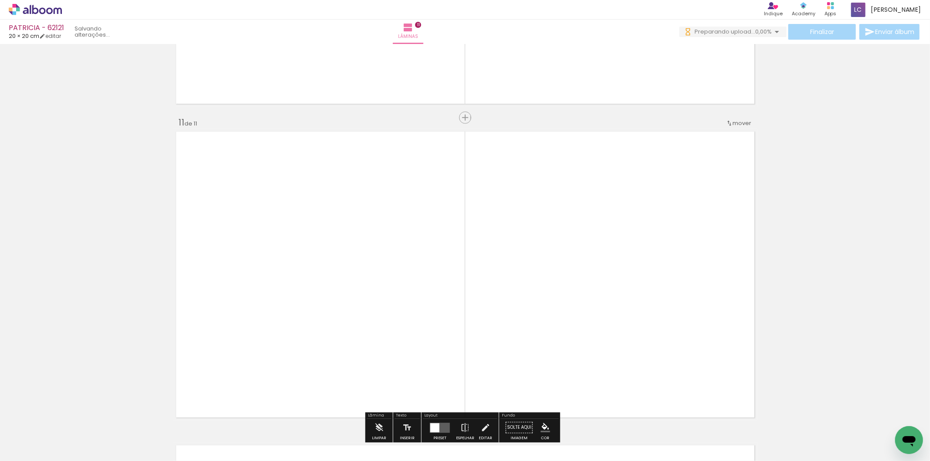
drag, startPoint x: 543, startPoint y: 417, endPoint x: 545, endPoint y: 372, distance: 45.4
click at [545, 372] on quentale-workspace at bounding box center [465, 230] width 930 height 461
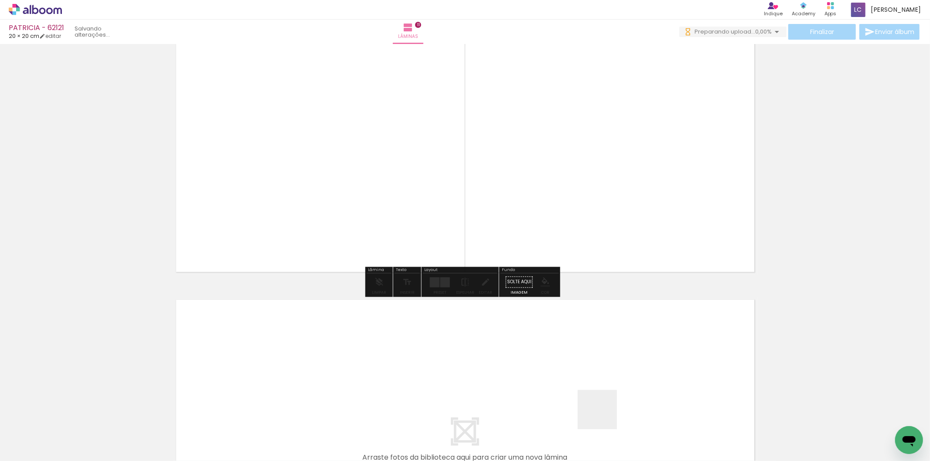
drag, startPoint x: 604, startPoint y: 416, endPoint x: 644, endPoint y: 421, distance: 39.9
click at [609, 385] on quentale-workspace at bounding box center [465, 230] width 930 height 461
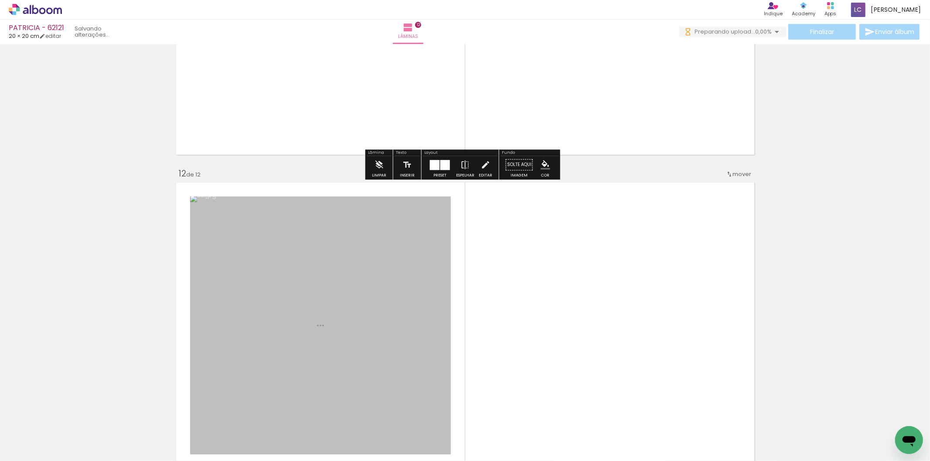
click at [621, 359] on quentale-workspace at bounding box center [465, 230] width 930 height 461
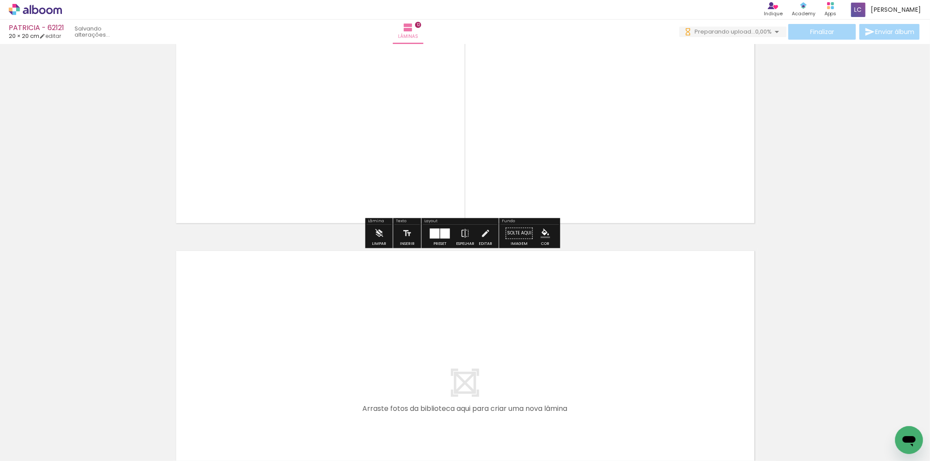
drag, startPoint x: 694, startPoint y: 413, endPoint x: 744, endPoint y: 413, distance: 50.2
click at [681, 386] on quentale-workspace at bounding box center [465, 230] width 930 height 461
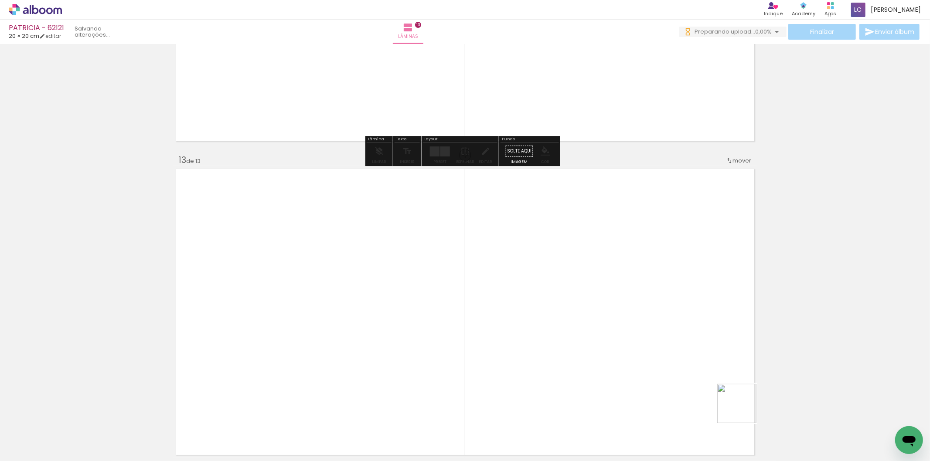
drag, startPoint x: 744, startPoint y: 410, endPoint x: 634, endPoint y: 320, distance: 142.2
click at [634, 320] on quentale-workspace at bounding box center [465, 230] width 930 height 461
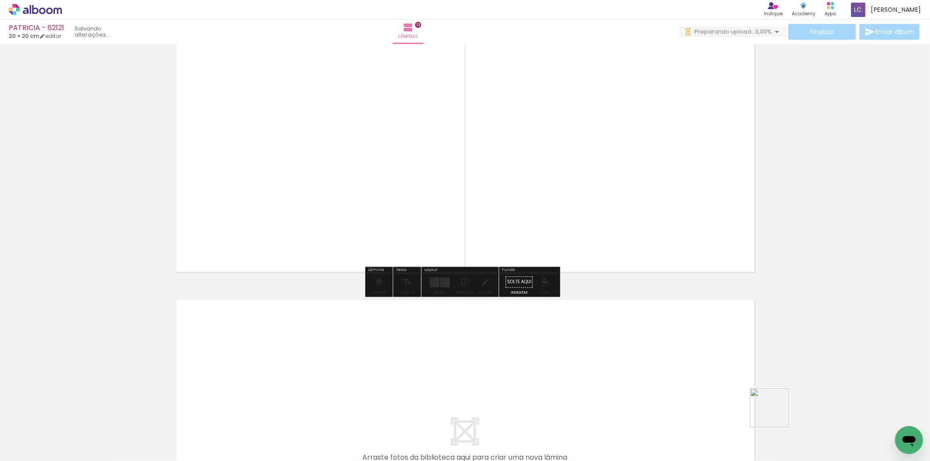
drag, startPoint x: 776, startPoint y: 415, endPoint x: 838, endPoint y: 416, distance: 61.5
click at [674, 351] on quentale-workspace at bounding box center [465, 230] width 930 height 461
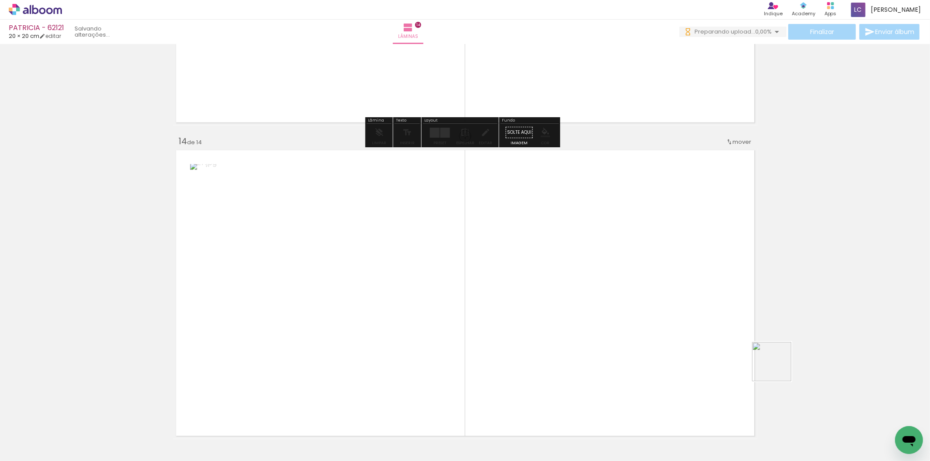
drag, startPoint x: 843, startPoint y: 415, endPoint x: 584, endPoint y: 302, distance: 282.4
click at [584, 302] on quentale-workspace at bounding box center [465, 230] width 930 height 461
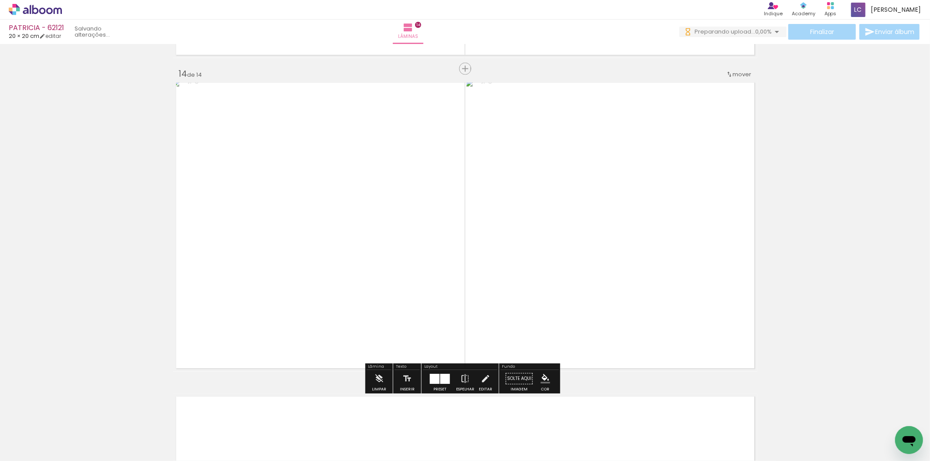
scroll to position [0, 609]
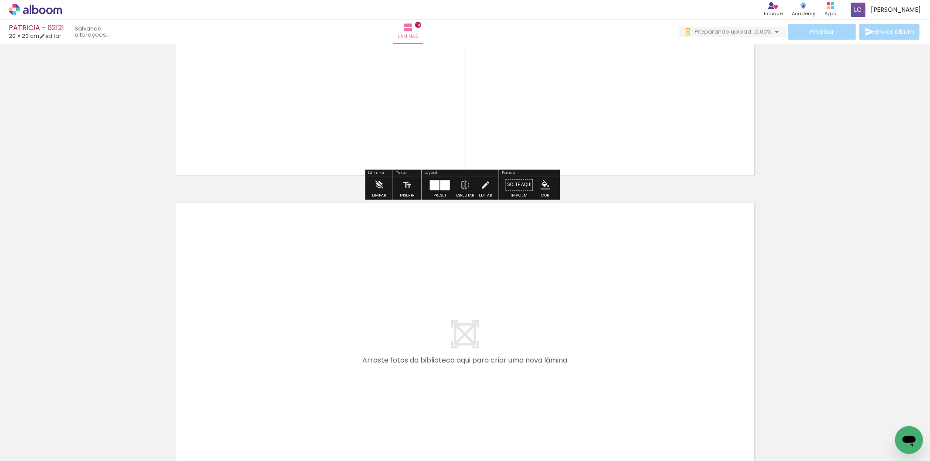
click at [597, 328] on quentale-workspace at bounding box center [465, 230] width 930 height 461
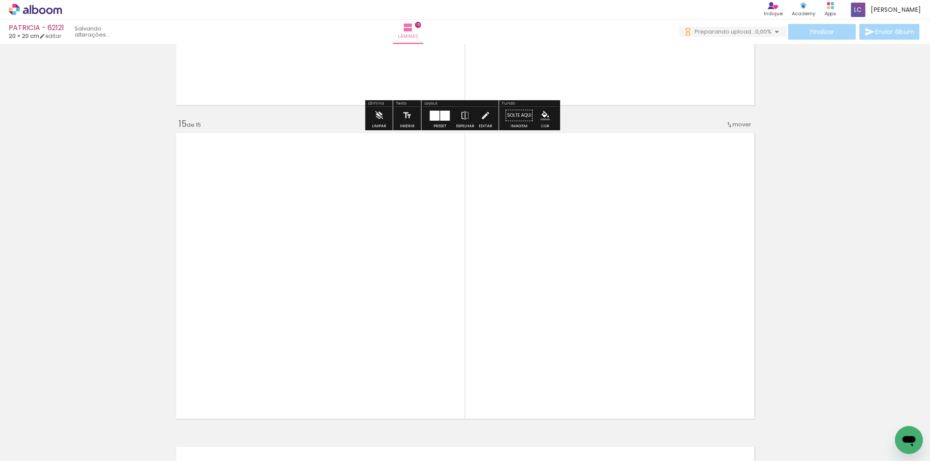
scroll to position [4386, 0]
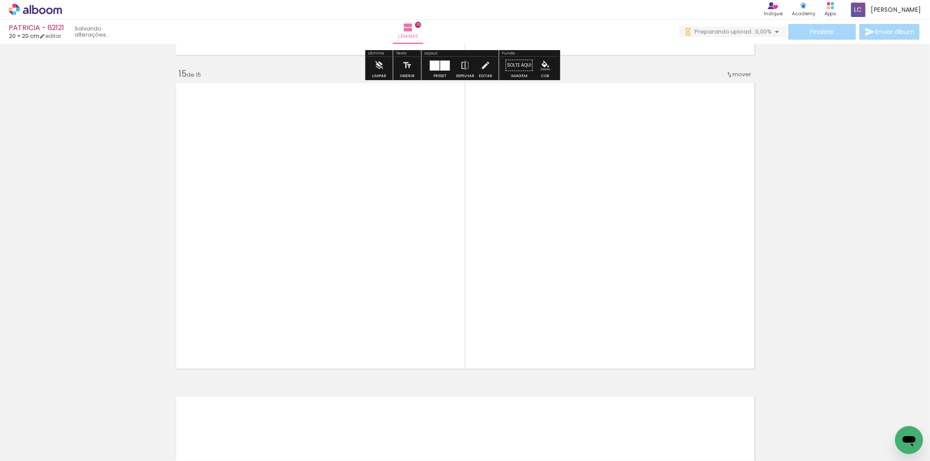
drag, startPoint x: 887, startPoint y: 421, endPoint x: 660, endPoint y: 309, distance: 253.4
click at [660, 309] on quentale-workspace at bounding box center [465, 230] width 930 height 461
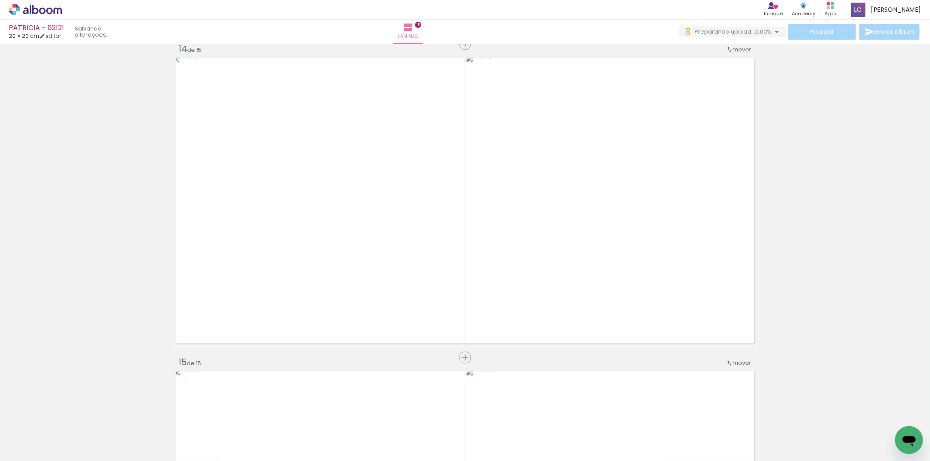
scroll to position [4095, 0]
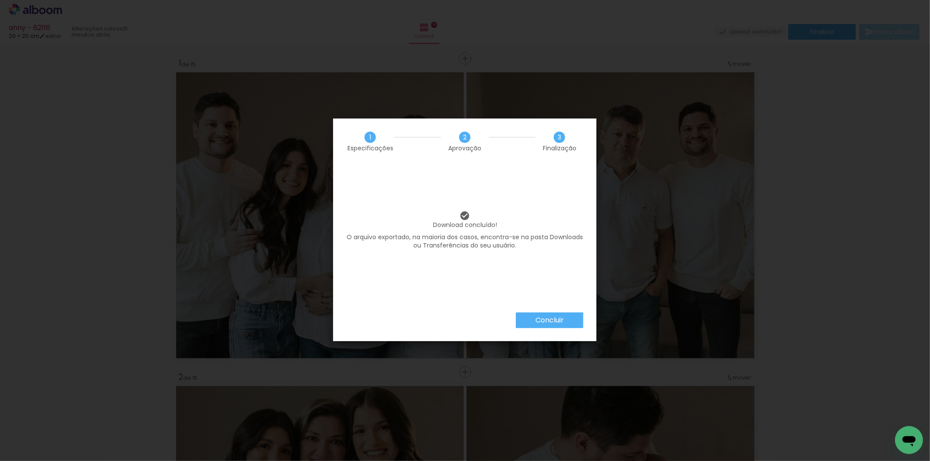
scroll to position [0, 609]
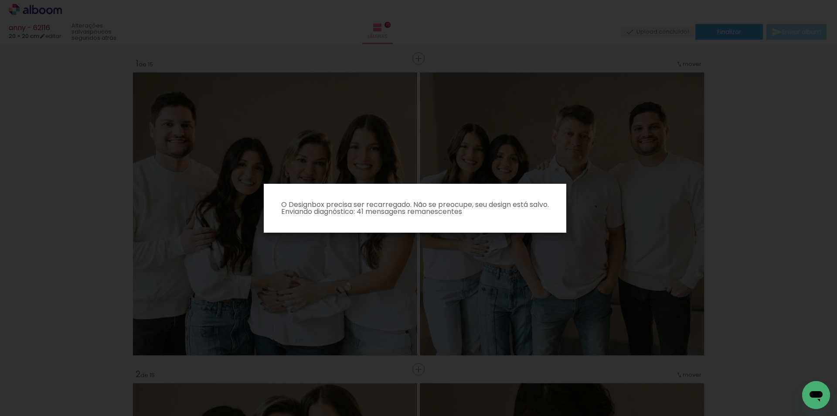
scroll to position [4057, 0]
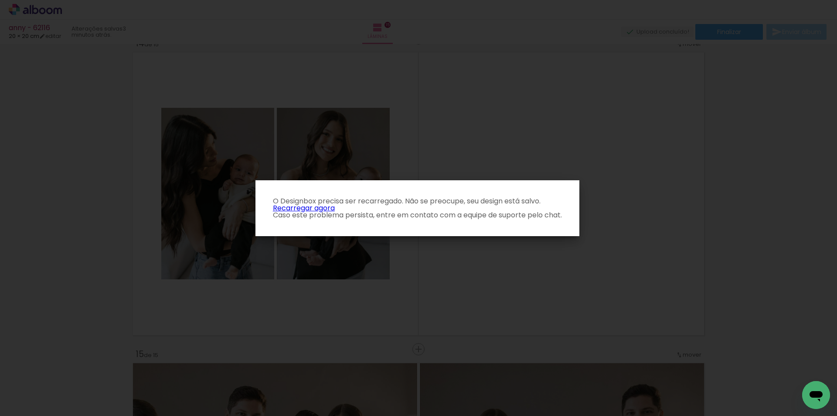
click at [322, 205] on link "Recarregar agora" at bounding box center [304, 208] width 62 height 10
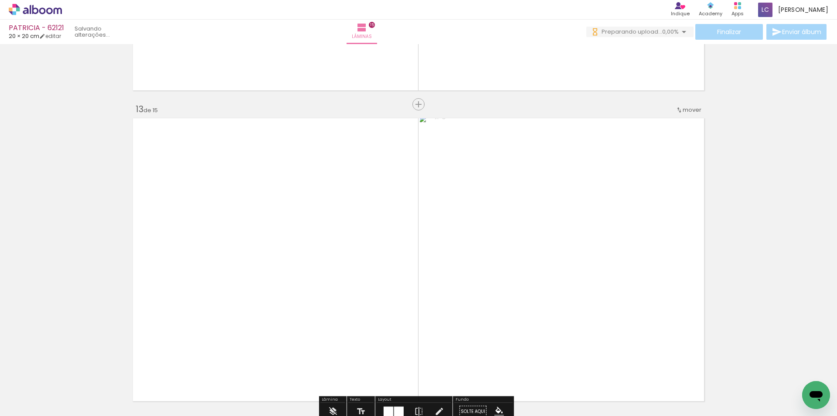
scroll to position [3665, 0]
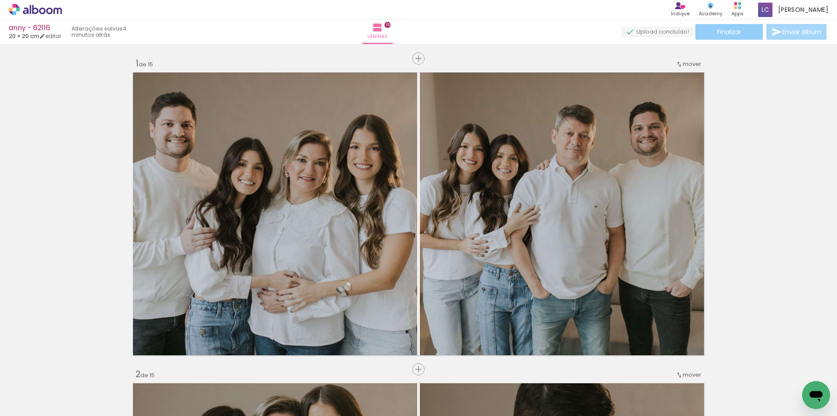
click at [734, 30] on span "Finalizar" at bounding box center [729, 32] width 24 height 6
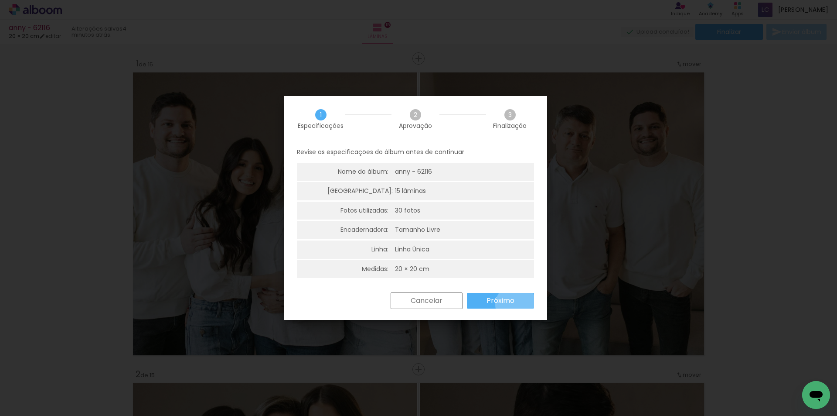
click at [516, 304] on paper-button "Próximo" at bounding box center [500, 301] width 67 height 16
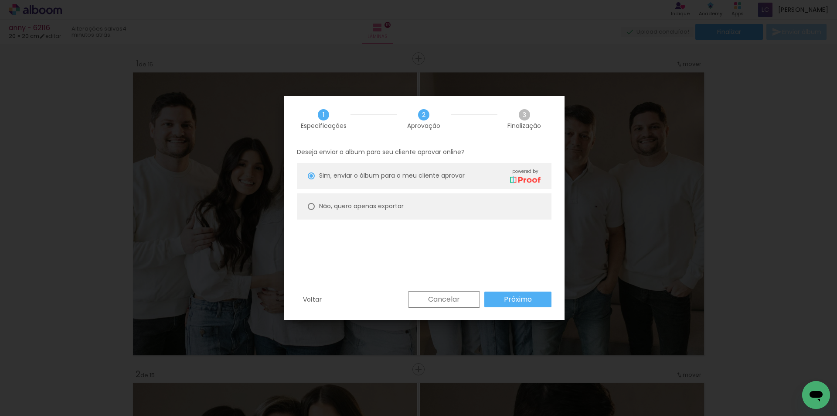
click at [365, 199] on paper-radio-button "Não, quero apenas exportar" at bounding box center [424, 206] width 255 height 26
type paper-radio-button "on"
click at [510, 307] on div "Voltar Cancelar Próximo" at bounding box center [424, 306] width 281 height 30
click at [0, 0] on slot "Próximo" at bounding box center [0, 0] width 0 height 0
type input "Alta, 300 DPI"
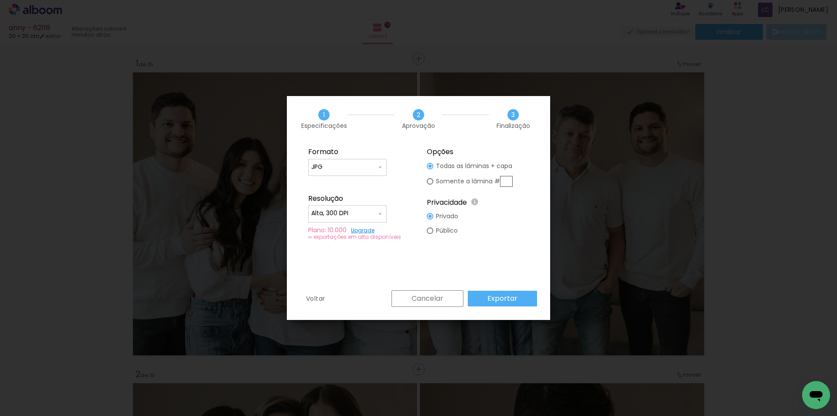
click at [512, 303] on paper-button "Exportar" at bounding box center [502, 298] width 69 height 16
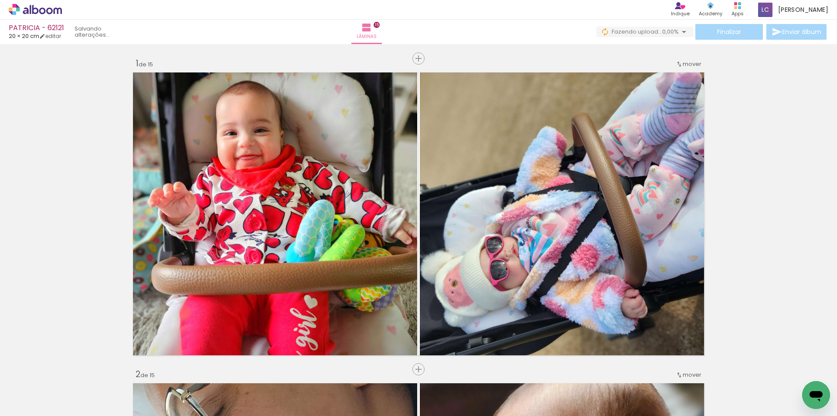
scroll to position [3665, 0]
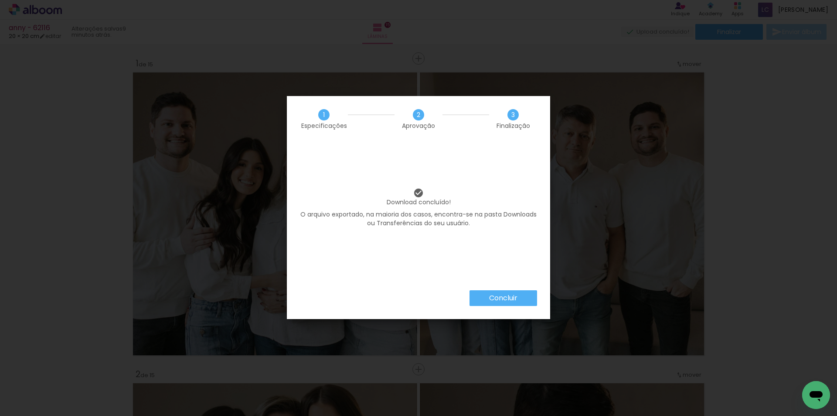
click at [481, 300] on paper-button "Concluir" at bounding box center [504, 298] width 68 height 16
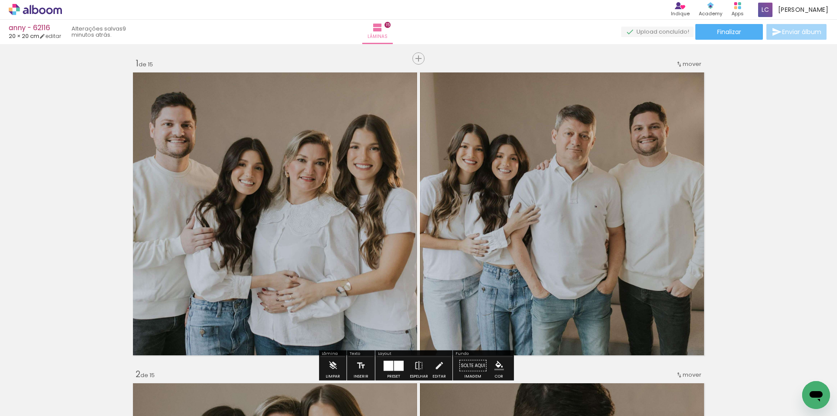
click at [33, 5] on icon at bounding box center [35, 9] width 53 height 11
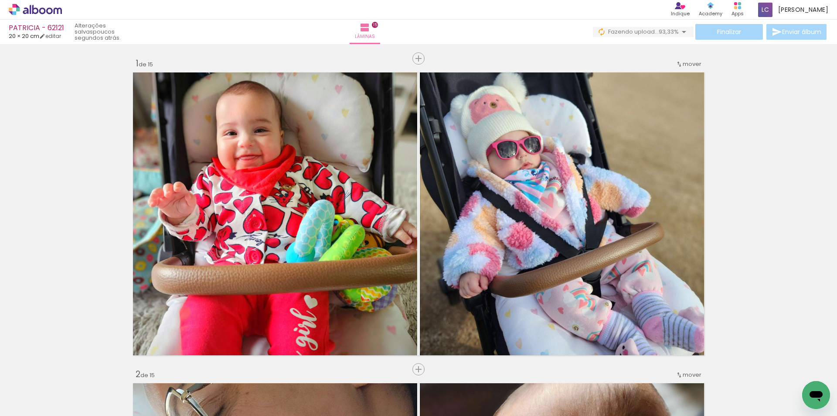
scroll to position [3665, 0]
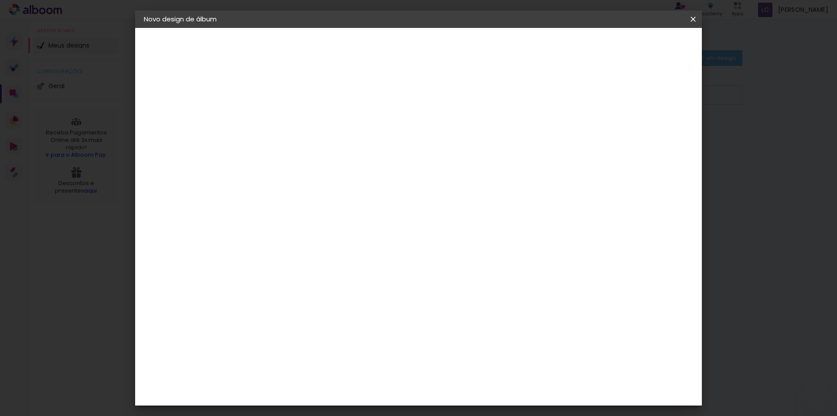
click at [287, 112] on input at bounding box center [287, 117] width 0 height 14
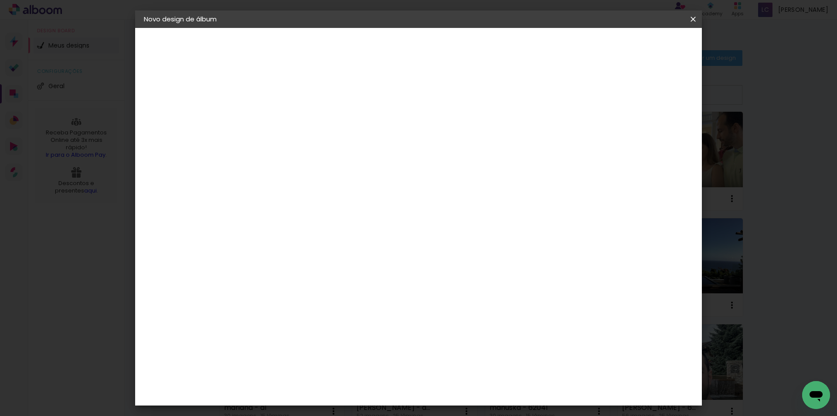
type input "[PERSON_NAME]"
type paper-input "[PERSON_NAME]"
click at [0, 0] on slot "Avançar" at bounding box center [0, 0] width 0 height 0
drag, startPoint x: 673, startPoint y: 132, endPoint x: 656, endPoint y: 104, distance: 33.1
click at [450, 130] on paper-item "Tamanho Livre" at bounding box center [408, 132] width 84 height 19
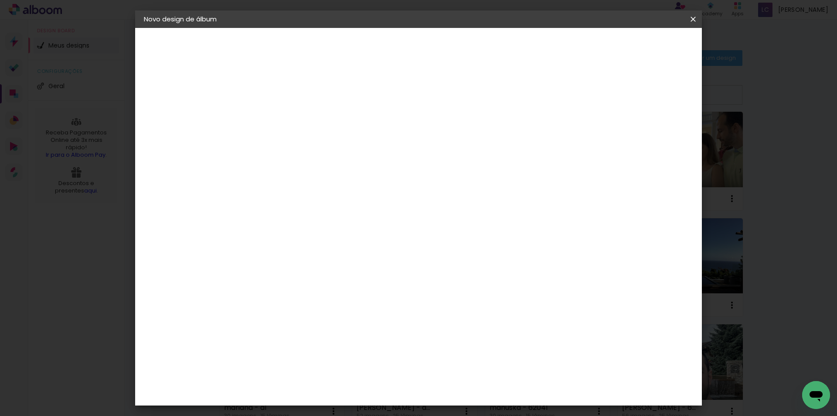
click at [450, 47] on paper-button "Avançar" at bounding box center [428, 46] width 43 height 15
click at [473, 364] on input "60" at bounding box center [467, 363] width 23 height 13
type input "40,6"
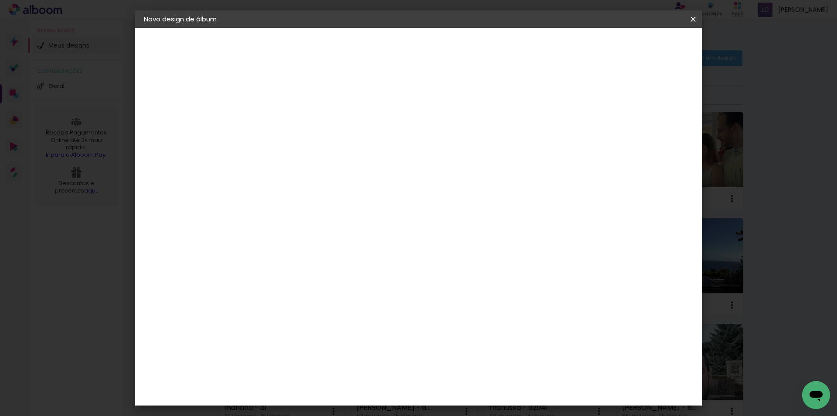
type paper-input "40,6"
click at [265, 290] on input "30" at bounding box center [259, 288] width 23 height 13
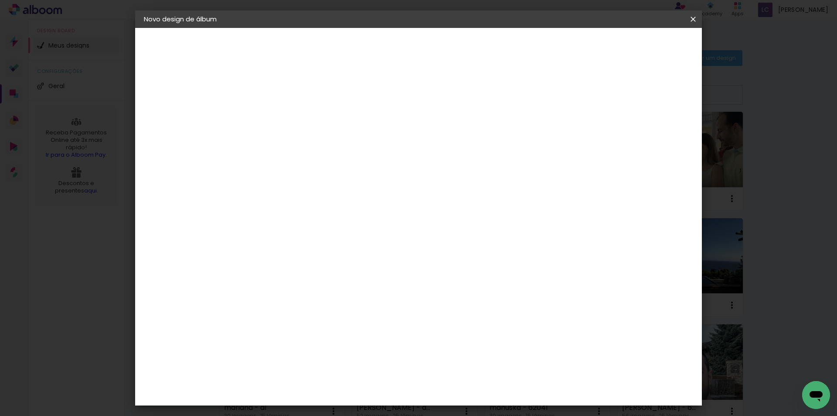
scroll to position [82, 0]
type input "20,3"
type paper-input "20,3"
type input "4"
type paper-input "4"
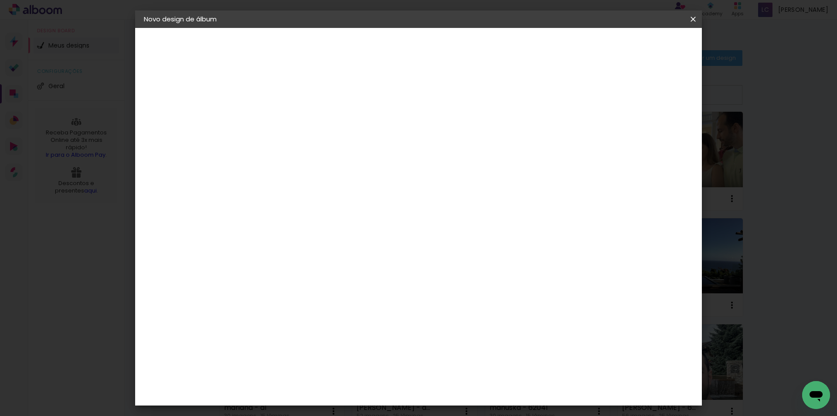
click at [652, 136] on input "4" at bounding box center [646, 131] width 16 height 13
type input "3"
type paper-input "3"
click at [652, 136] on input "3" at bounding box center [649, 131] width 16 height 13
type input "2"
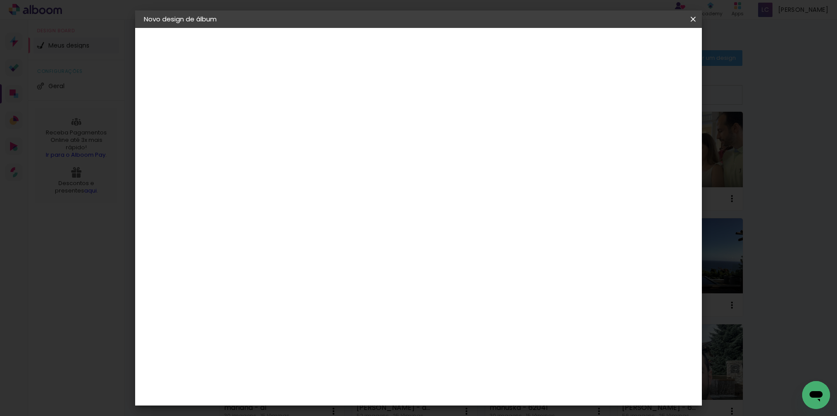
type paper-input "2"
click at [652, 136] on input "2" at bounding box center [649, 131] width 16 height 13
click at [639, 48] on span "Iniciar design" at bounding box center [619, 46] width 40 height 6
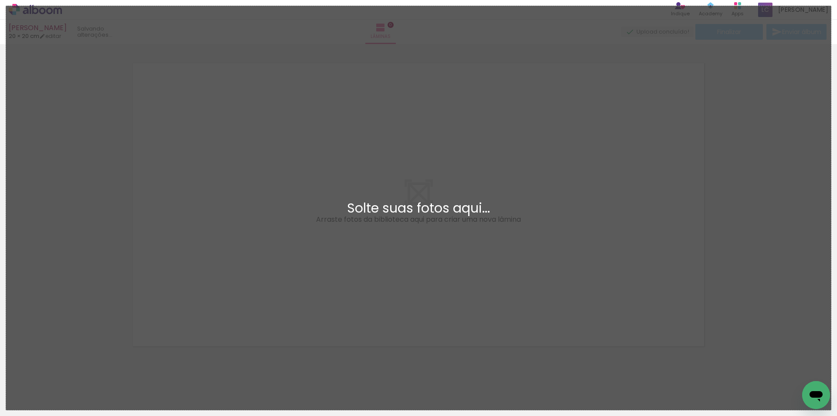
scroll to position [11, 0]
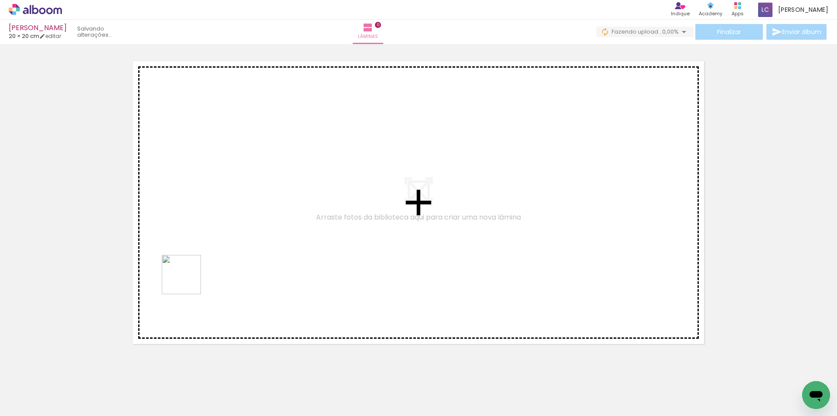
drag, startPoint x: 91, startPoint y: 383, endPoint x: 219, endPoint y: 244, distance: 188.6
click at [219, 247] on quentale-workspace at bounding box center [418, 208] width 837 height 416
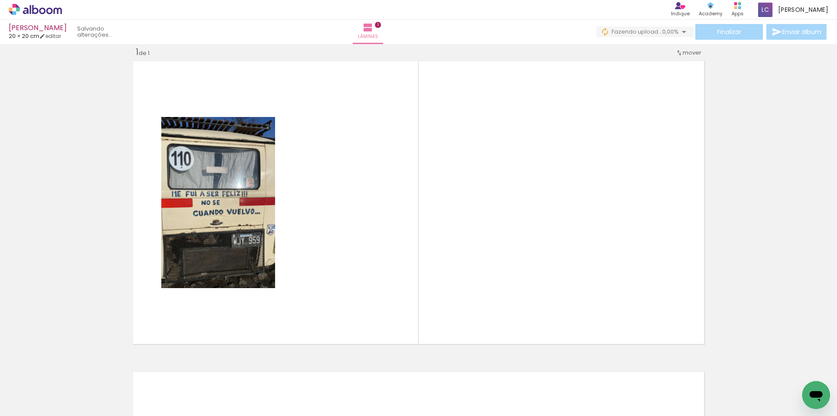
drag, startPoint x: 146, startPoint y: 382, endPoint x: 401, endPoint y: 284, distance: 273.4
click at [431, 244] on quentale-workspace at bounding box center [418, 208] width 837 height 416
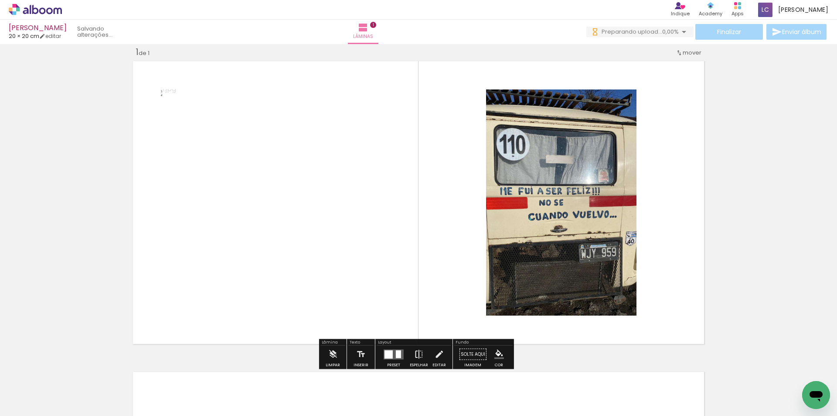
click at [416, 352] on iron-icon at bounding box center [419, 353] width 10 height 17
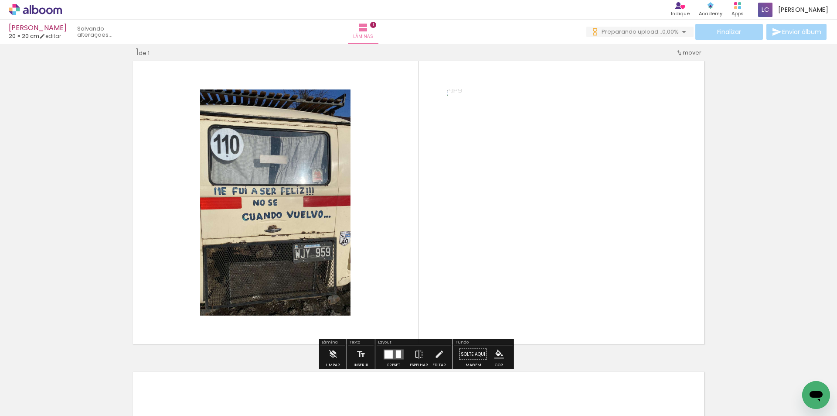
click at [380, 349] on paper-button "Preset" at bounding box center [394, 356] width 28 height 22
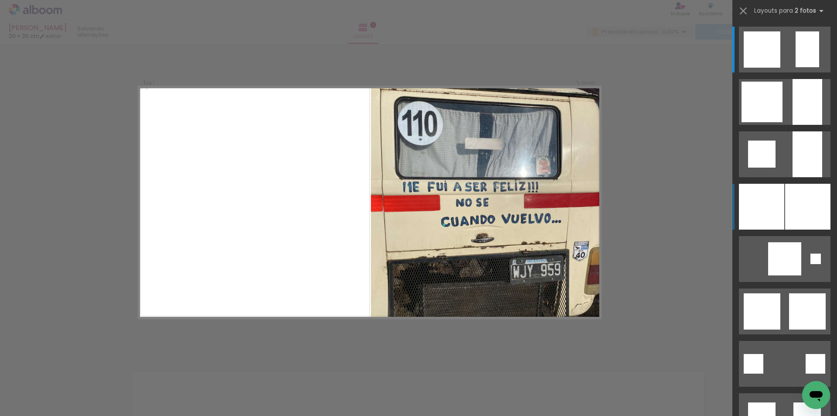
click at [798, 125] on div at bounding box center [808, 102] width 30 height 46
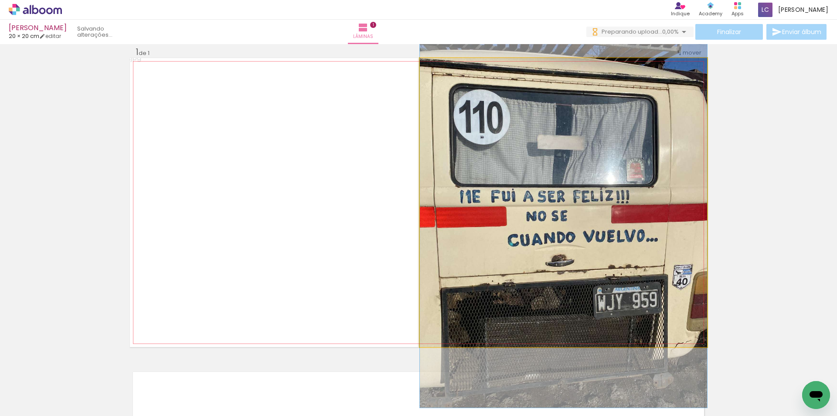
drag, startPoint x: 665, startPoint y: 245, endPoint x: 660, endPoint y: 258, distance: 14.5
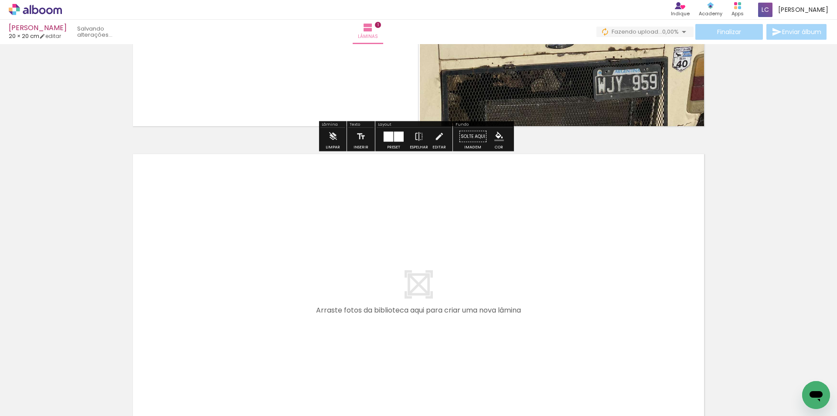
scroll to position [229, 0]
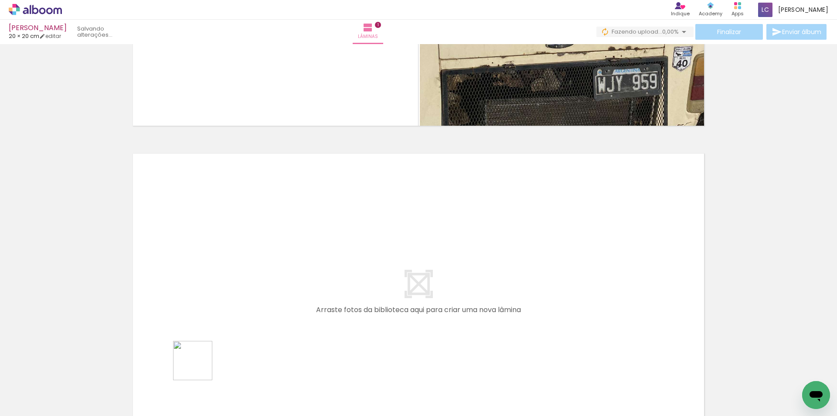
drag, startPoint x: 199, startPoint y: 367, endPoint x: 228, endPoint y: 382, distance: 32.0
click at [208, 332] on quentale-workspace at bounding box center [418, 208] width 837 height 416
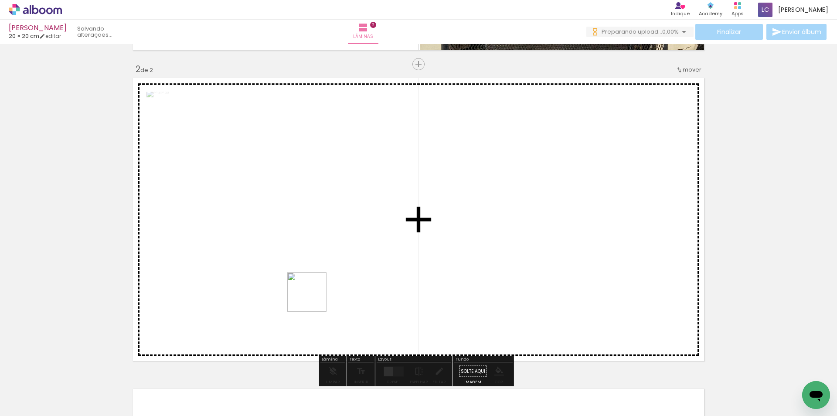
drag, startPoint x: 233, startPoint y: 393, endPoint x: 376, endPoint y: 248, distance: 203.5
click at [341, 274] on quentale-workspace at bounding box center [418, 208] width 837 height 416
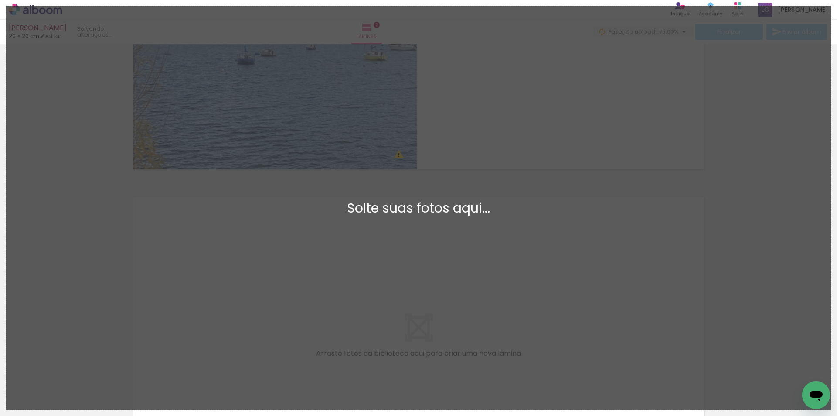
scroll to position [0, 0]
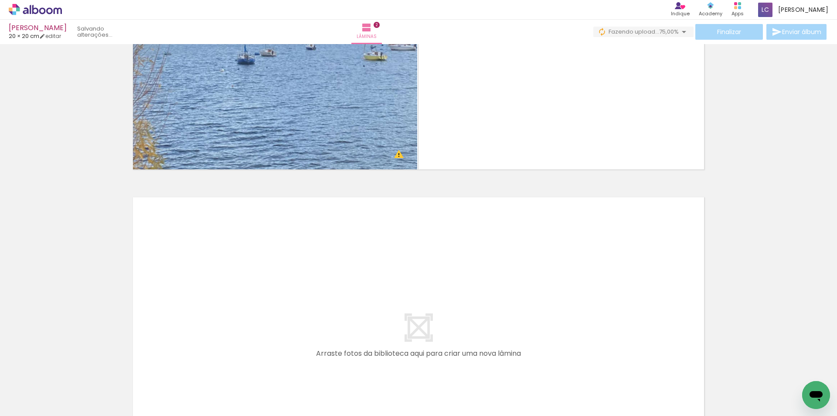
drag, startPoint x: 287, startPoint y: 396, endPoint x: 330, endPoint y: 362, distance: 54.9
click at [307, 341] on quentale-workspace at bounding box center [418, 208] width 837 height 416
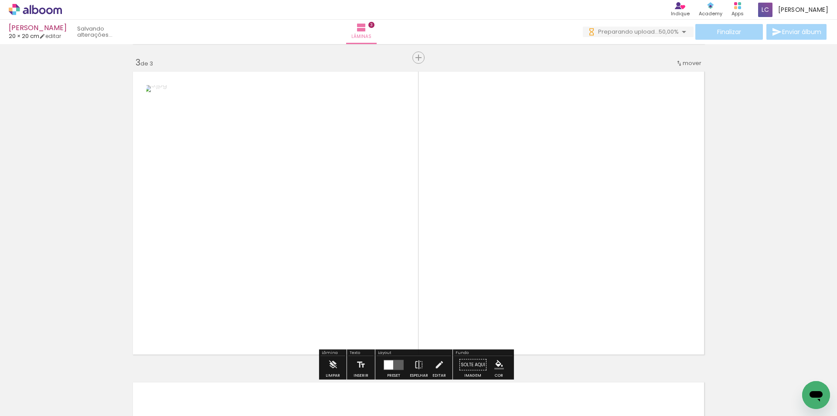
drag, startPoint x: 340, startPoint y: 384, endPoint x: 428, endPoint y: 280, distance: 136.5
click at [428, 280] on quentale-workspace at bounding box center [418, 208] width 837 height 416
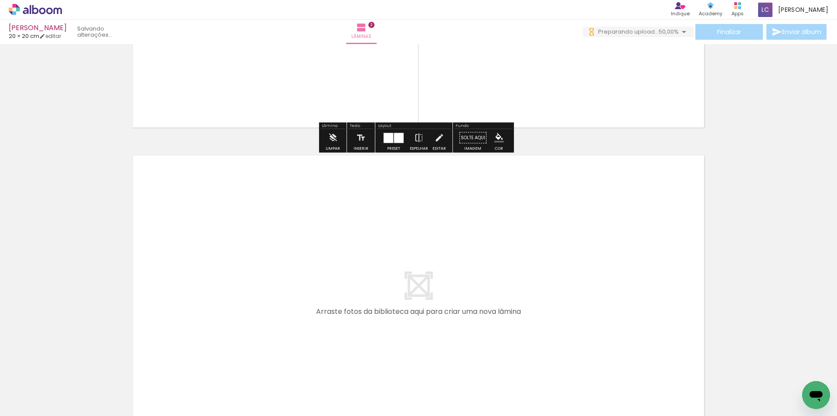
scroll to position [850, 0]
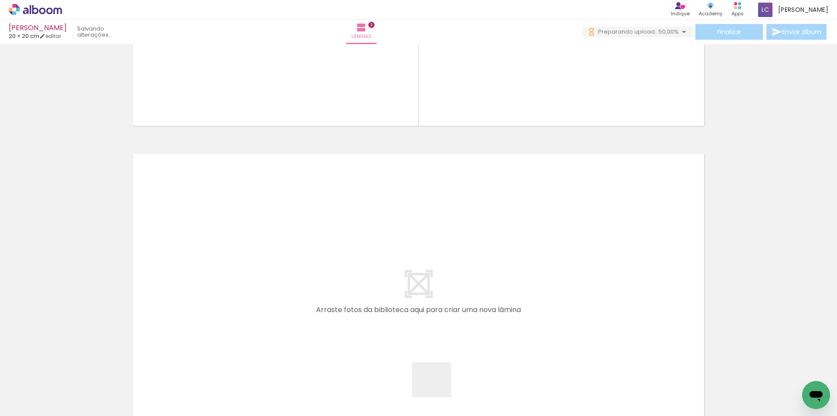
drag, startPoint x: 438, startPoint y: 388, endPoint x: 400, endPoint y: 305, distance: 91.5
click at [400, 305] on quentale-workspace at bounding box center [418, 208] width 837 height 416
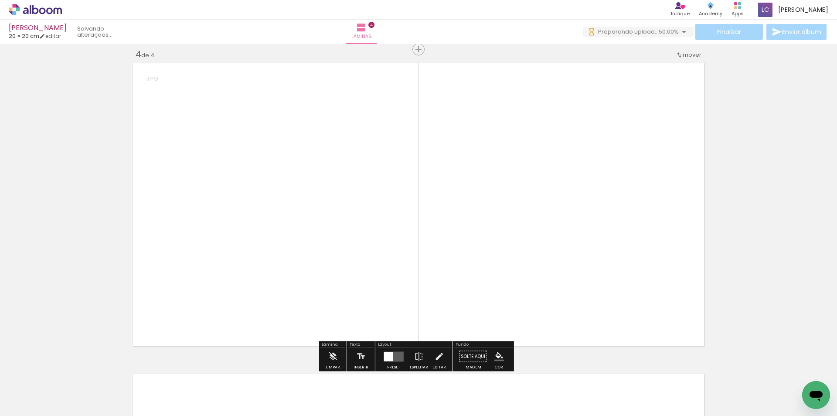
scroll to position [943, 0]
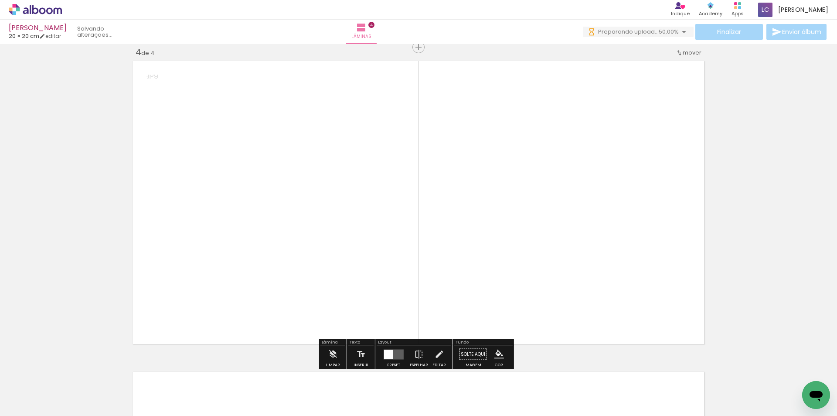
drag, startPoint x: 382, startPoint y: 395, endPoint x: 470, endPoint y: 289, distance: 137.3
click at [470, 289] on quentale-workspace at bounding box center [418, 208] width 837 height 416
click at [301, 211] on quentale-photo at bounding box center [273, 202] width 287 height 289
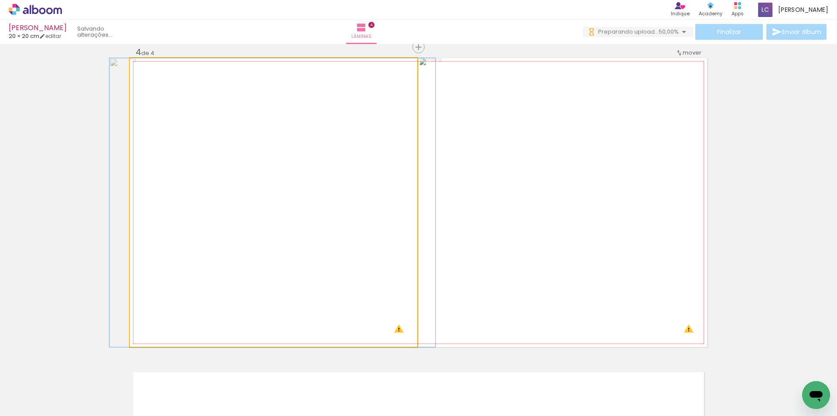
click at [301, 211] on quentale-photo at bounding box center [273, 202] width 287 height 289
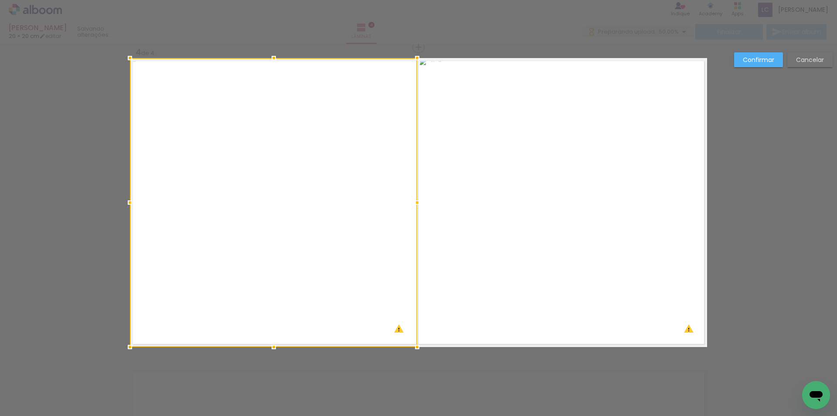
drag, startPoint x: 760, startPoint y: 62, endPoint x: 740, endPoint y: 66, distance: 20.1
click at [0, 0] on slot "Confirmar" at bounding box center [0, 0] width 0 height 0
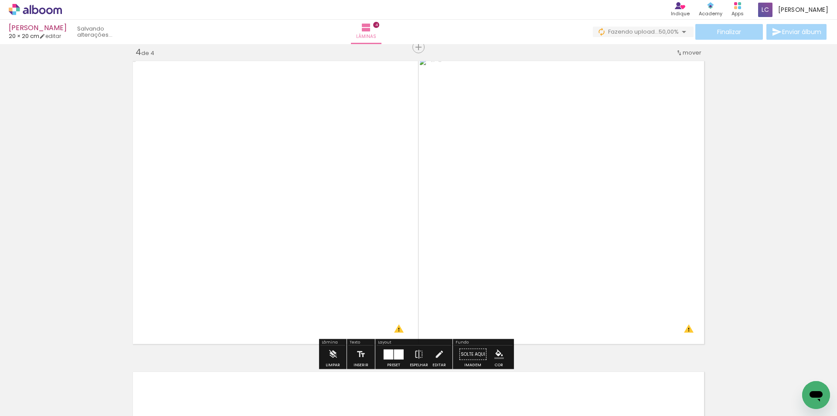
click at [345, 310] on quentale-photo at bounding box center [273, 202] width 287 height 289
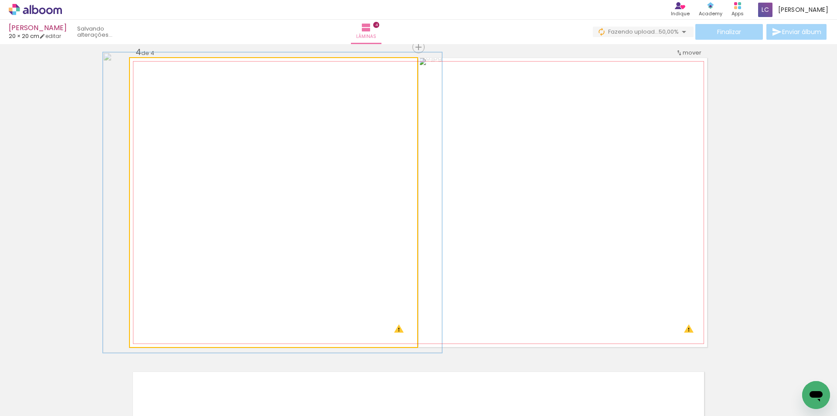
type paper-slider "104"
click at [151, 71] on div at bounding box center [152, 67] width 14 height 14
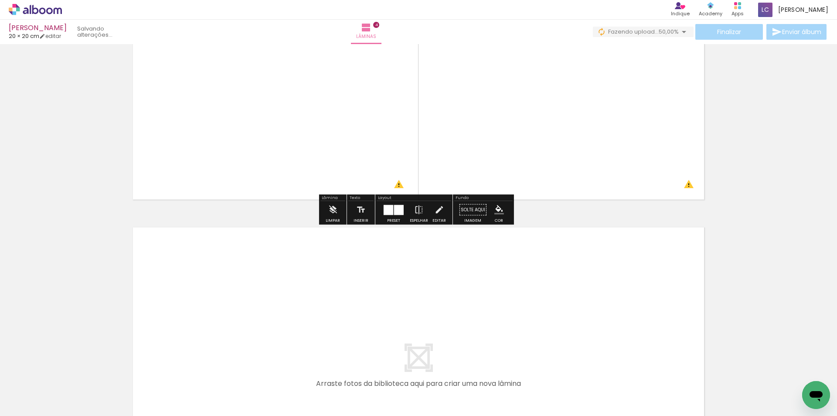
scroll to position [1161, 0]
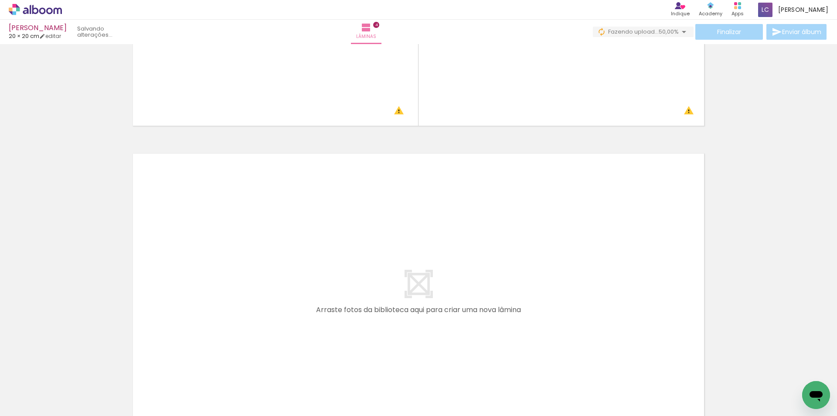
drag, startPoint x: 499, startPoint y: 382, endPoint x: 534, endPoint y: 363, distance: 39.8
click at [497, 335] on quentale-workspace at bounding box center [418, 208] width 837 height 416
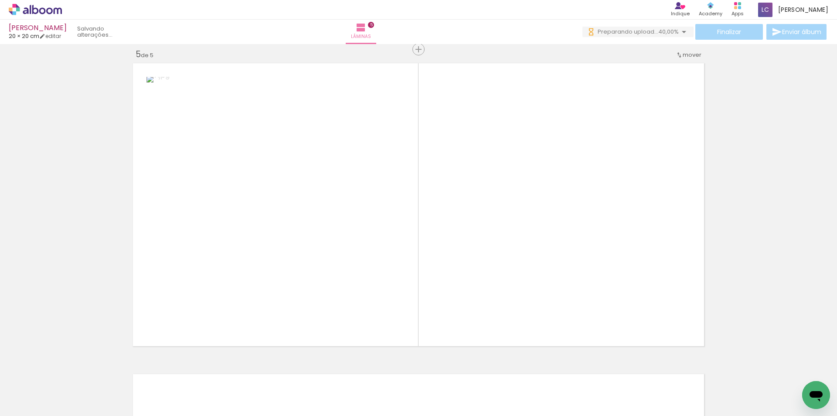
drag, startPoint x: 538, startPoint y: 356, endPoint x: 503, endPoint y: 275, distance: 87.9
click at [503, 275] on quentale-workspace at bounding box center [418, 208] width 837 height 416
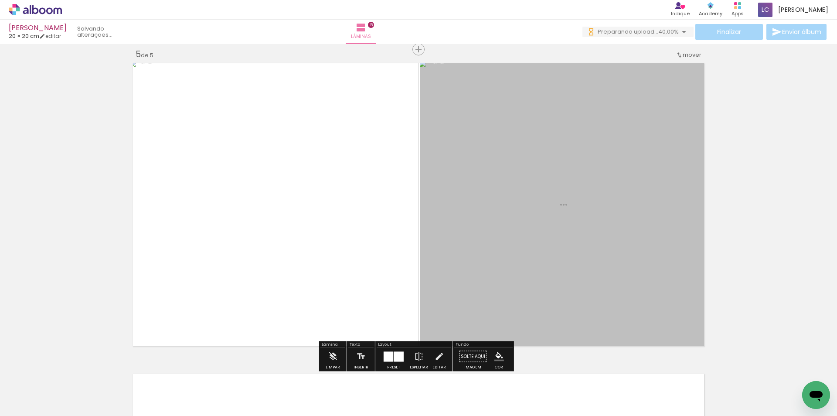
scroll to position [1253, 0]
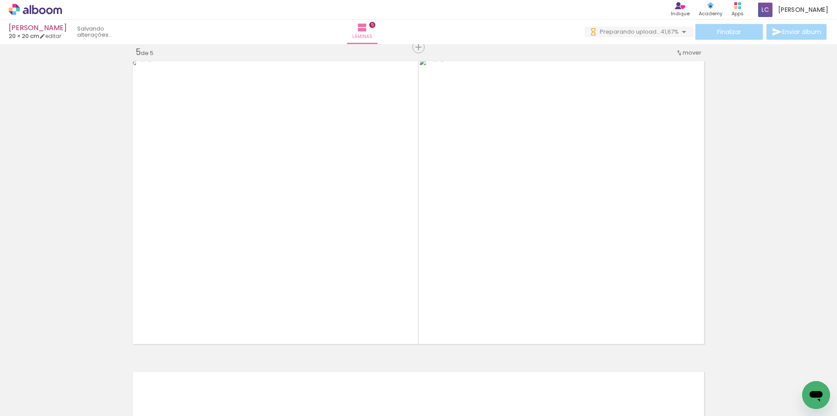
click at [546, 383] on div at bounding box center [526, 386] width 39 height 39
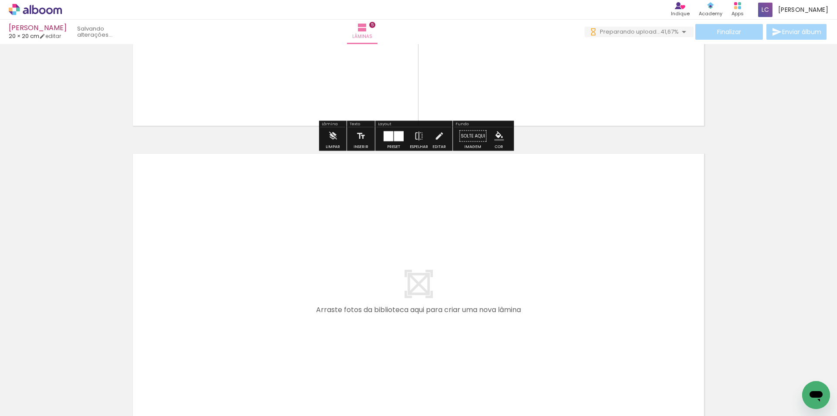
drag, startPoint x: 629, startPoint y: 379, endPoint x: 581, endPoint y: 382, distance: 48.5
click at [560, 314] on quentale-workspace at bounding box center [418, 208] width 837 height 416
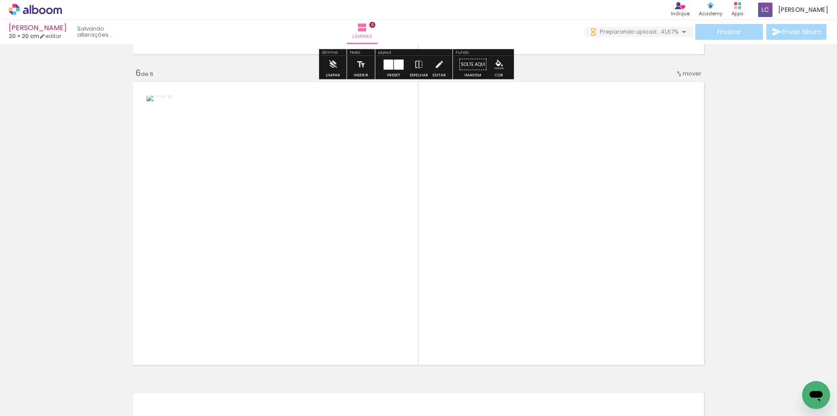
drag, startPoint x: 581, startPoint y: 382, endPoint x: 574, endPoint y: 293, distance: 89.2
click at [574, 293] on quentale-workspace at bounding box center [418, 208] width 837 height 416
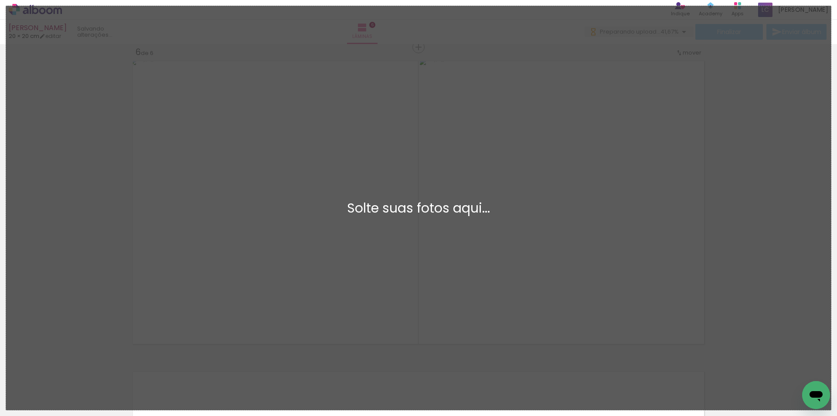
scroll to position [0, 0]
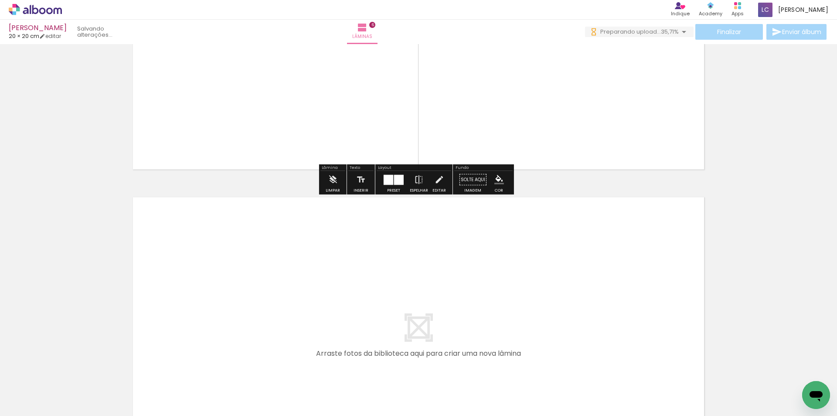
drag, startPoint x: 722, startPoint y: 379, endPoint x: 659, endPoint y: 379, distance: 63.7
click at [561, 322] on quentale-workspace at bounding box center [418, 208] width 837 height 416
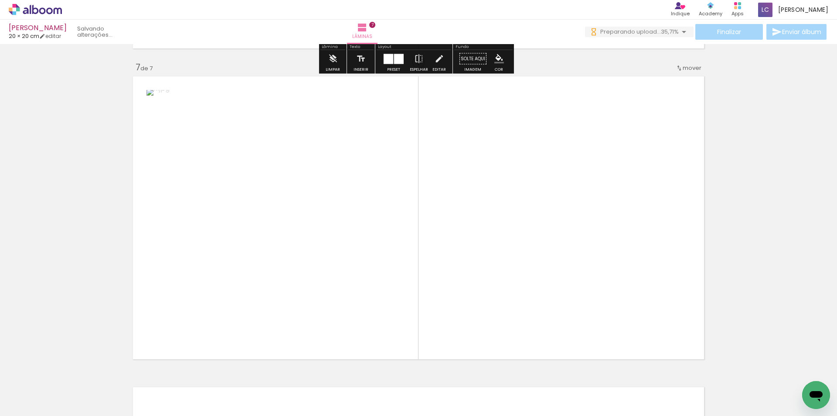
click at [519, 217] on quentale-workspace at bounding box center [418, 208] width 837 height 416
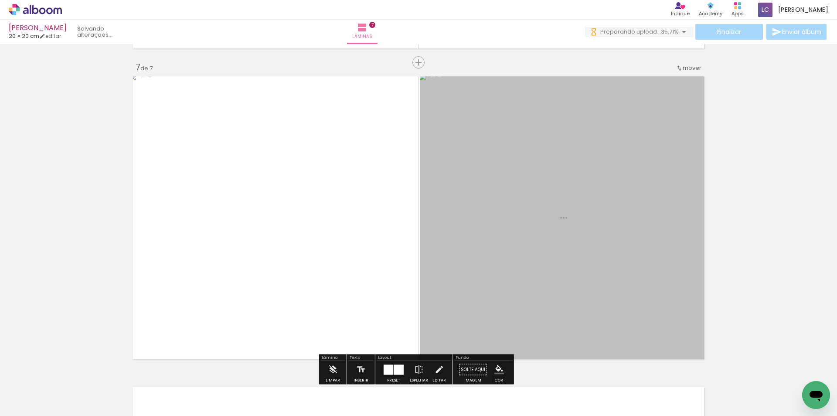
scroll to position [1874, 0]
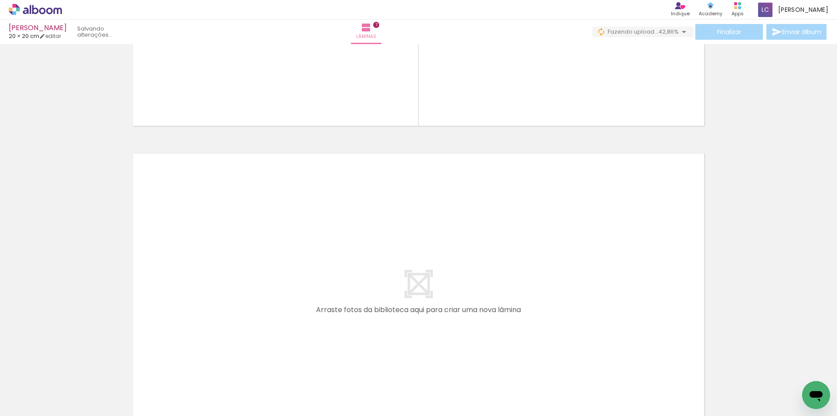
scroll to position [0, 18]
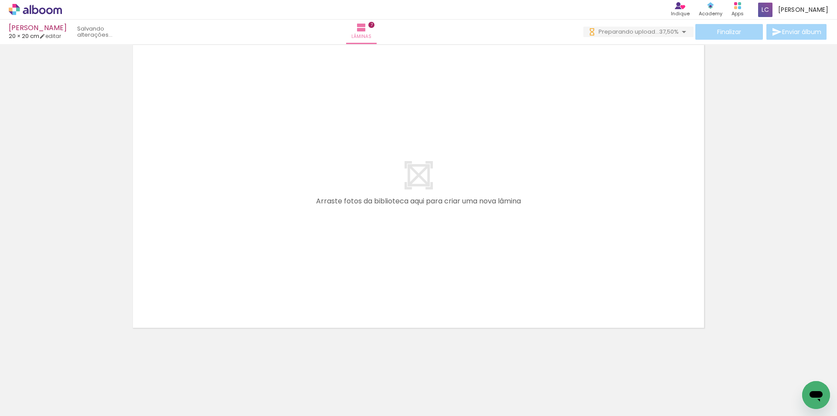
drag, startPoint x: 745, startPoint y: 381, endPoint x: 833, endPoint y: 396, distance: 89.5
click at [599, 285] on quentale-workspace at bounding box center [418, 208] width 837 height 416
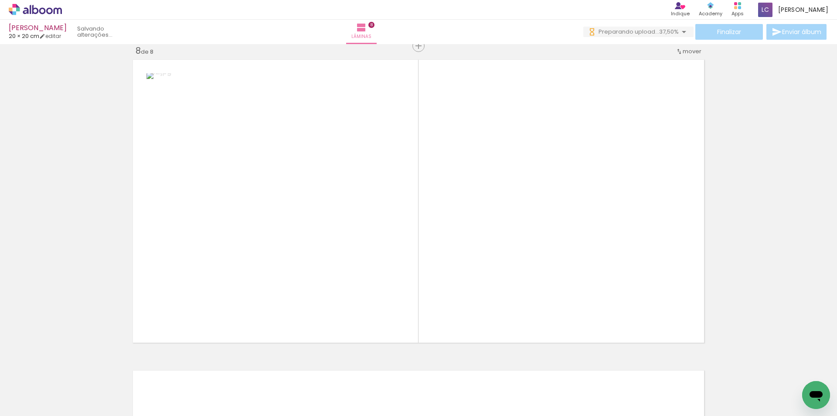
scroll to position [2185, 0]
drag, startPoint x: 763, startPoint y: 355, endPoint x: 497, endPoint y: 304, distance: 271.2
click at [497, 304] on quentale-workspace at bounding box center [418, 208] width 837 height 416
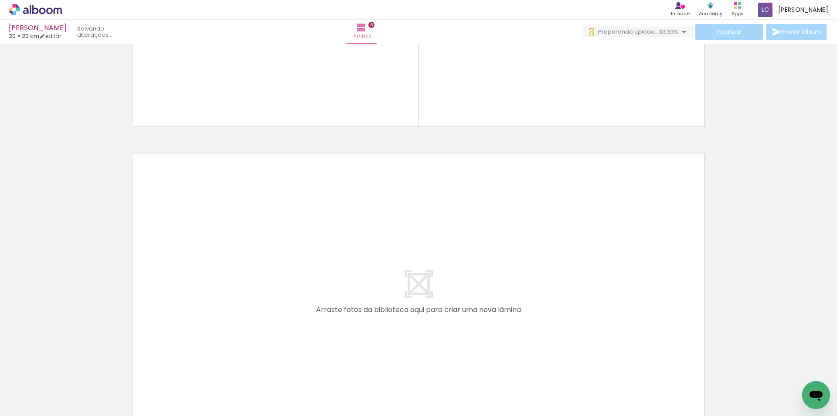
scroll to position [0, 116]
drag, startPoint x: 792, startPoint y: 376, endPoint x: 723, endPoint y: 413, distance: 78.8
click at [480, 306] on quentale-workspace at bounding box center [418, 208] width 837 height 416
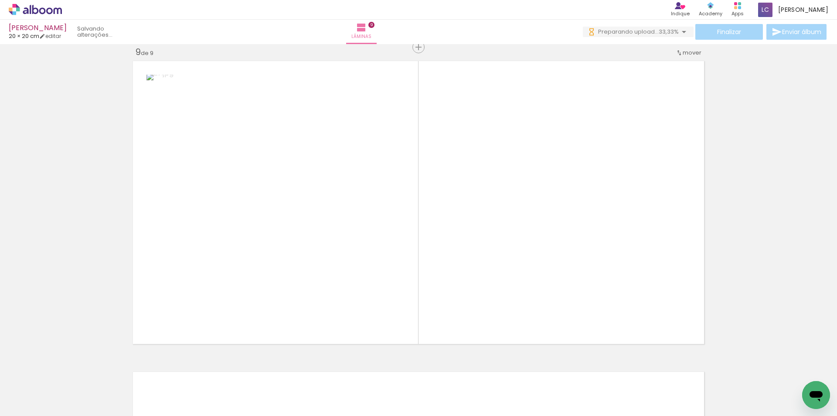
click at [517, 255] on quentale-workspace at bounding box center [418, 208] width 837 height 416
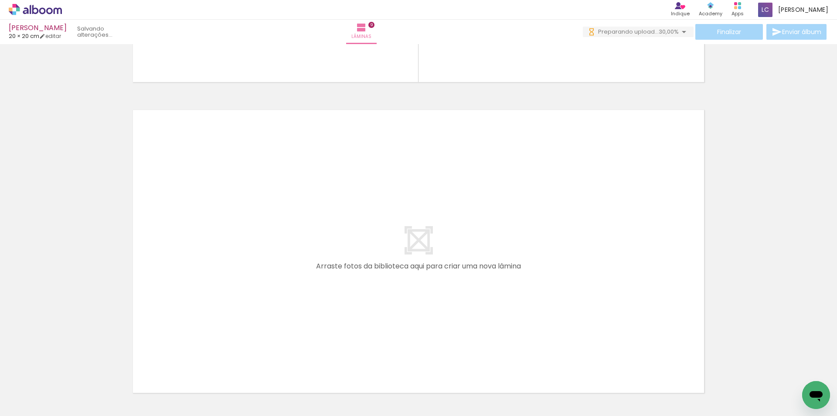
scroll to position [0, 214]
drag, startPoint x: 743, startPoint y: 395, endPoint x: 820, endPoint y: 364, distance: 83.6
click at [610, 318] on quentale-workspace at bounding box center [418, 208] width 837 height 416
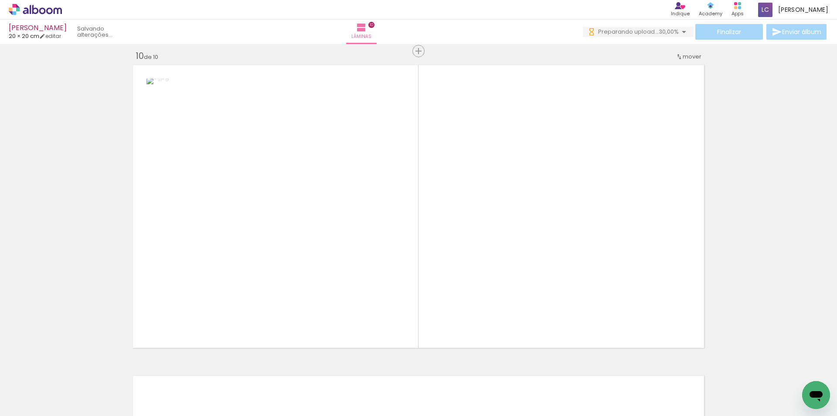
scroll to position [2806, 0]
drag, startPoint x: 810, startPoint y: 377, endPoint x: 597, endPoint y: 309, distance: 223.3
click at [597, 309] on quentale-workspace at bounding box center [418, 208] width 837 height 416
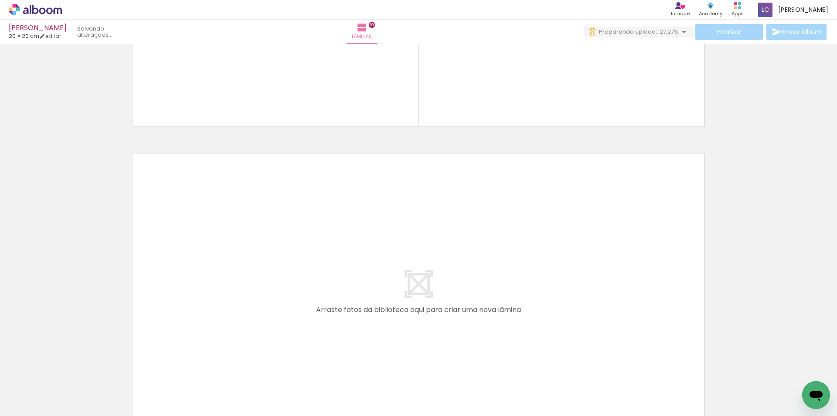
scroll to position [0, 311]
drag, startPoint x: 751, startPoint y: 394, endPoint x: 795, endPoint y: 379, distance: 45.8
click at [672, 327] on quentale-workspace at bounding box center [418, 208] width 837 height 416
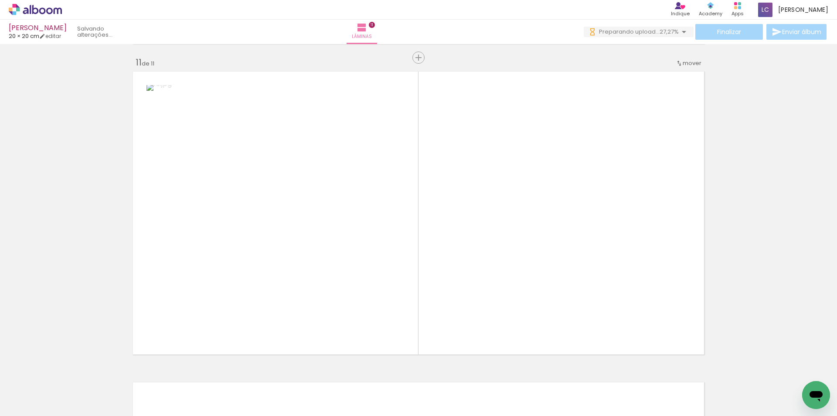
drag, startPoint x: 803, startPoint y: 379, endPoint x: 563, endPoint y: 262, distance: 267.0
click at [563, 262] on quentale-workspace at bounding box center [418, 208] width 837 height 416
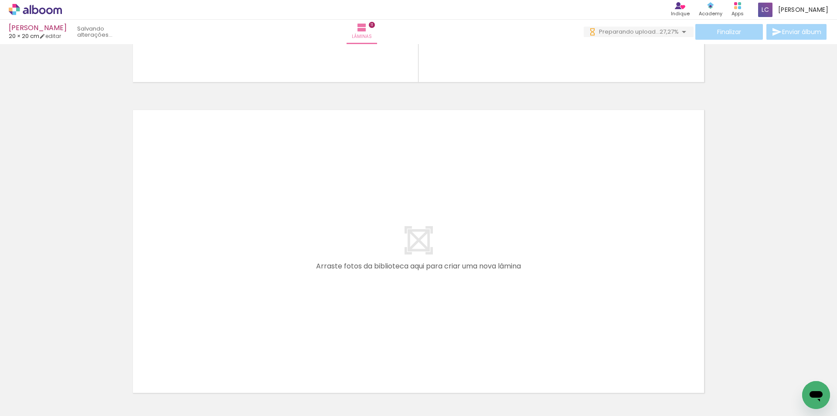
scroll to position [0, 409]
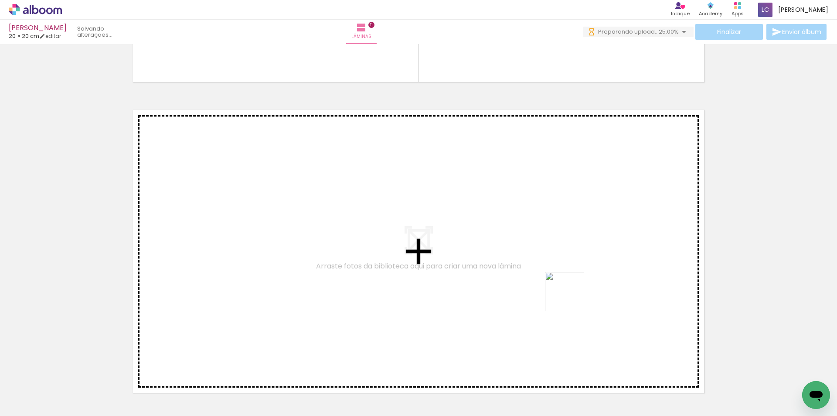
drag, startPoint x: 571, startPoint y: 298, endPoint x: 728, endPoint y: 413, distance: 194.7
click at [518, 289] on quentale-workspace at bounding box center [418, 208] width 837 height 416
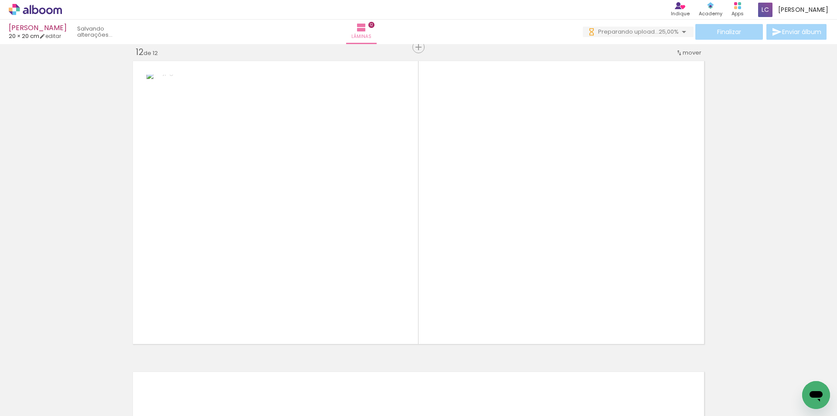
drag, startPoint x: 751, startPoint y: 384, endPoint x: 496, endPoint y: 261, distance: 283.4
click at [496, 261] on quentale-workspace at bounding box center [418, 208] width 837 height 416
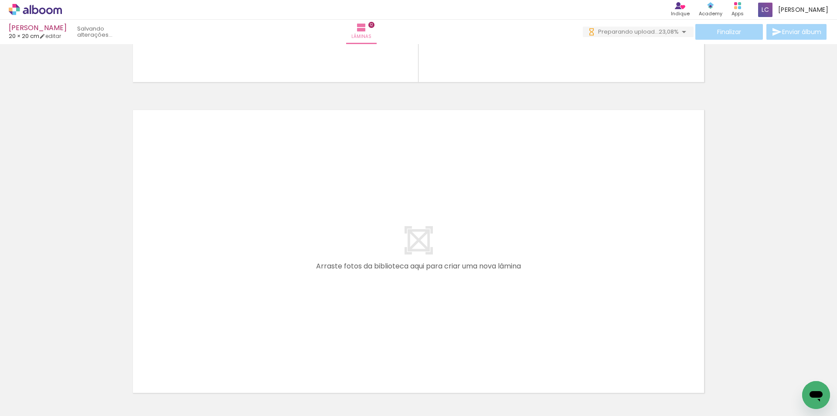
scroll to position [0, 507]
drag, startPoint x: 749, startPoint y: 386, endPoint x: 837, endPoint y: 355, distance: 93.1
click at [627, 342] on quentale-workspace at bounding box center [418, 208] width 837 height 416
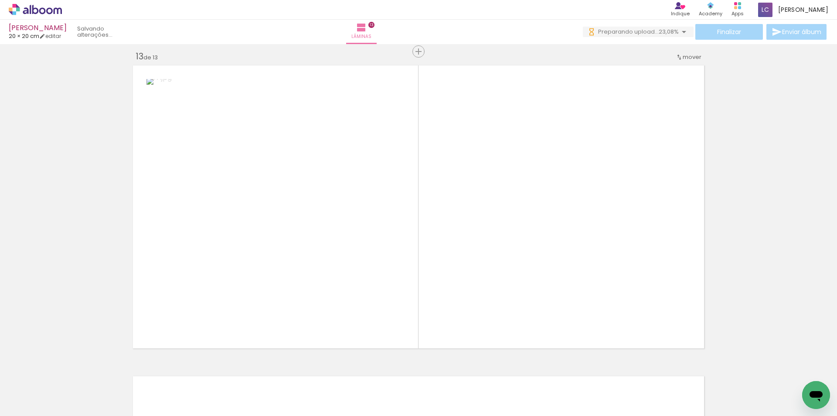
scroll to position [3738, 0]
drag, startPoint x: 799, startPoint y: 372, endPoint x: 412, endPoint y: 275, distance: 398.7
click at [458, 273] on quentale-workspace at bounding box center [418, 208] width 837 height 416
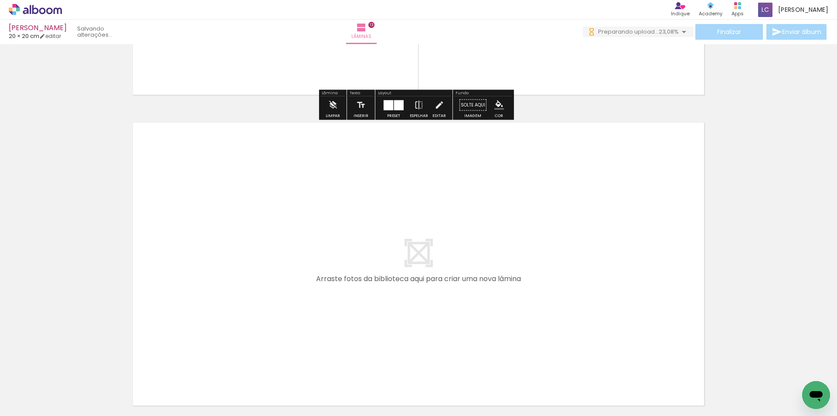
scroll to position [3999, 0]
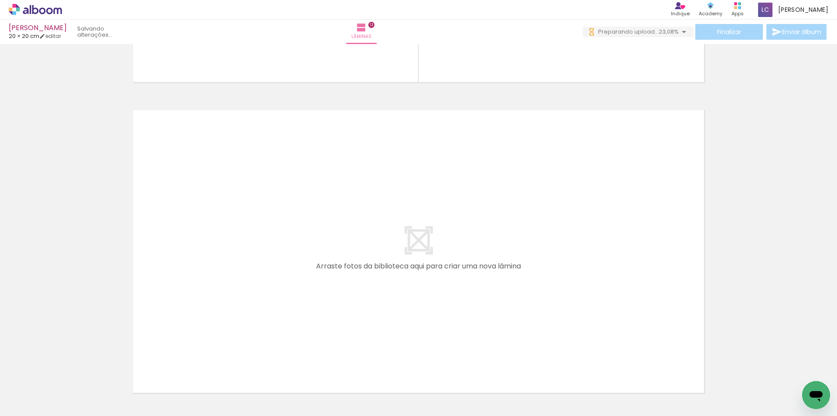
scroll to position [0, 604]
drag, startPoint x: 659, startPoint y: 310, endPoint x: 837, endPoint y: 369, distance: 187.7
click at [618, 306] on quentale-workspace at bounding box center [418, 208] width 837 height 416
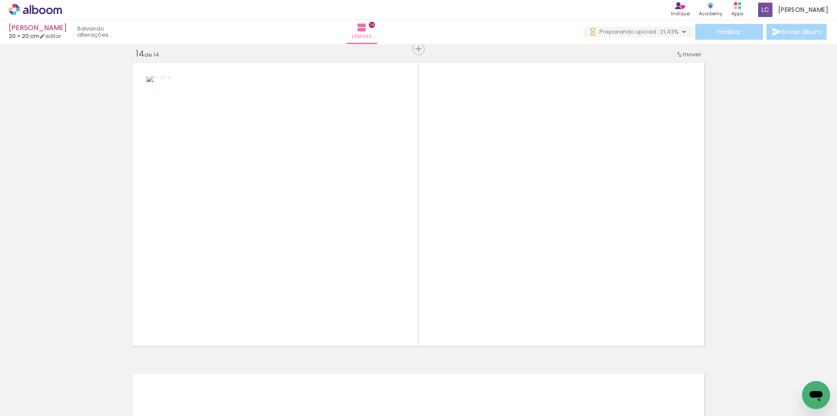
scroll to position [4048, 0]
drag, startPoint x: 791, startPoint y: 372, endPoint x: 410, endPoint y: 290, distance: 389.9
click at [479, 262] on quentale-workspace at bounding box center [418, 208] width 837 height 416
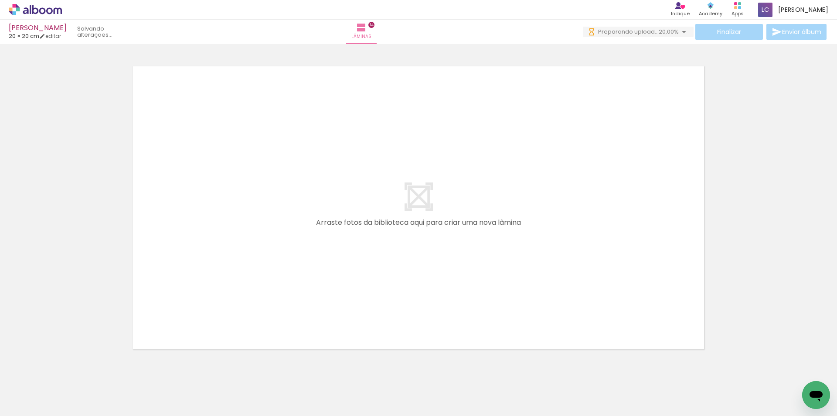
scroll to position [0, 702]
drag, startPoint x: 764, startPoint y: 397, endPoint x: 837, endPoint y: 401, distance: 73.4
click at [526, 292] on quentale-workspace at bounding box center [418, 208] width 837 height 416
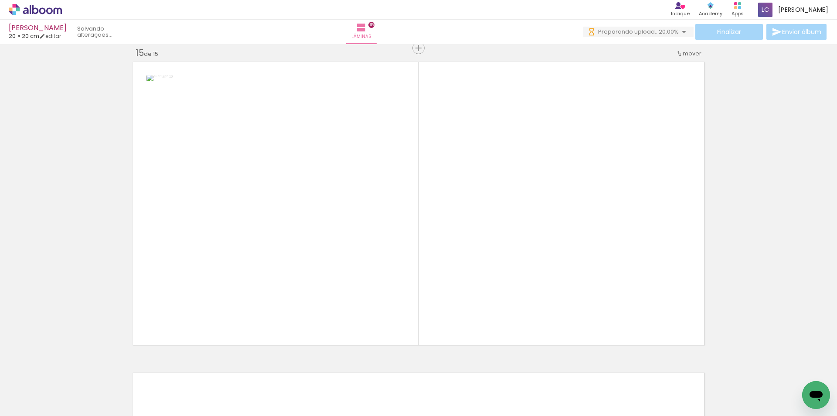
scroll to position [4359, 0]
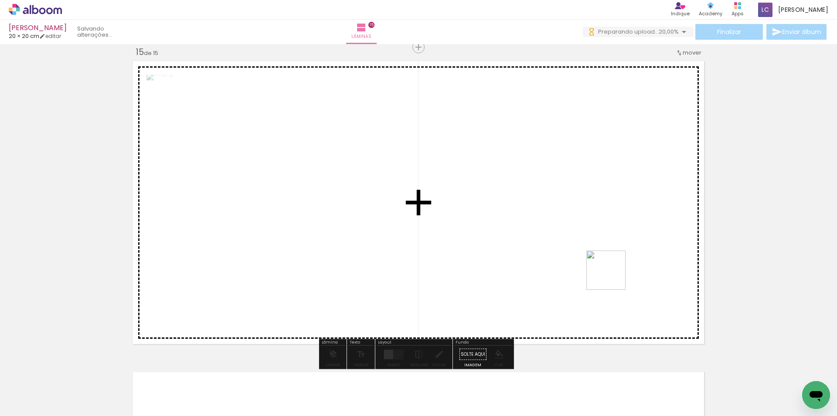
drag, startPoint x: 795, startPoint y: 383, endPoint x: 572, endPoint y: 268, distance: 251.0
click at [572, 268] on quentale-workspace at bounding box center [418, 208] width 837 height 416
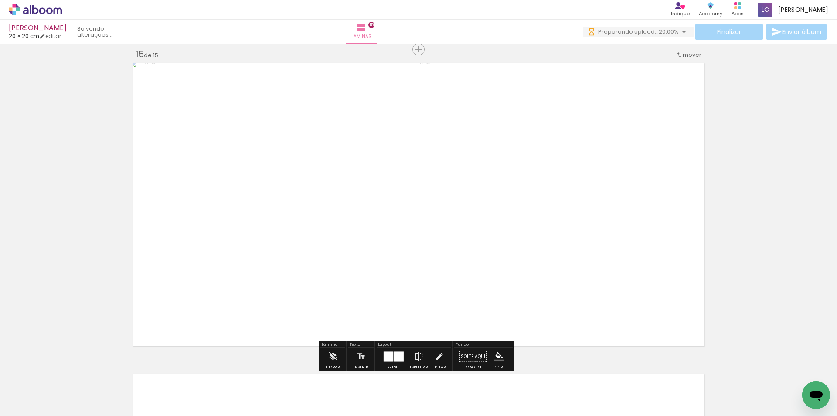
scroll to position [4271, 0]
